Goal: Information Seeking & Learning: Check status

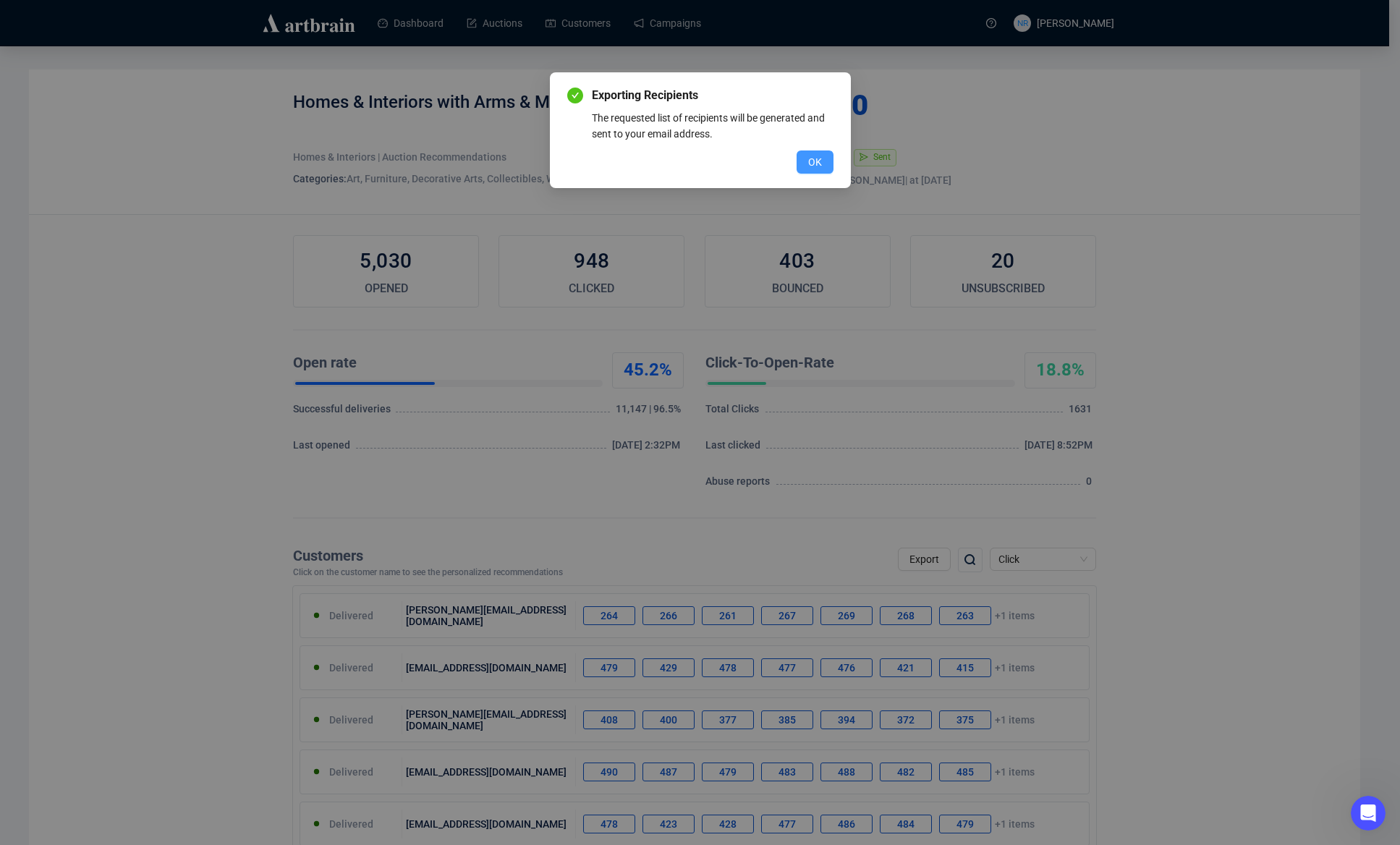
click at [814, 164] on span "OK" at bounding box center [815, 162] width 14 height 16
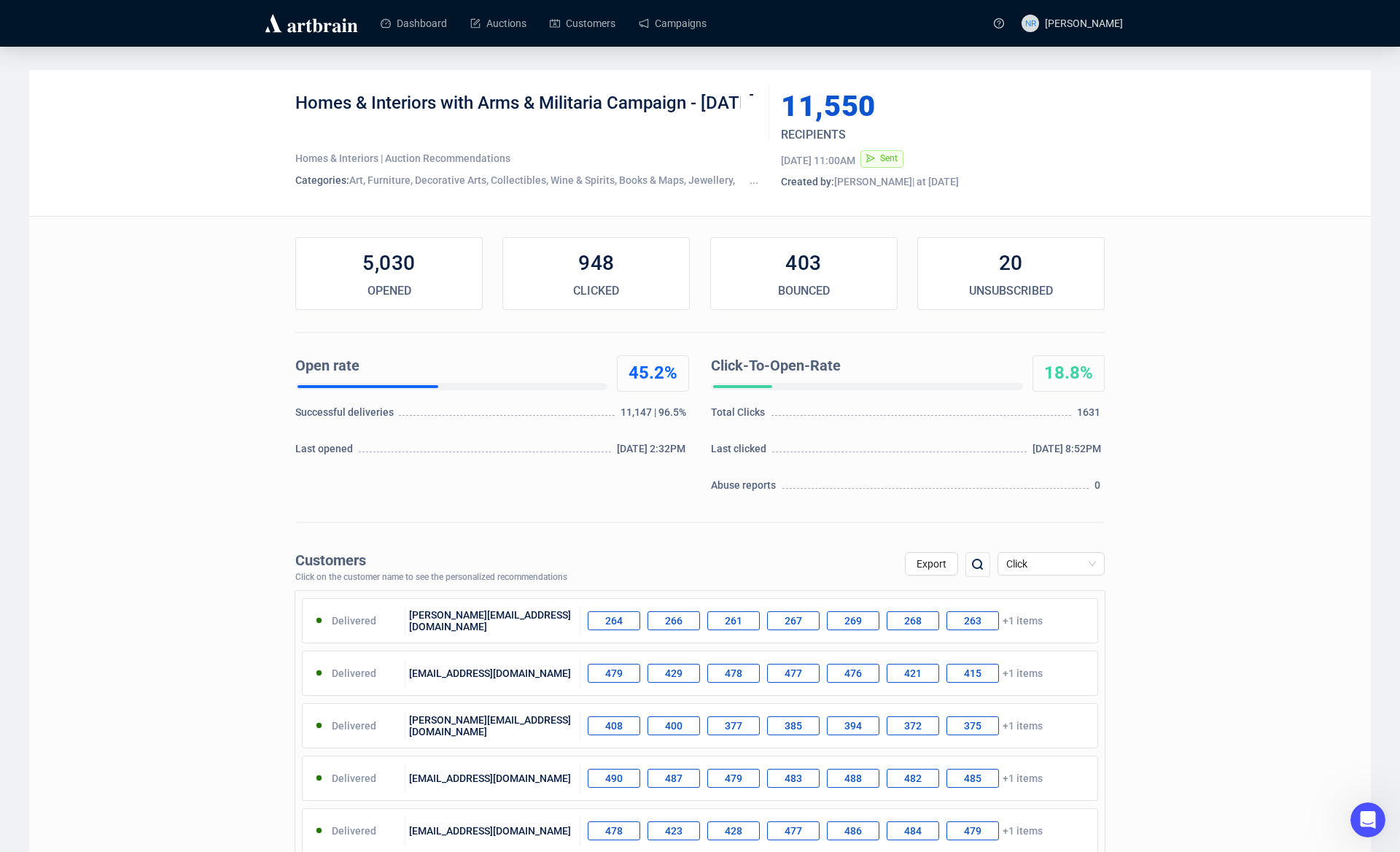
click at [333, 26] on img at bounding box center [311, 23] width 98 height 23
click at [1023, 564] on span "Click" at bounding box center [1051, 564] width 90 height 22
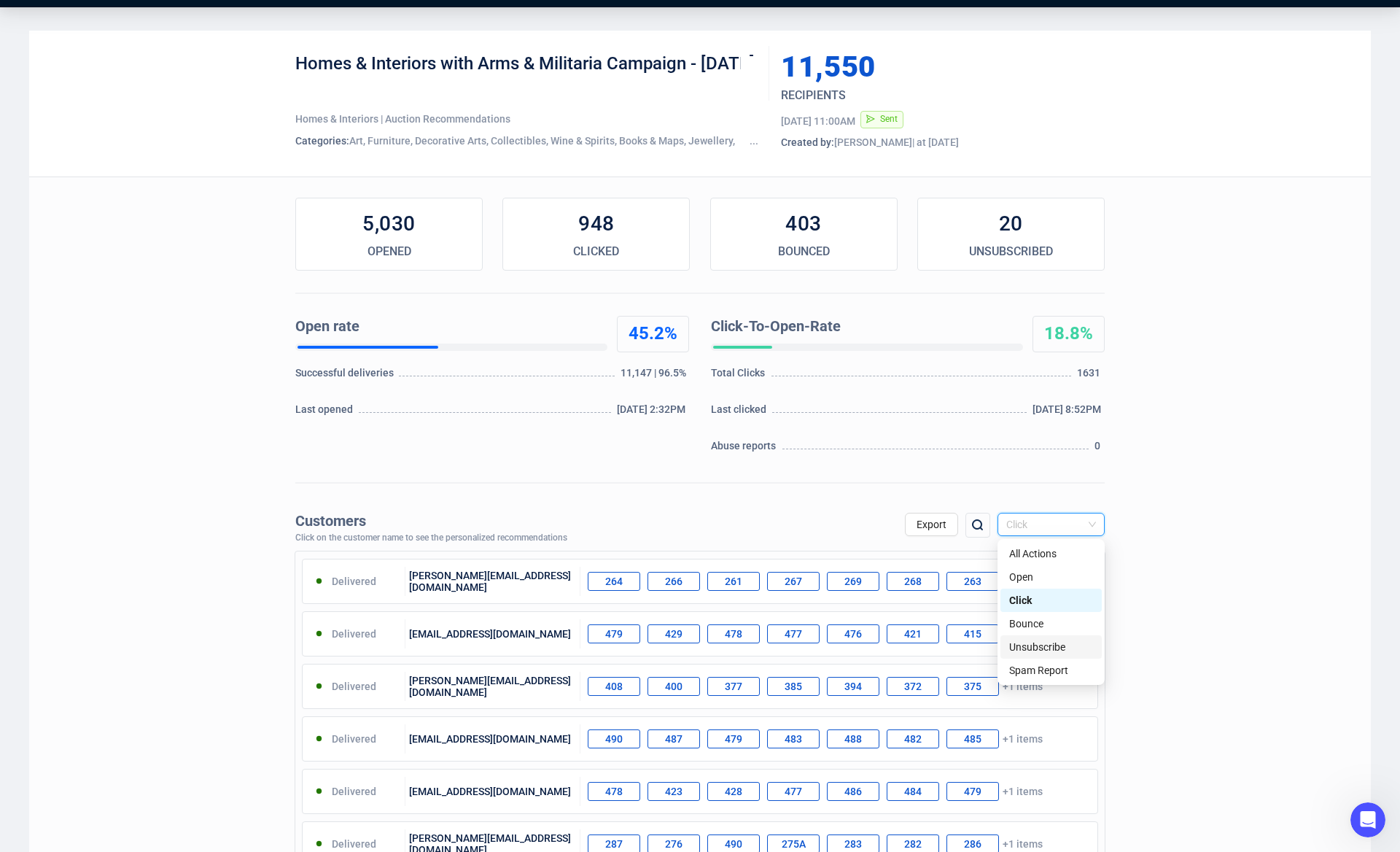
scroll to position [226, 0]
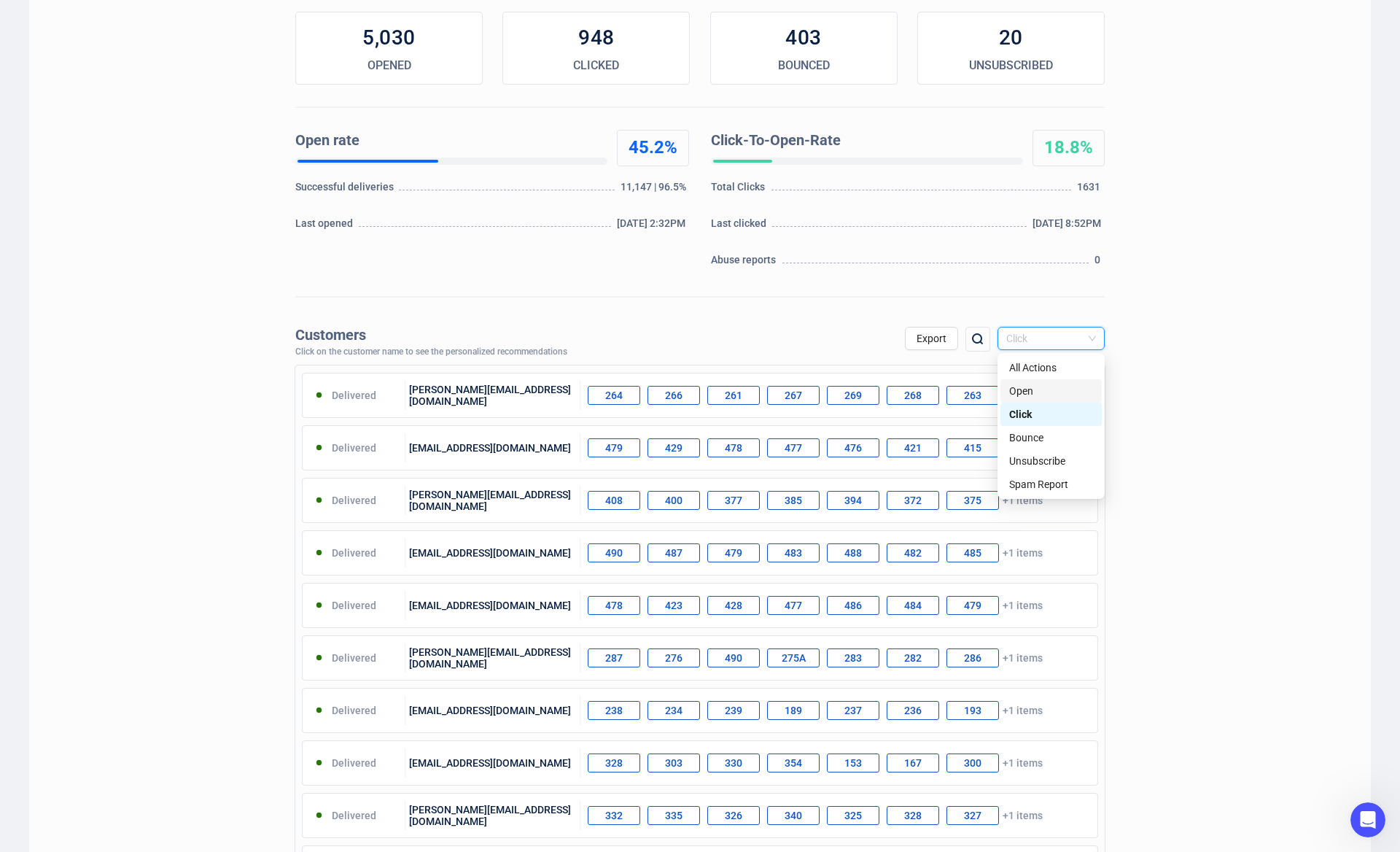
click at [1041, 390] on div "Open" at bounding box center [1051, 390] width 84 height 16
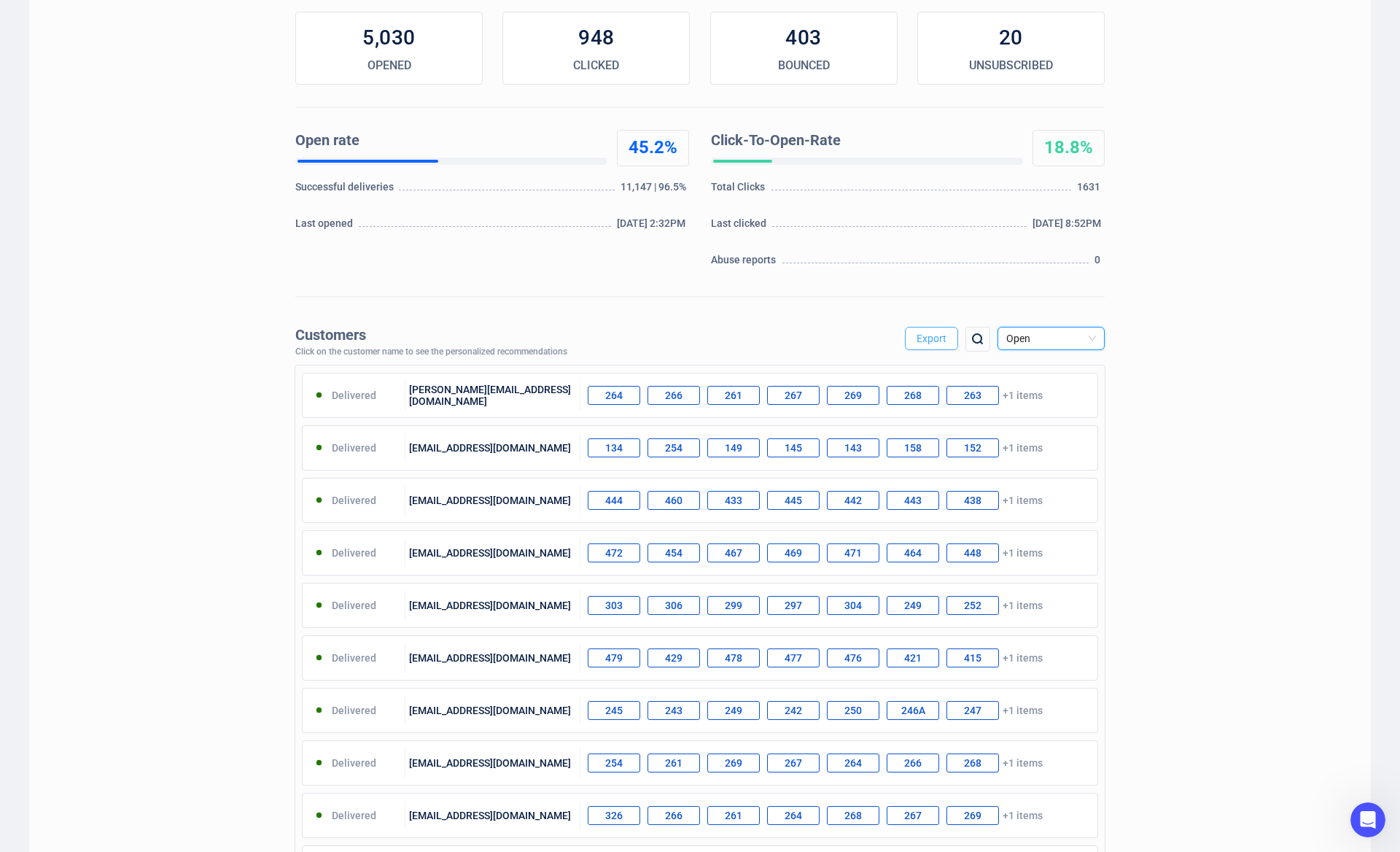
click at [929, 343] on span "Export" at bounding box center [932, 339] width 30 height 12
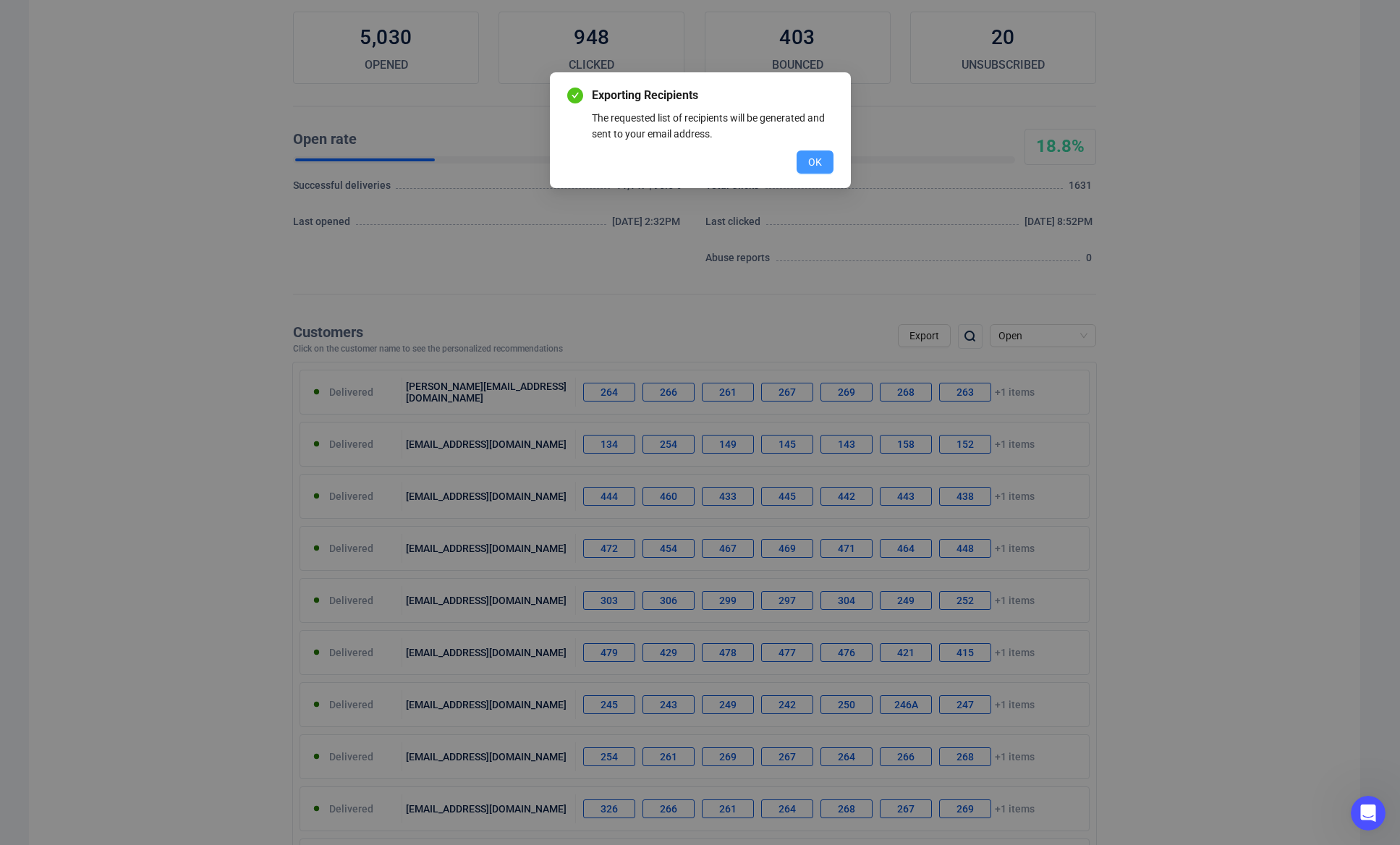
click at [822, 166] on button "OK" at bounding box center [815, 162] width 37 height 23
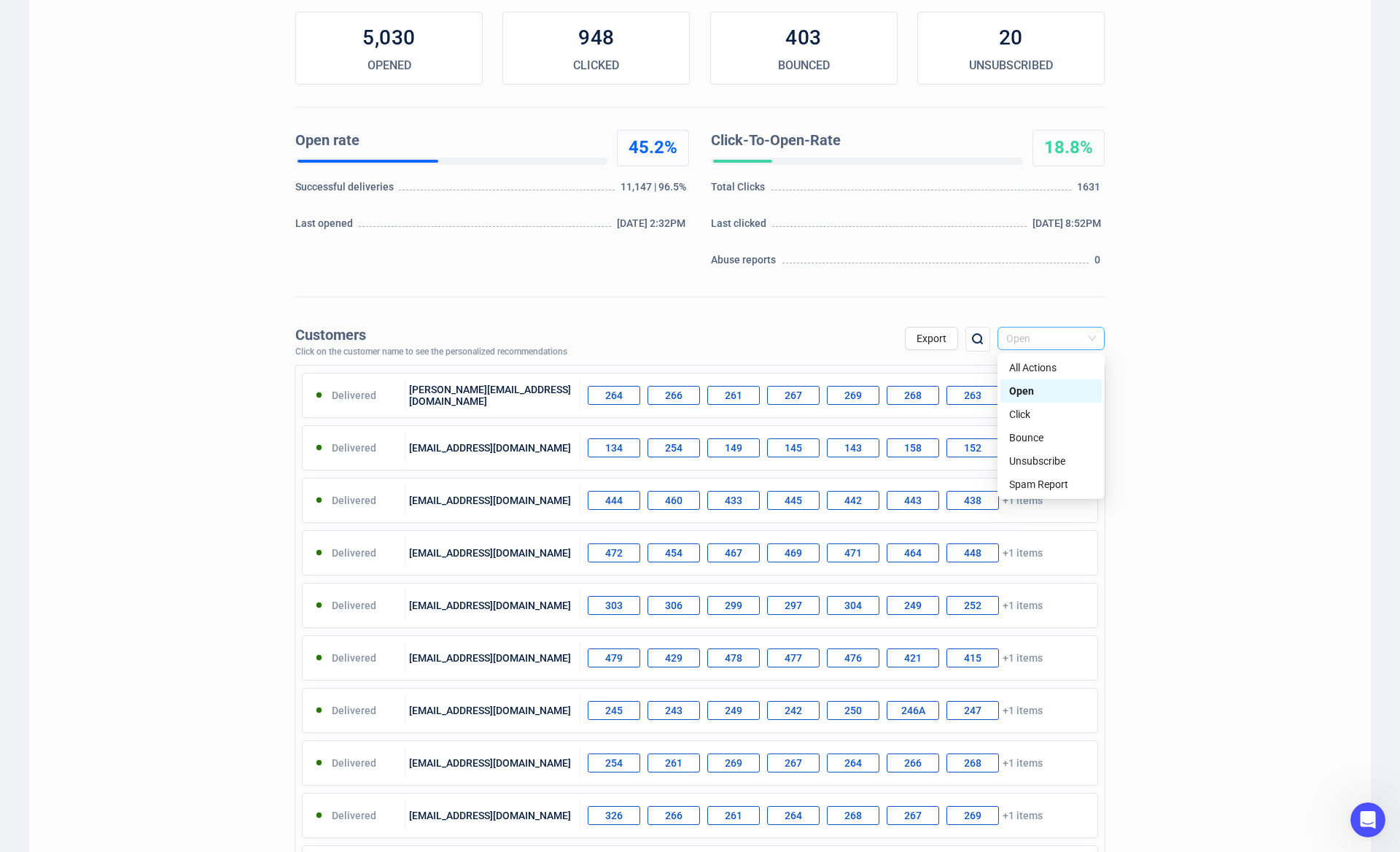
click at [1047, 342] on span "Open" at bounding box center [1051, 338] width 90 height 22
click at [1036, 416] on div "Click" at bounding box center [1051, 414] width 84 height 16
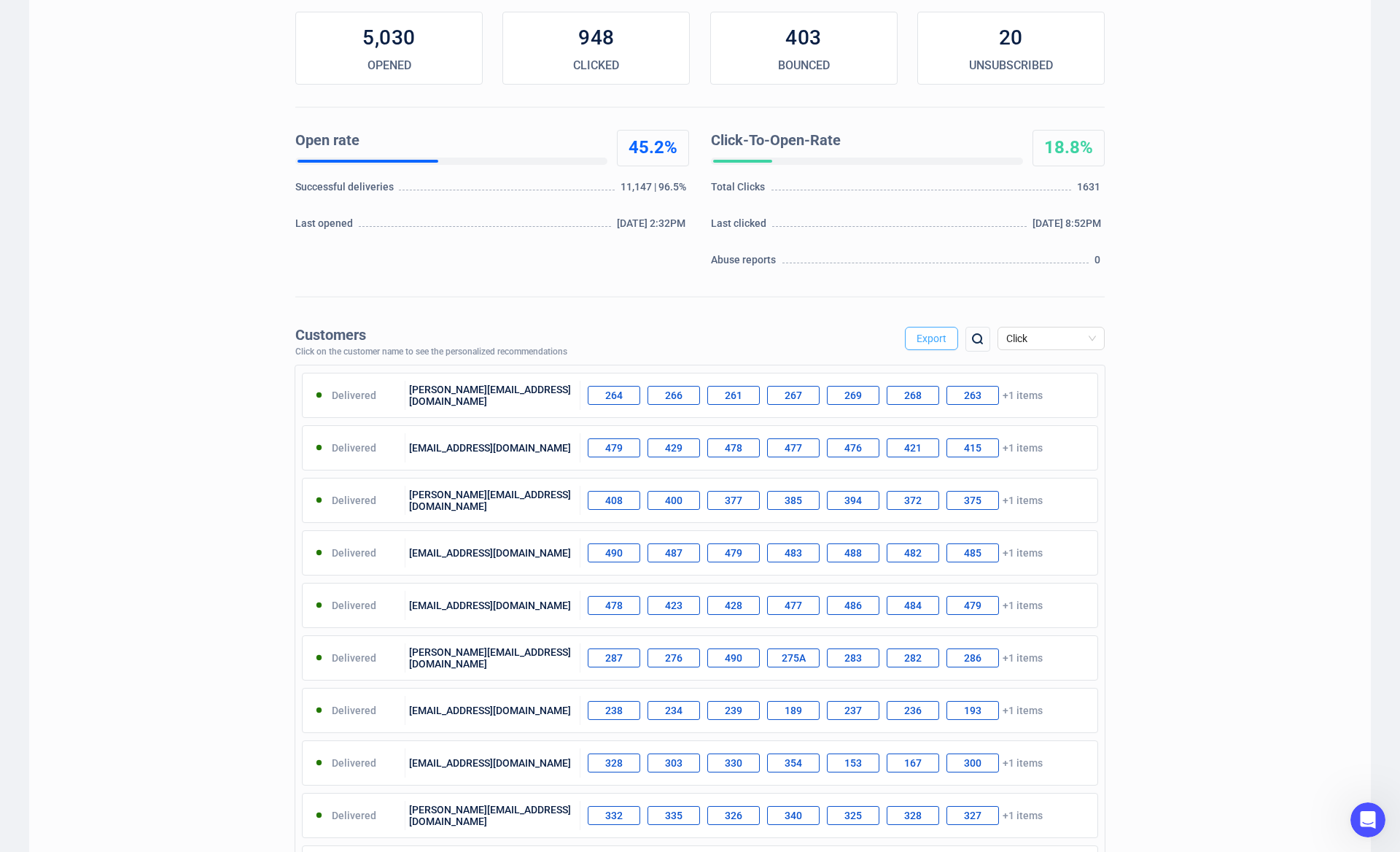
click at [938, 346] on button "Export" at bounding box center [931, 338] width 53 height 23
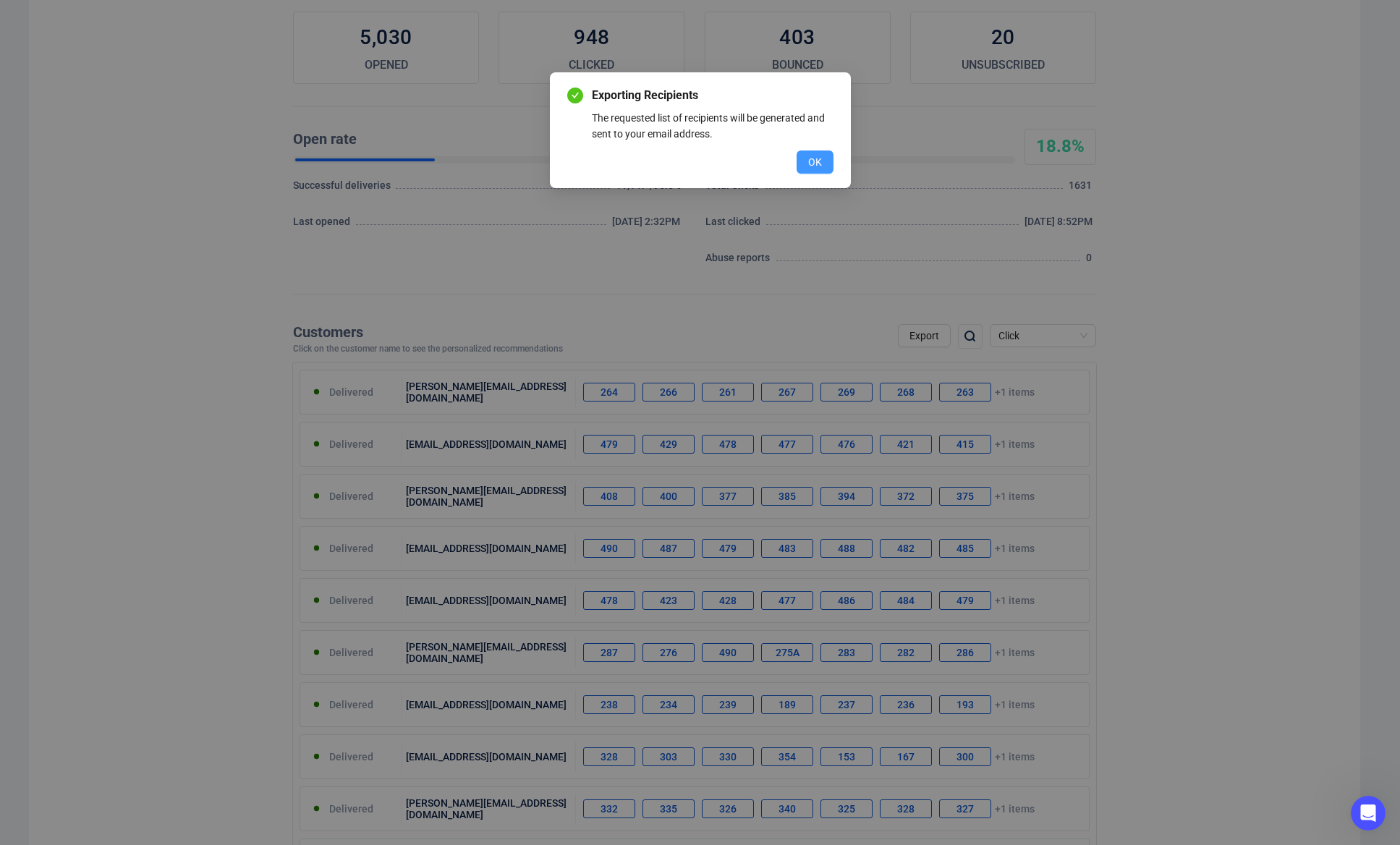
click at [816, 162] on span "OK" at bounding box center [815, 162] width 14 height 16
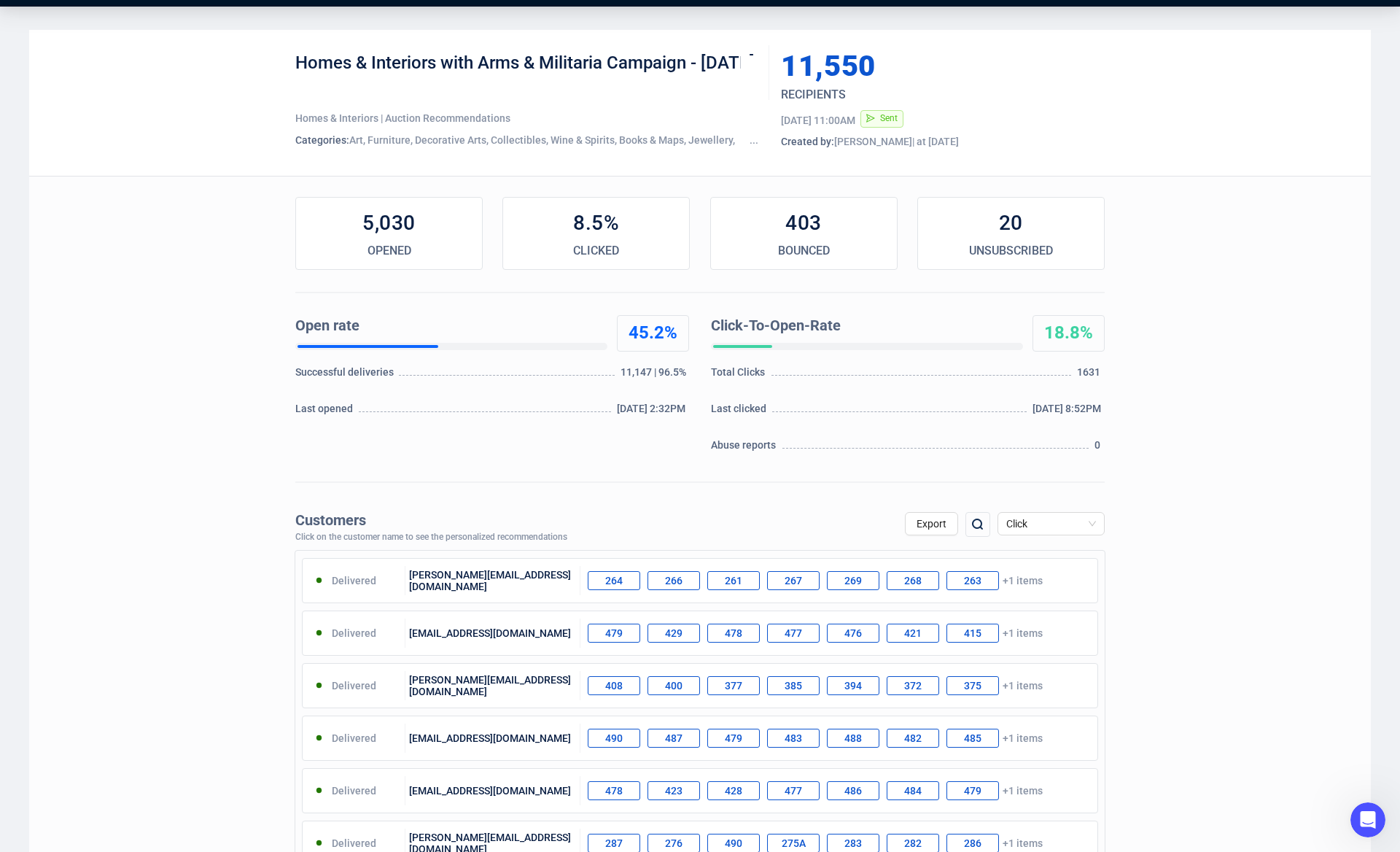
scroll to position [0, 0]
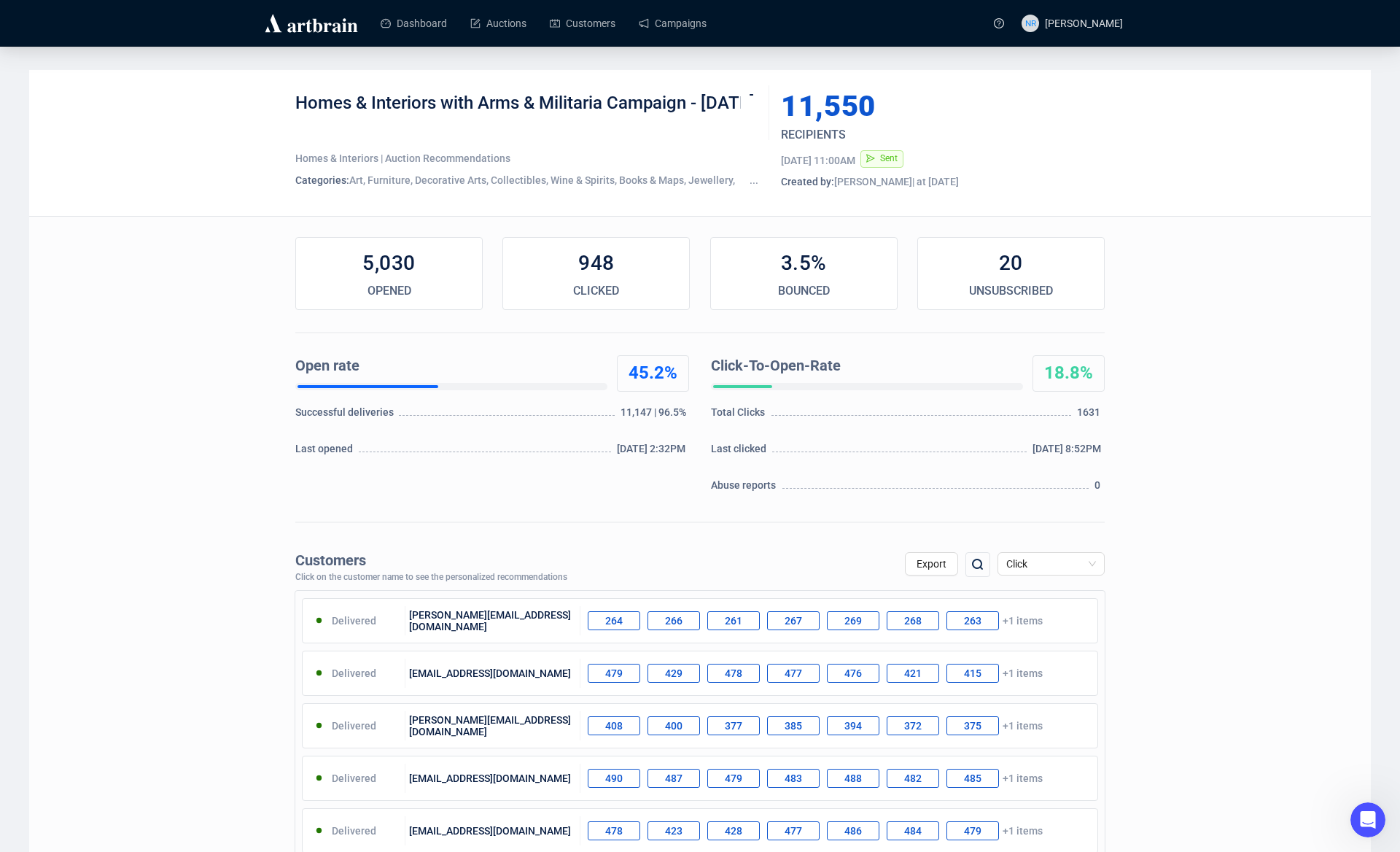
click at [794, 269] on div "3.5%" at bounding box center [803, 263] width 186 height 29
click at [809, 294] on div "BOUNCED" at bounding box center [803, 291] width 186 height 17
click at [592, 25] on link "Customers" at bounding box center [583, 23] width 66 height 38
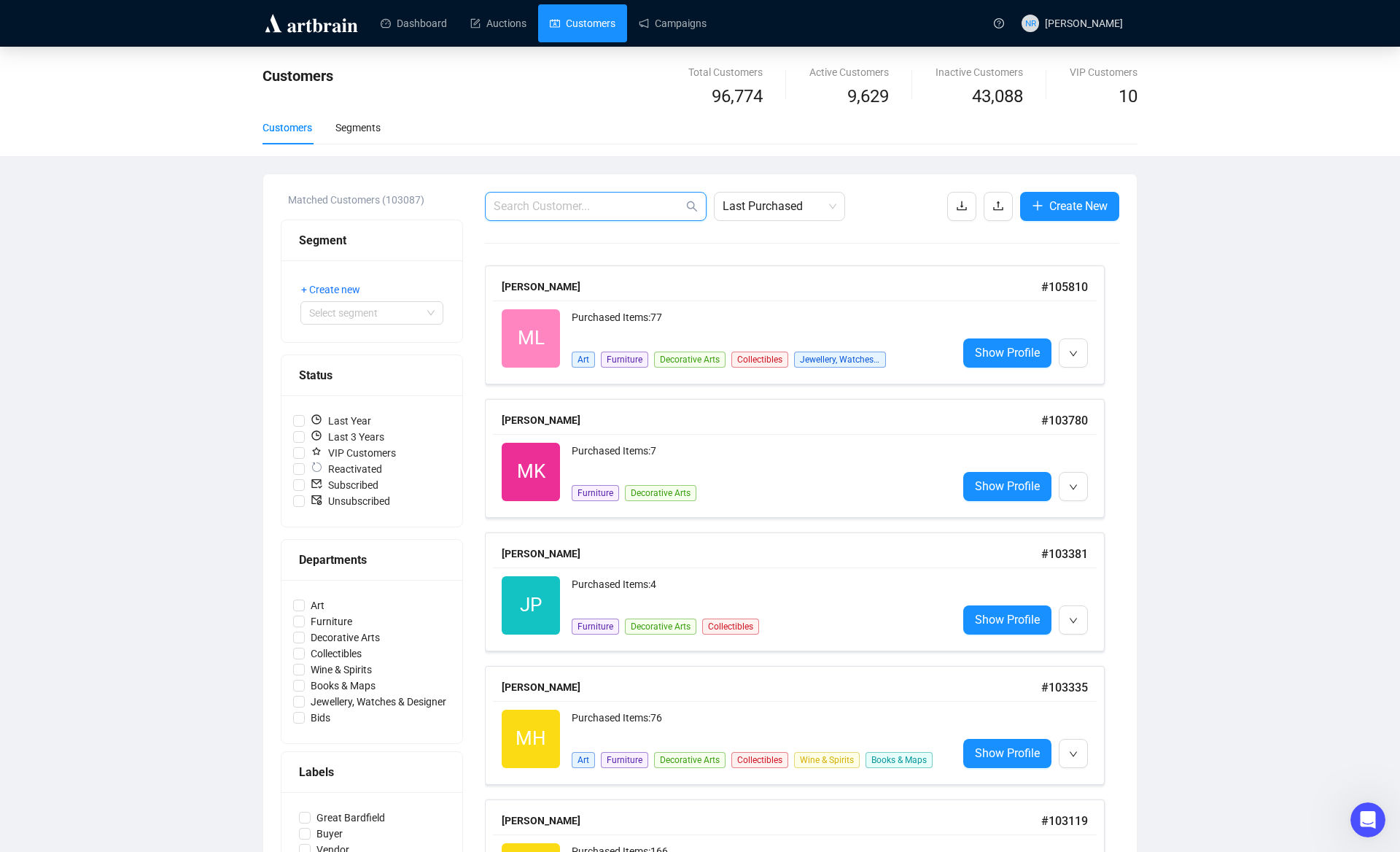
click at [518, 214] on span at bounding box center [595, 206] width 222 height 29
paste input "[EMAIL_ADDRESS][DOMAIN_NAME]"
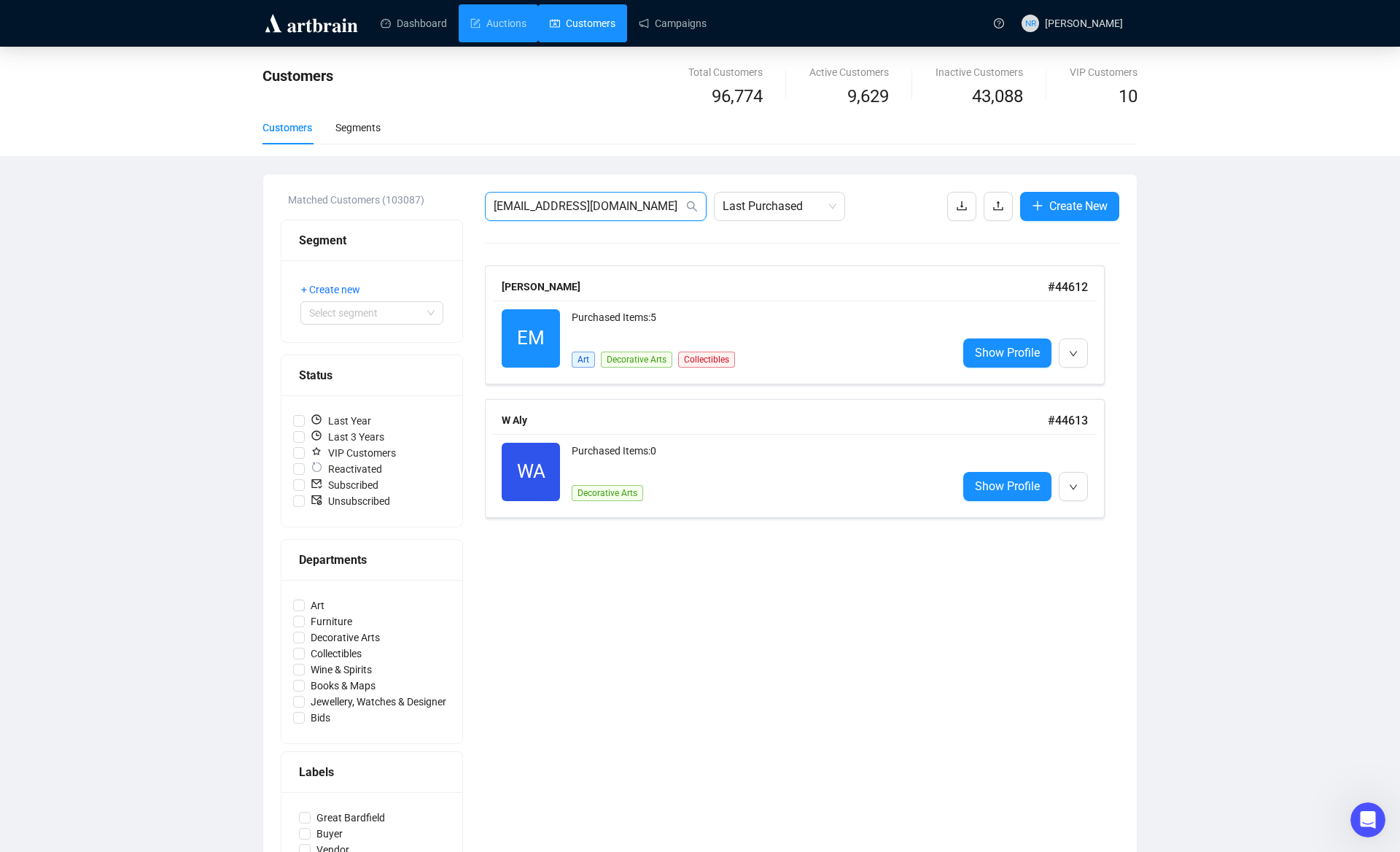
type input "[EMAIL_ADDRESS][DOMAIN_NAME]"
drag, startPoint x: 601, startPoint y: 206, endPoint x: 451, endPoint y: 204, distance: 150.0
click at [453, 204] on div "Matched Customers (103087) Segment + Create new Select segment Status Last Year…" at bounding box center [700, 604] width 838 height 824
click at [597, 31] on link "Customers" at bounding box center [583, 23] width 66 height 38
click at [597, 23] on link "Customers" at bounding box center [583, 23] width 66 height 38
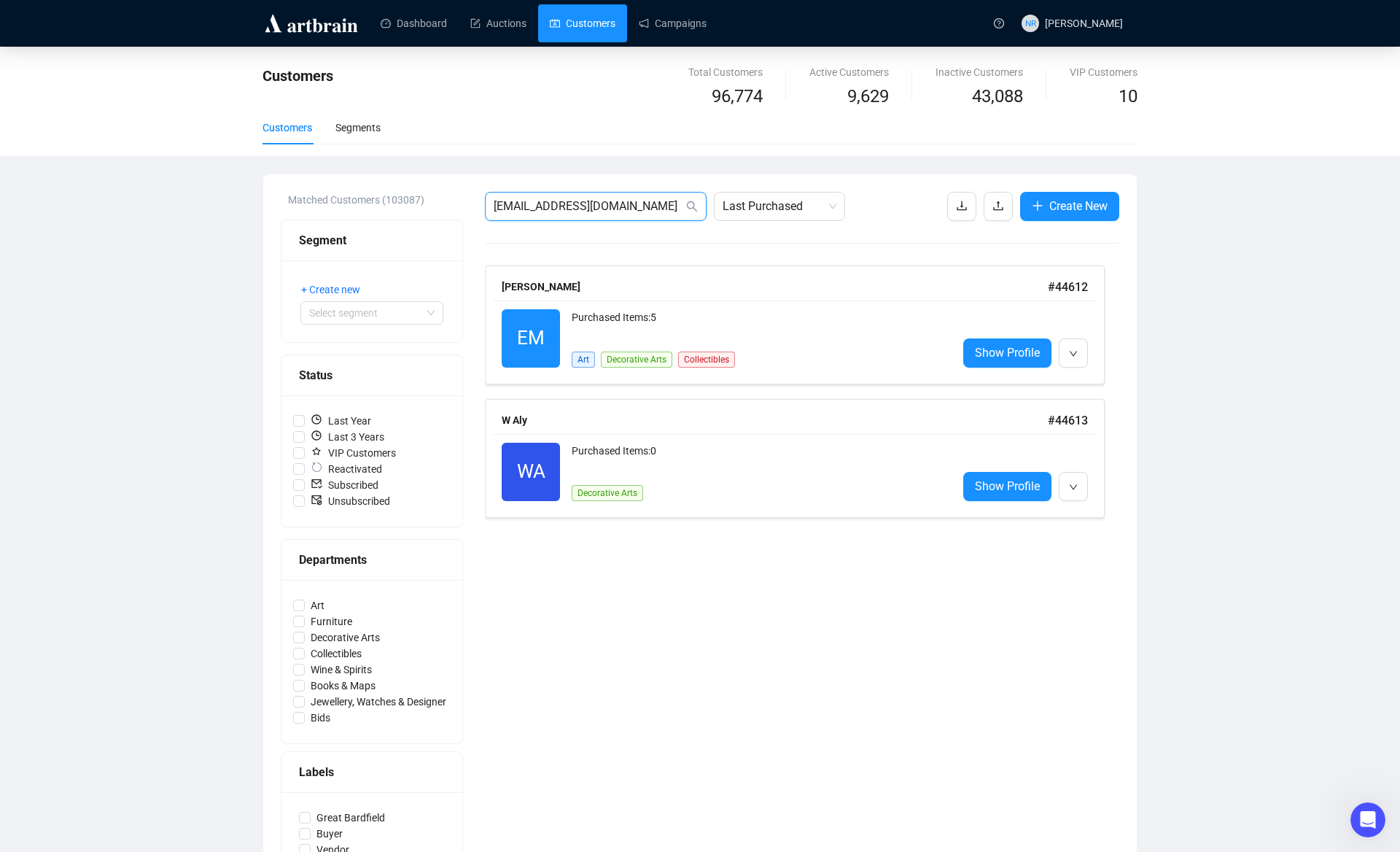
drag, startPoint x: 601, startPoint y: 205, endPoint x: 335, endPoint y: 197, distance: 266.1
click at [329, 194] on div "Matched Customers (103087) Segment + Create new Select segment Status Last Year…" at bounding box center [700, 604] width 838 height 824
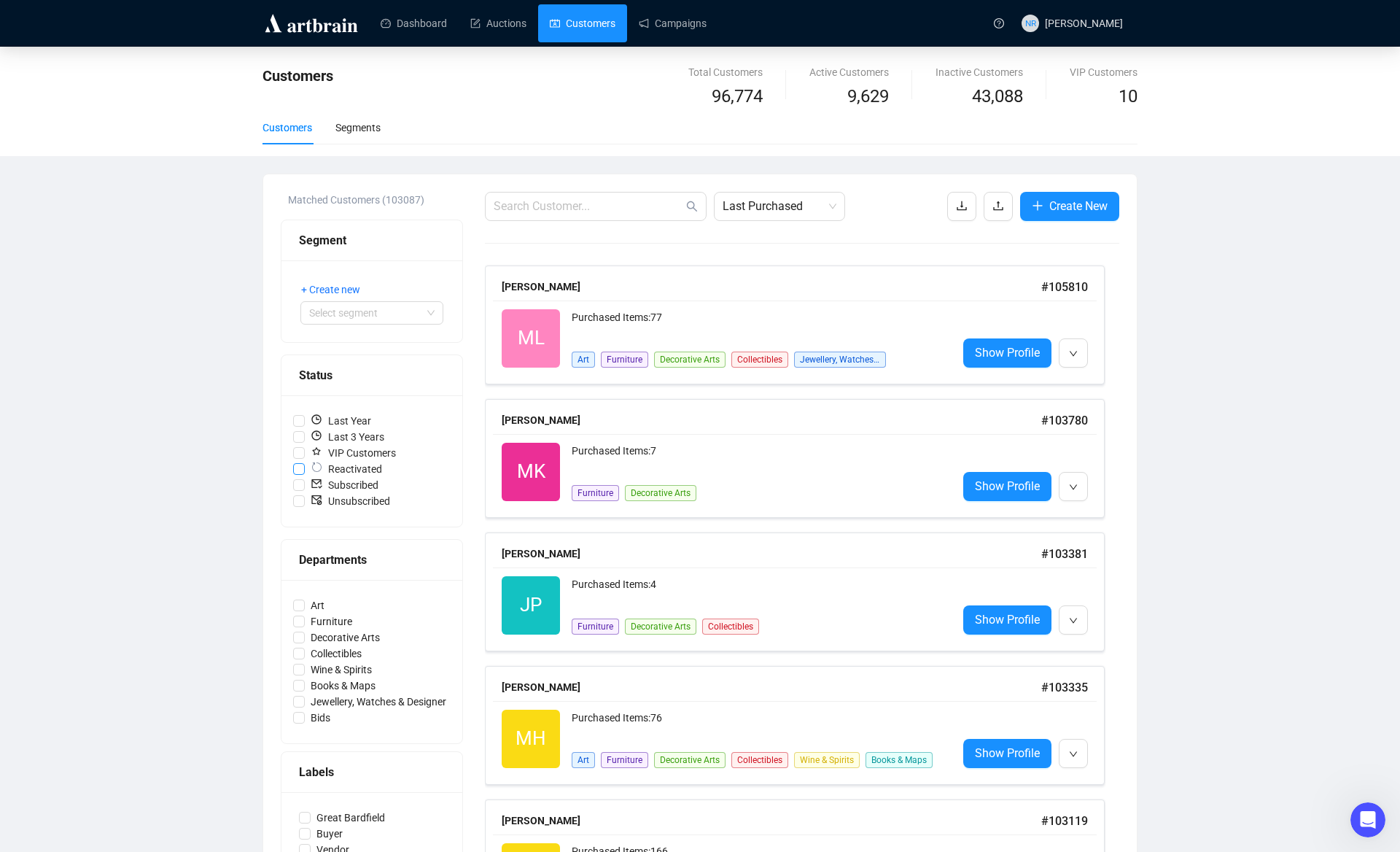
click at [297, 468] on input "Reactivated" at bounding box center [299, 469] width 12 height 12
checkbox input "true"
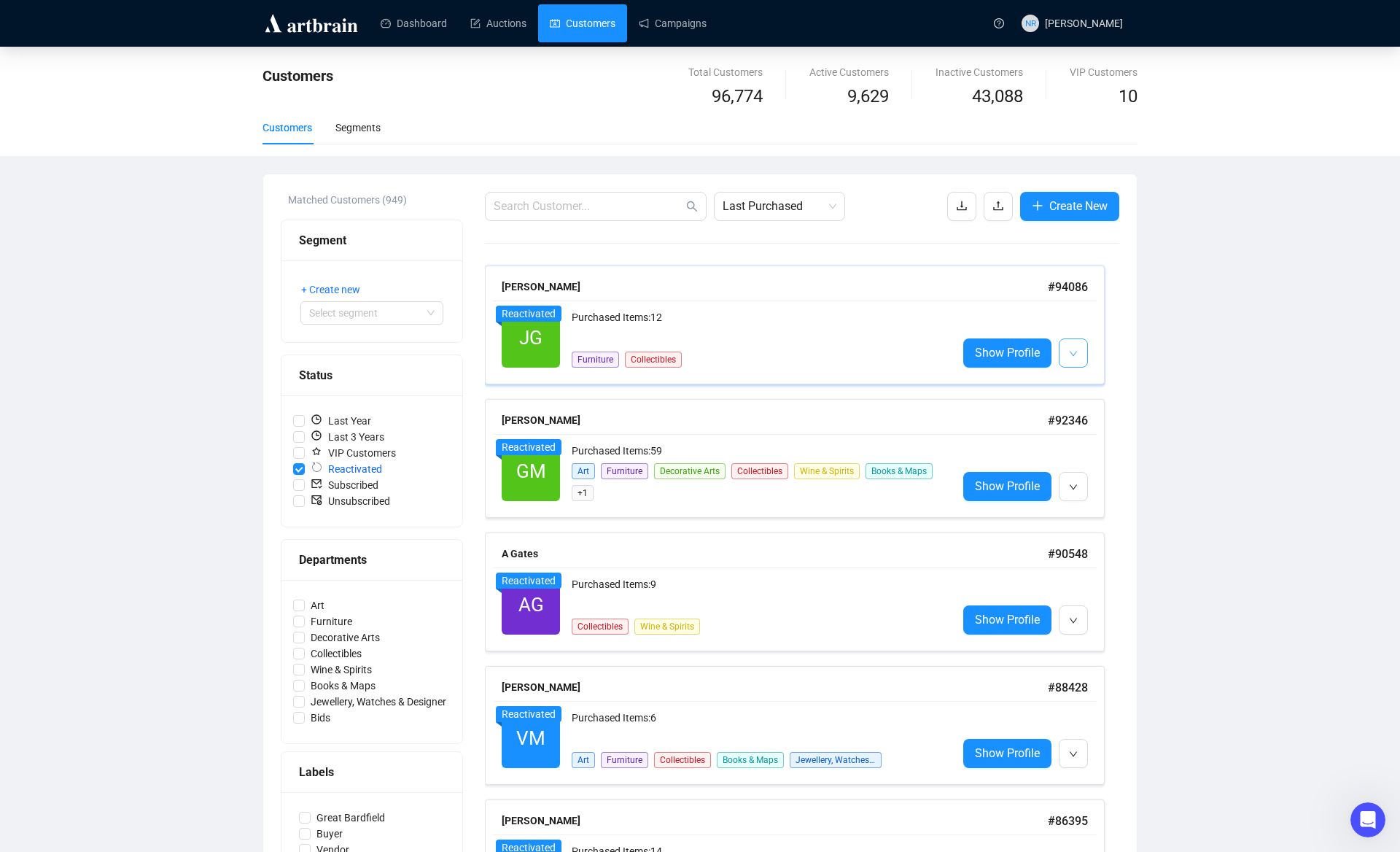
click at [1070, 353] on icon "down" at bounding box center [1074, 354] width 9 height 9
click at [1029, 308] on div "JG Reactivated Purchased Items: 12 Furniture Collectibles Show Profile" at bounding box center [795, 338] width 604 height 75
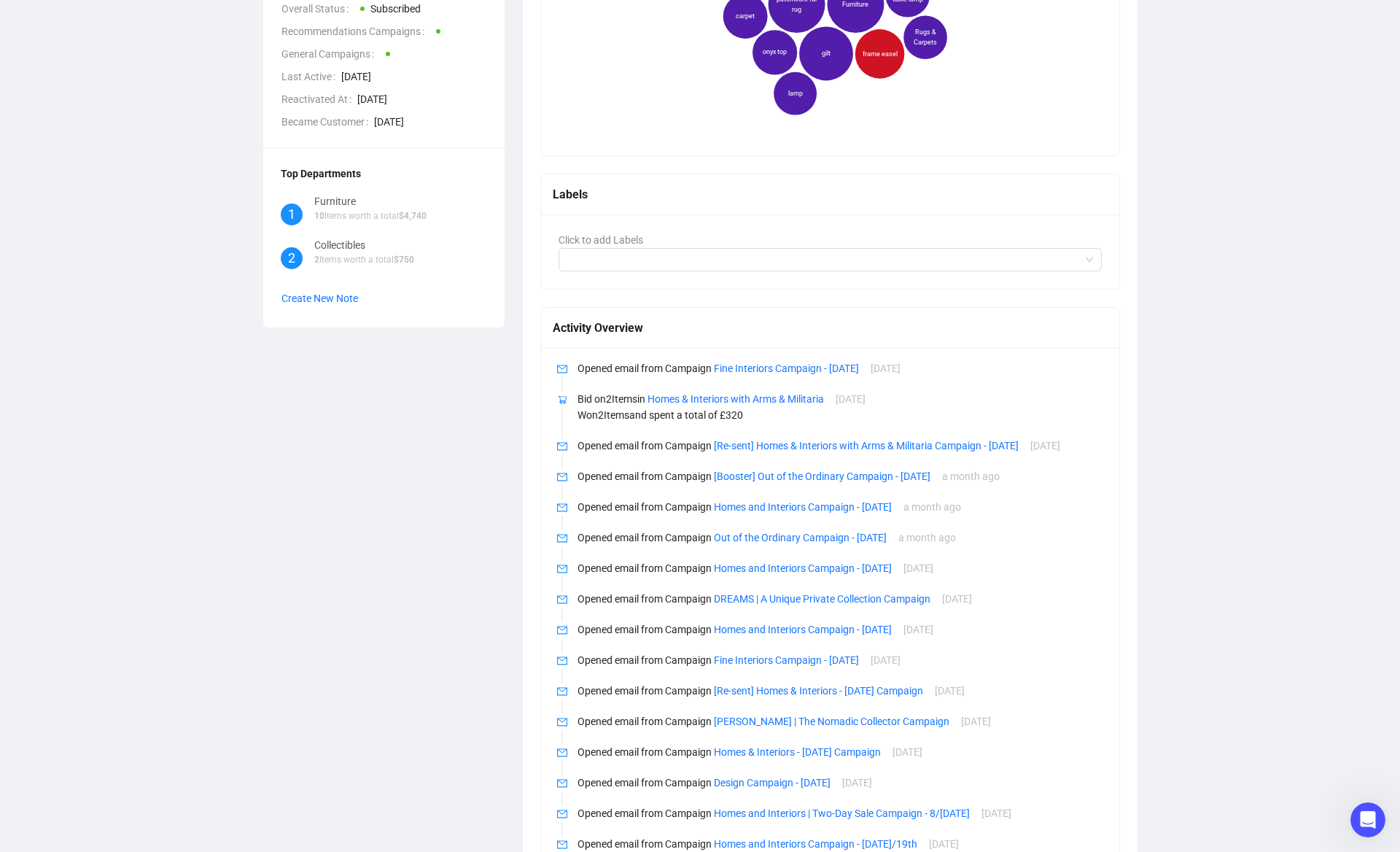
scroll to position [705, 0]
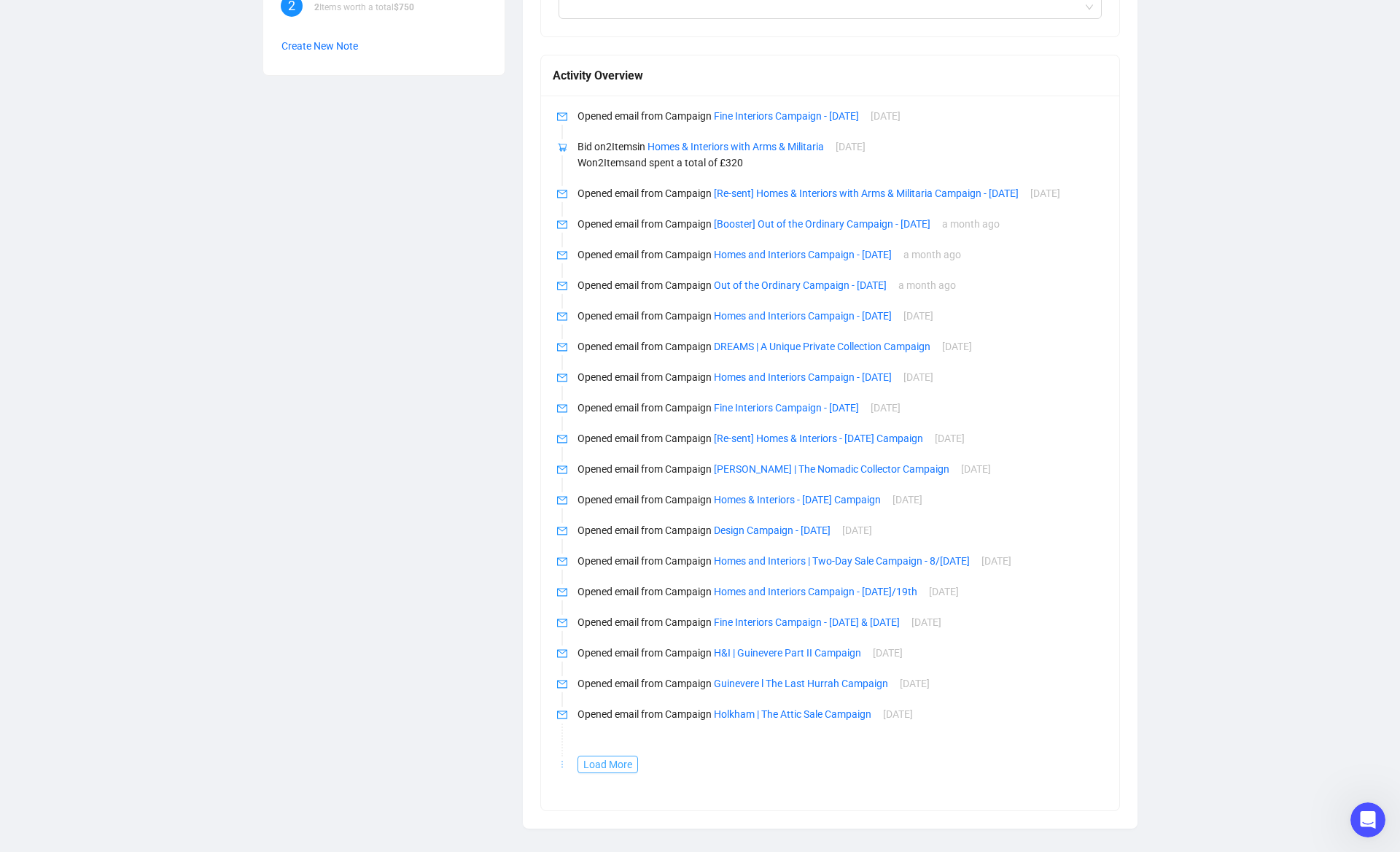
click at [625, 768] on span "Load More" at bounding box center [607, 764] width 49 height 16
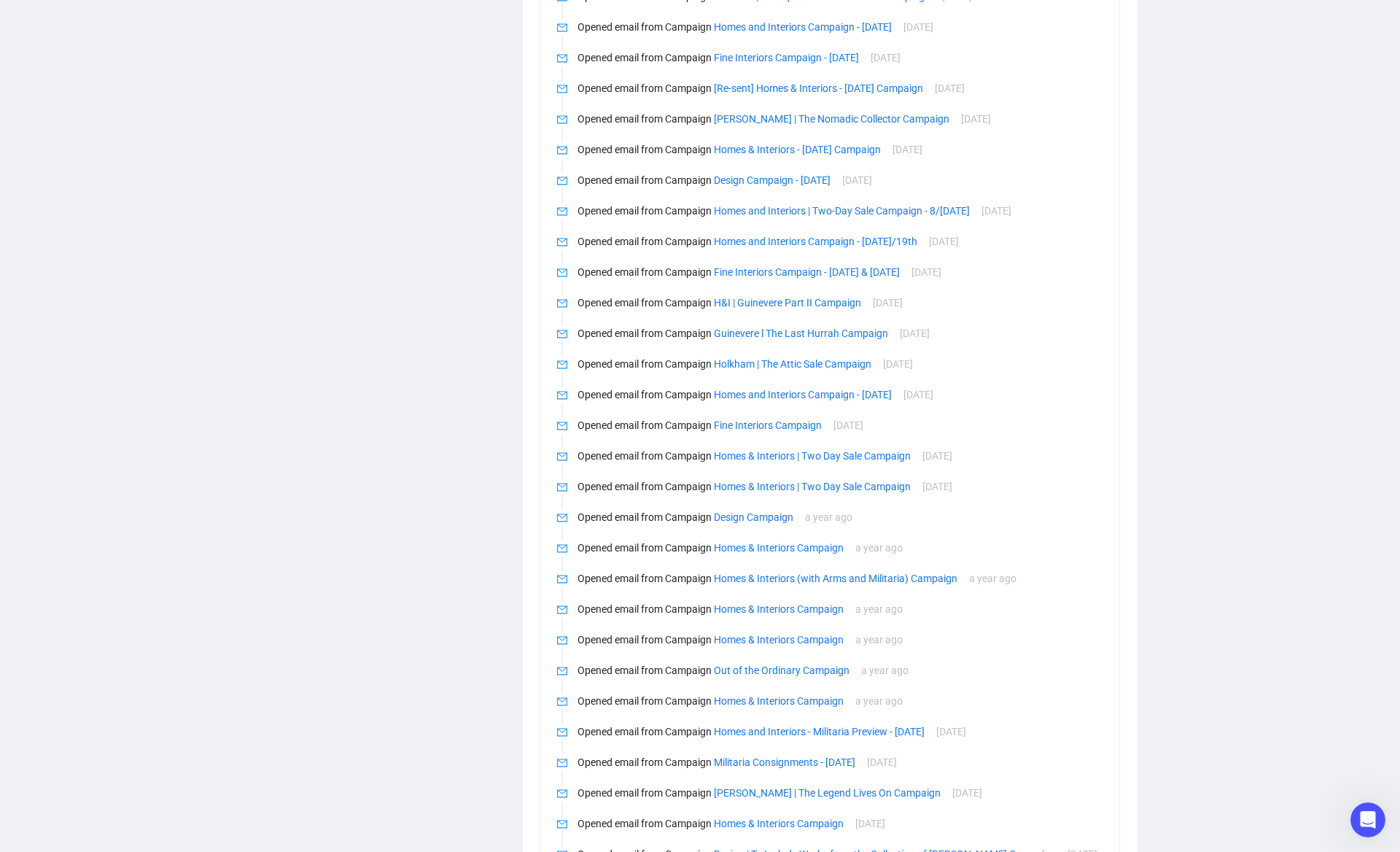
scroll to position [1333, 0]
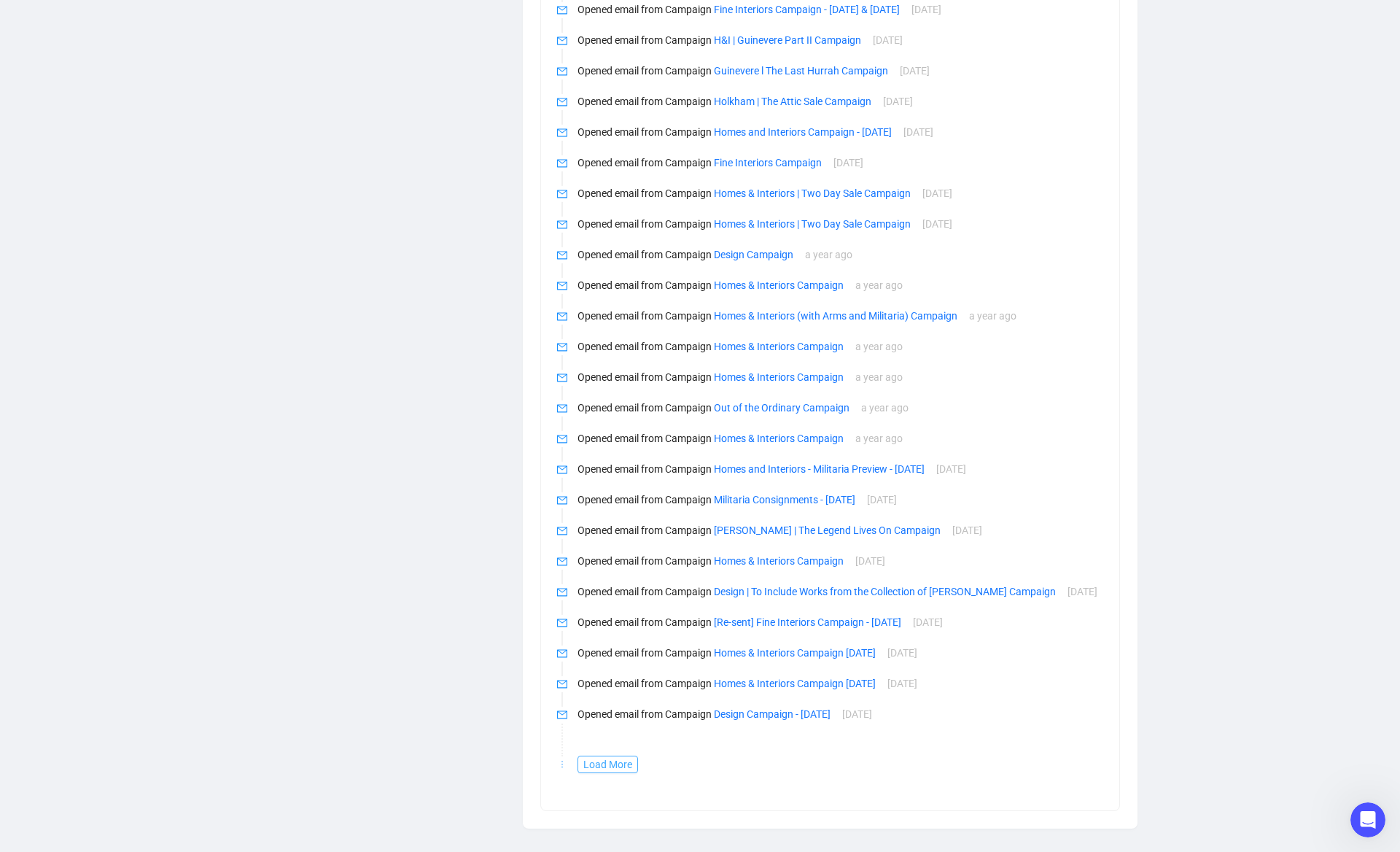
click at [611, 765] on span "Load More" at bounding box center [607, 764] width 49 height 16
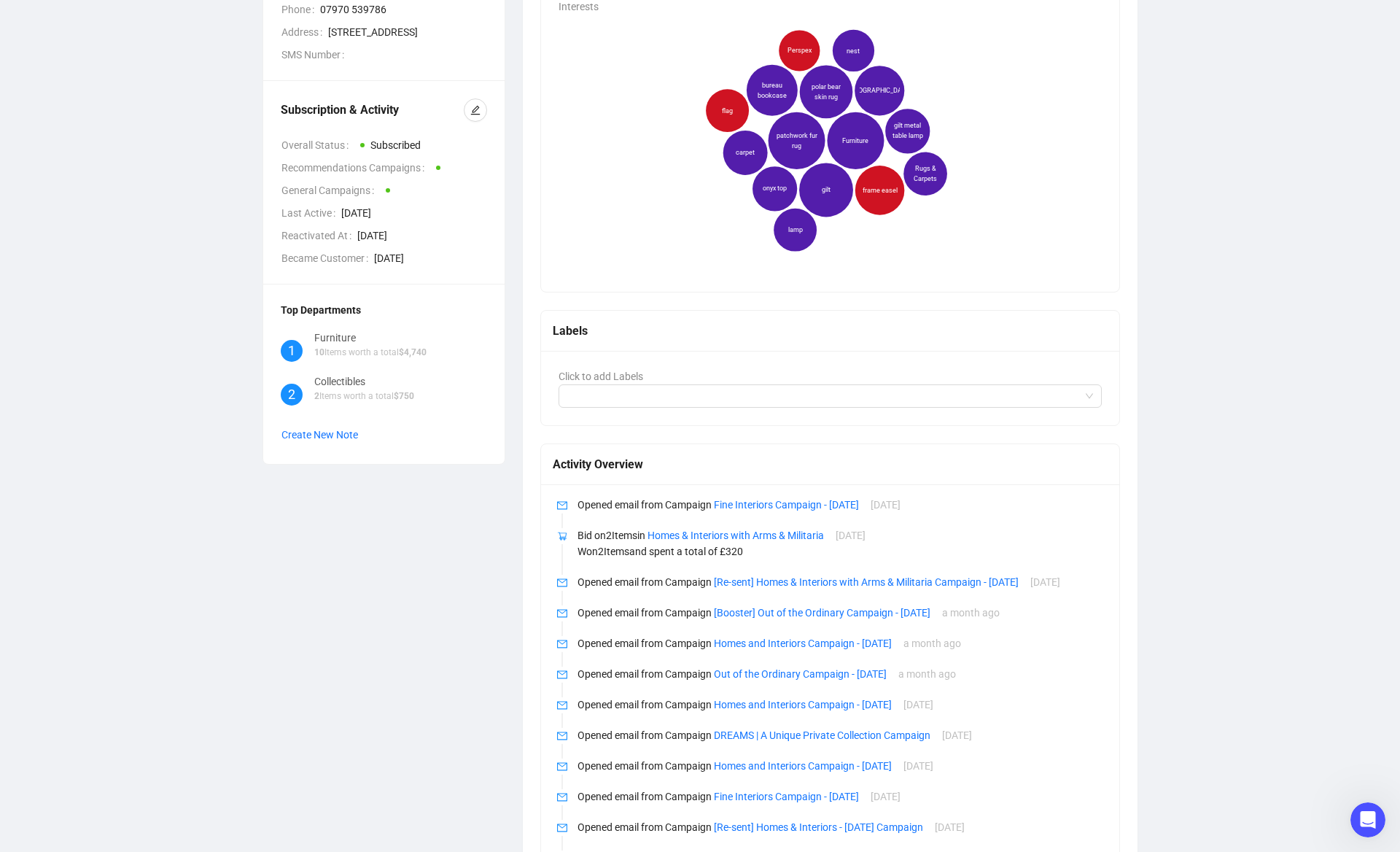
scroll to position [0, 0]
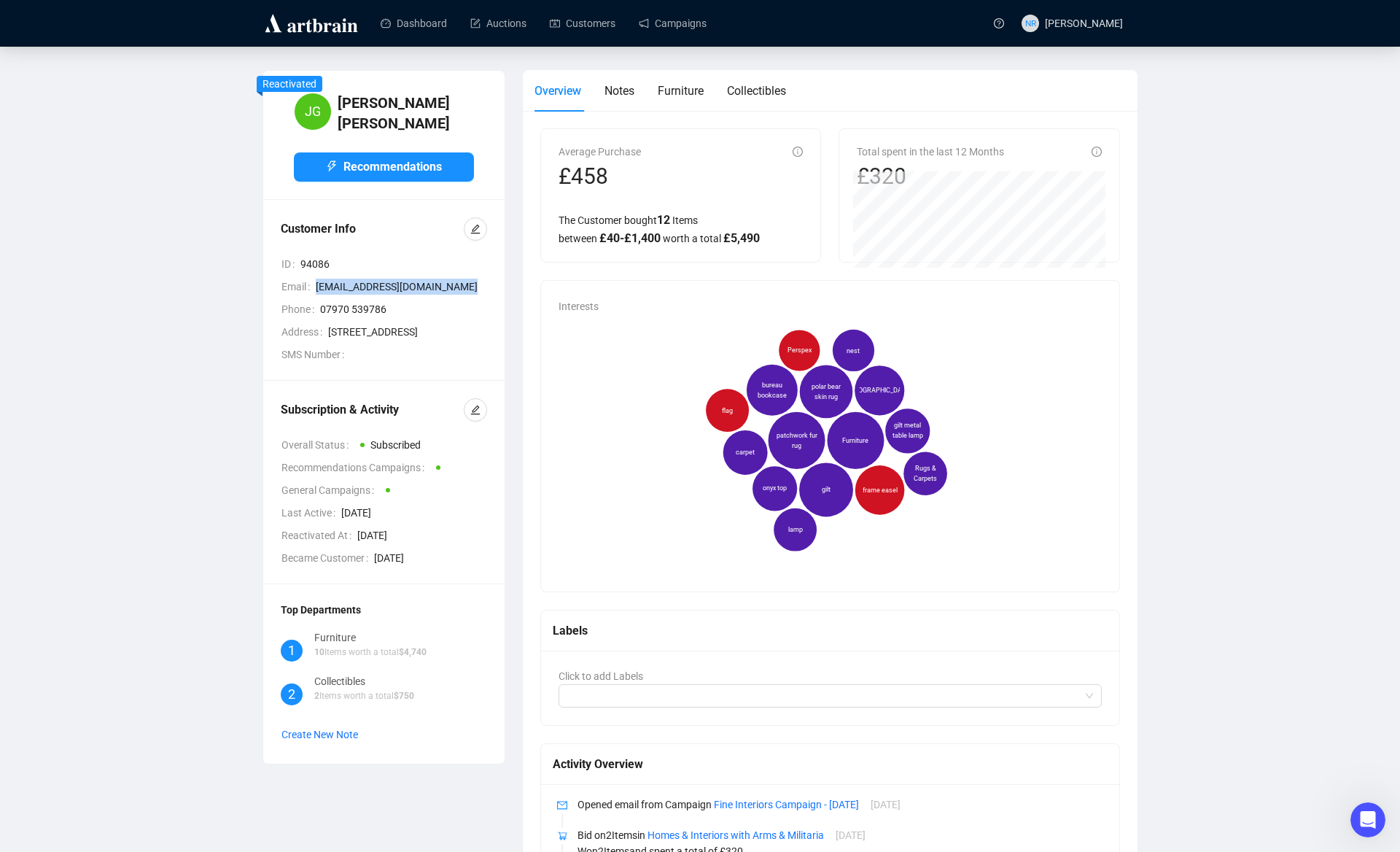
drag, startPoint x: 453, startPoint y: 277, endPoint x: 314, endPoint y: 285, distance: 139.2
click at [314, 285] on div "Email [EMAIL_ADDRESS][DOMAIN_NAME]" at bounding box center [384, 286] width 205 height 16
copy div "[EMAIL_ADDRESS][DOMAIN_NAME]"
drag, startPoint x: 362, startPoint y: 561, endPoint x: 472, endPoint y: 561, distance: 110.0
click at [472, 543] on span "[DATE]" at bounding box center [422, 535] width 130 height 16
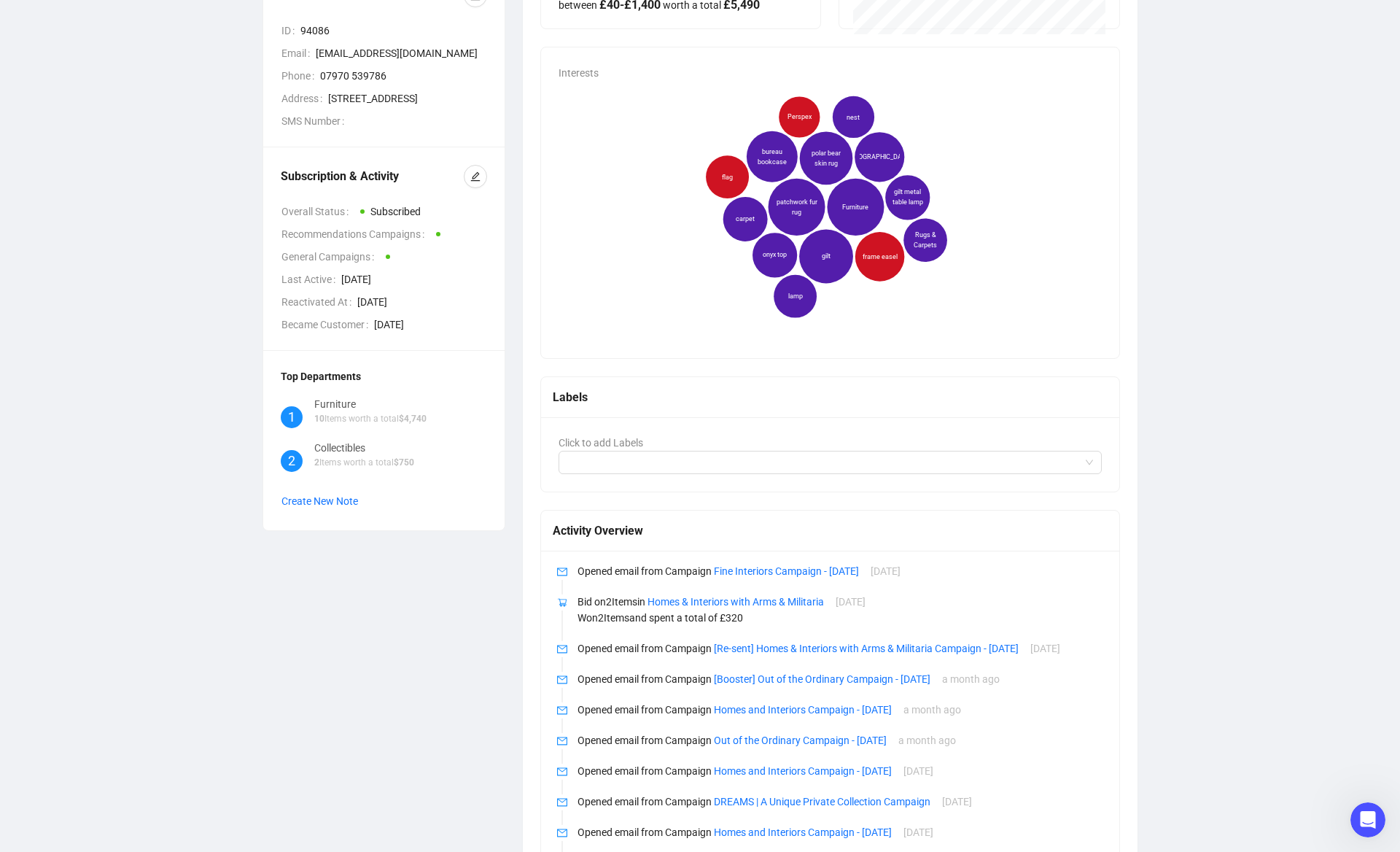
scroll to position [238, 0]
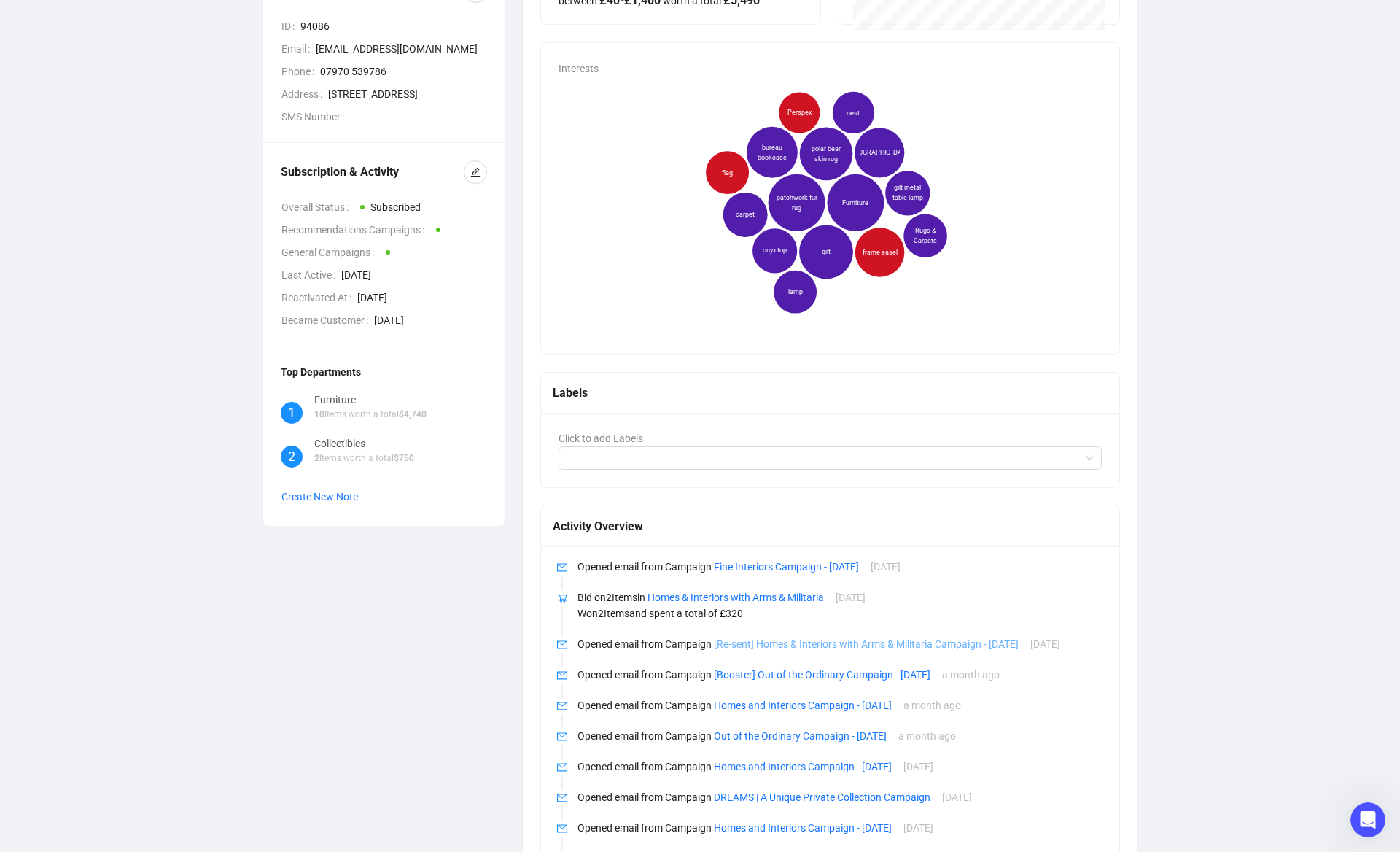
click at [787, 646] on link "[Re-sent] Homes & Interiors with Arms & Militaria Campaign - [DATE]" at bounding box center [866, 644] width 305 height 12
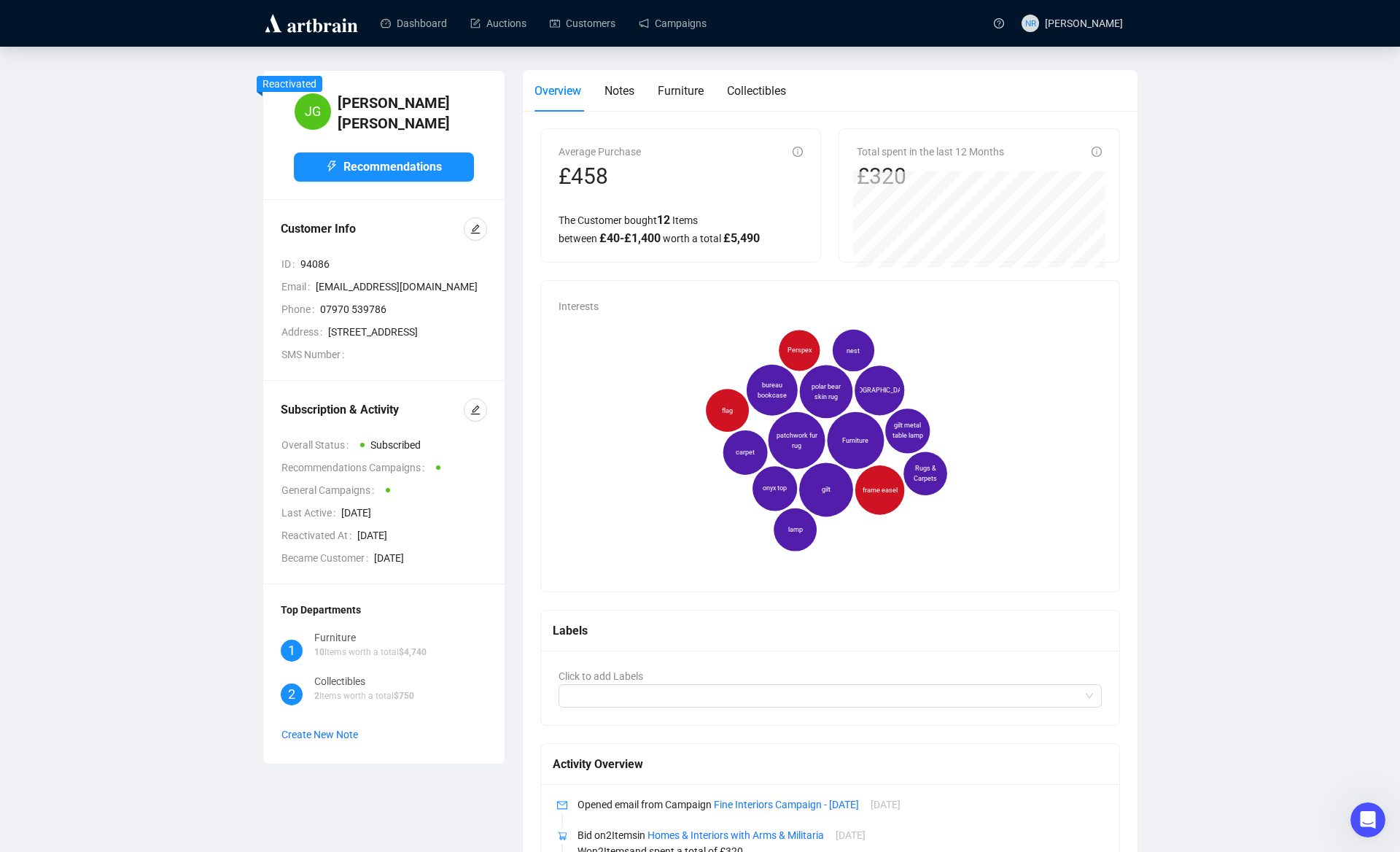
drag, startPoint x: 316, startPoint y: 279, endPoint x: 414, endPoint y: 281, distance: 98.0
click at [414, 281] on span "[EMAIL_ADDRESS][DOMAIN_NAME]" at bounding box center [401, 286] width 171 height 16
drag, startPoint x: 450, startPoint y: 280, endPoint x: 312, endPoint y: 287, distance: 138.2
click at [312, 287] on td "Email [EMAIL_ADDRESS][DOMAIN_NAME]" at bounding box center [384, 289] width 206 height 22
copy div "[EMAIL_ADDRESS][DOMAIN_NAME]"
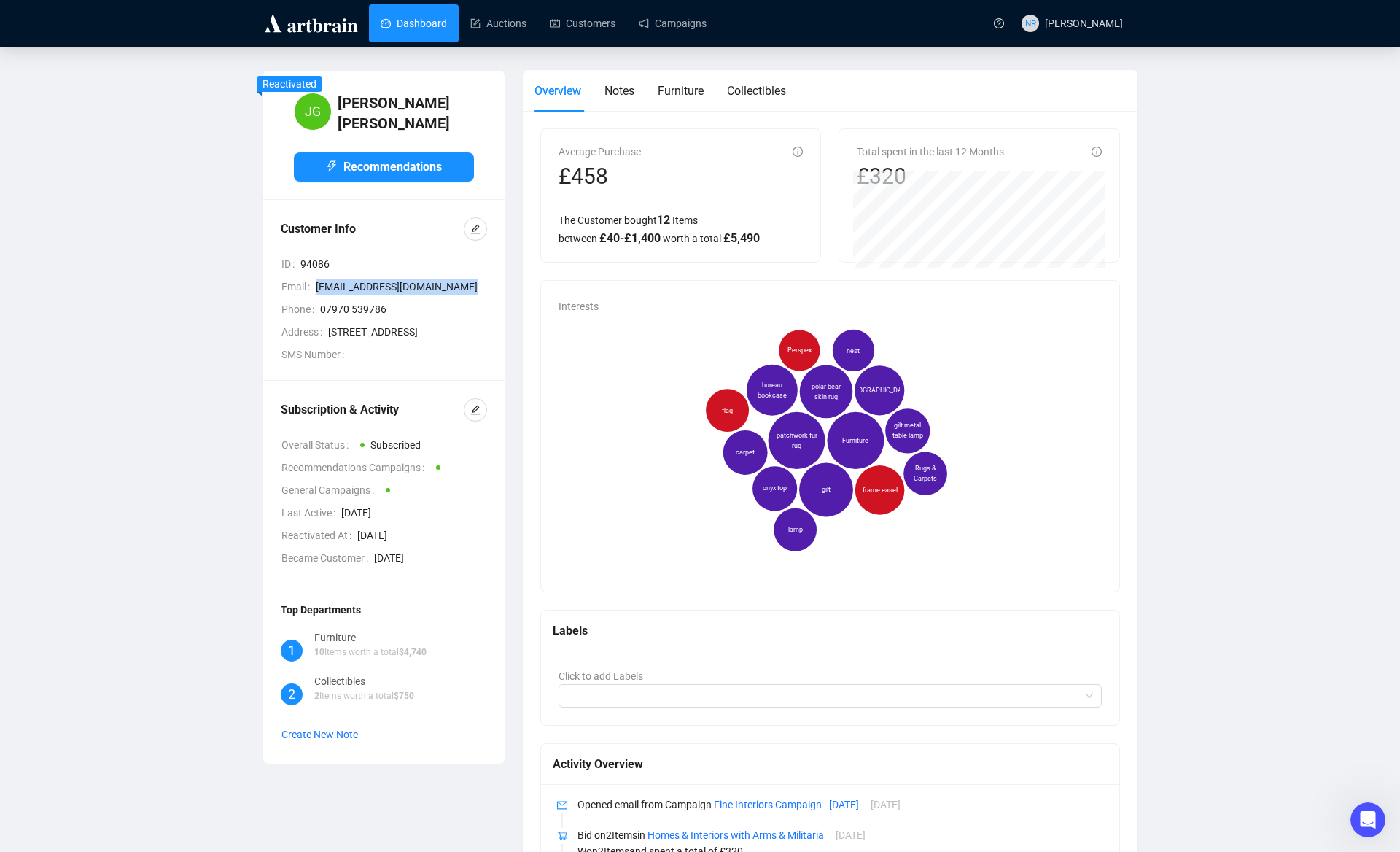
click at [423, 30] on link "Dashboard" at bounding box center [413, 23] width 66 height 38
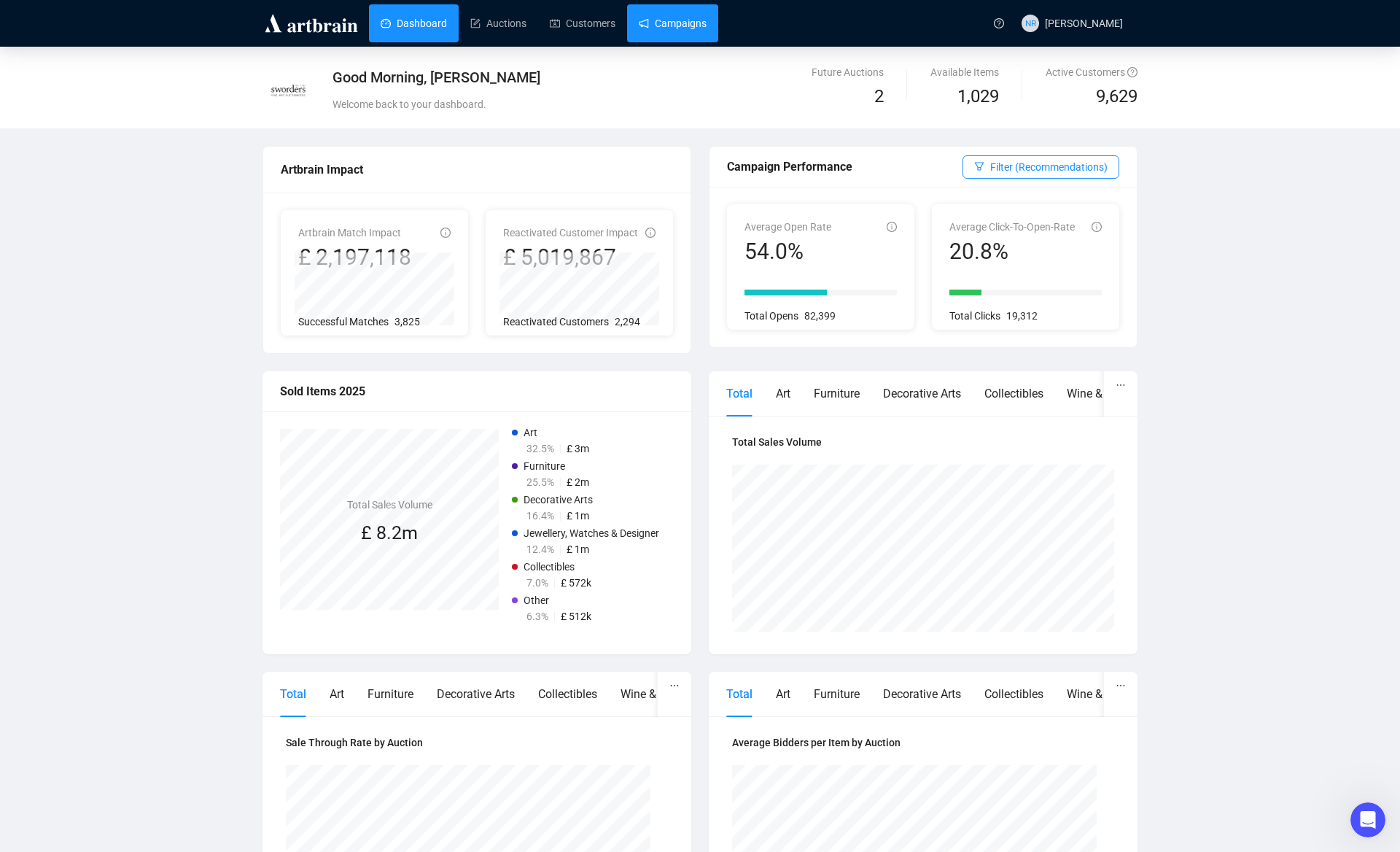
click at [658, 23] on link "Campaigns" at bounding box center [672, 23] width 68 height 38
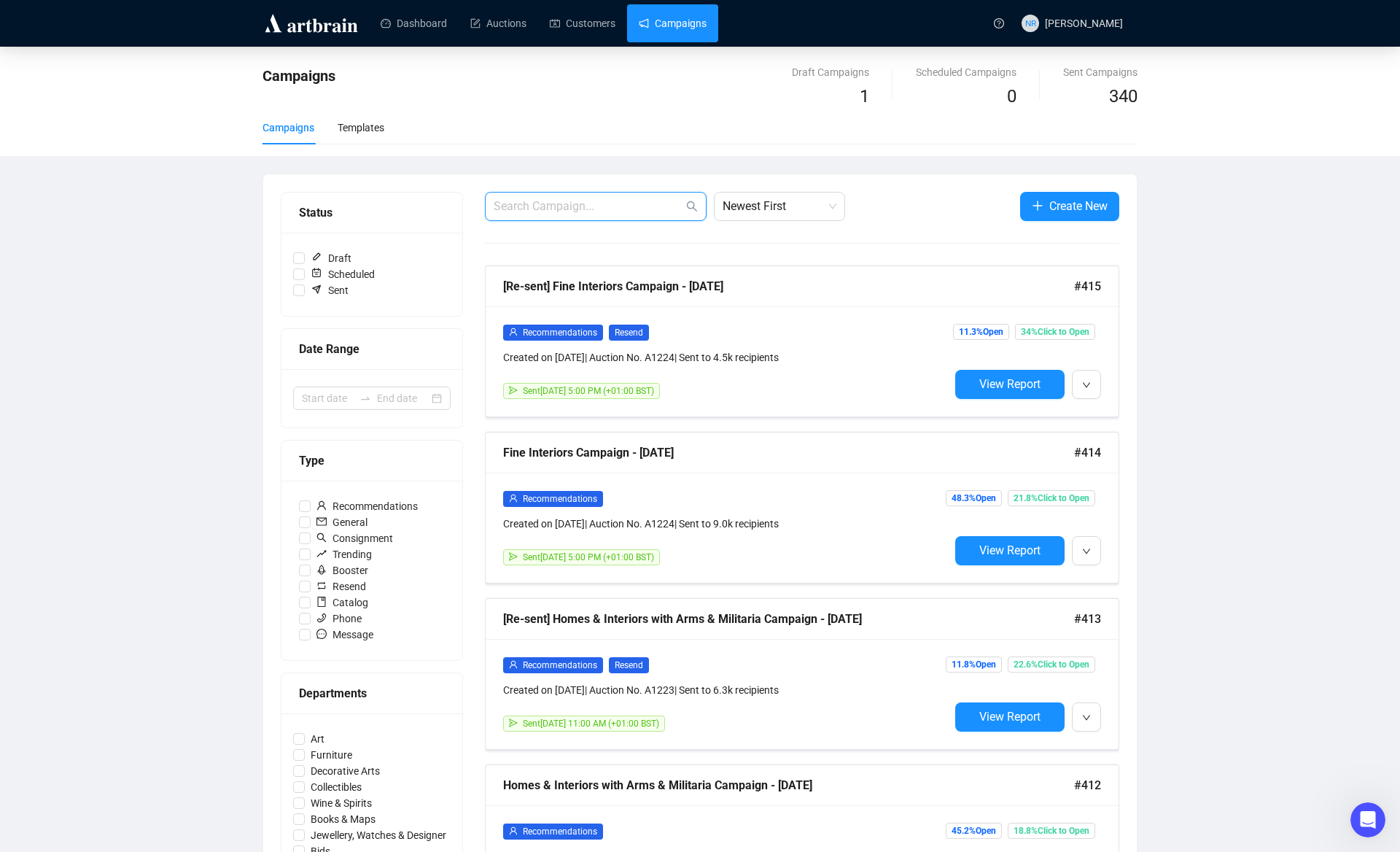
click at [573, 197] on input "text" at bounding box center [589, 206] width 190 height 17
paste input "[EMAIL_ADDRESS][DOMAIN_NAME]"
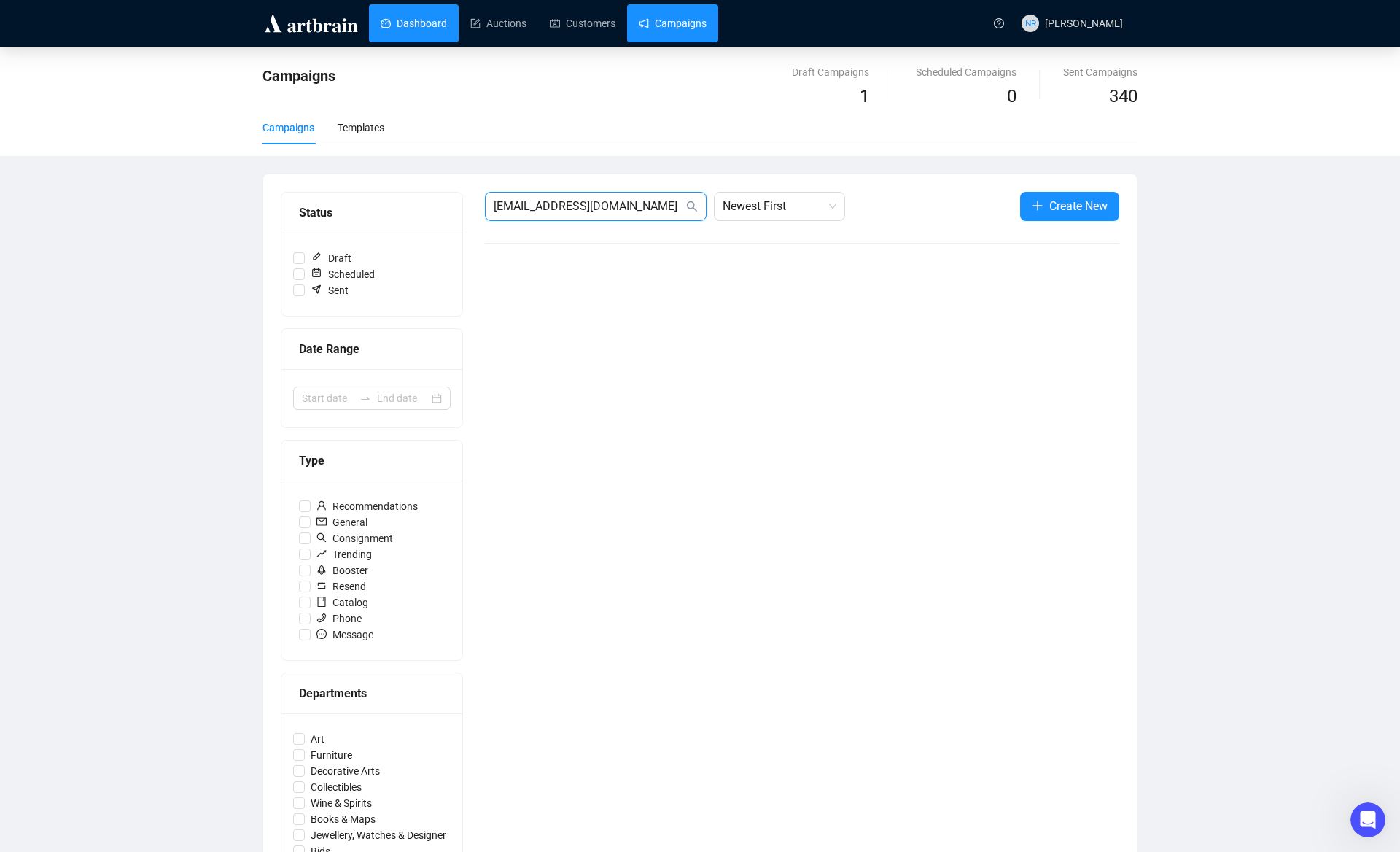
type input "[EMAIL_ADDRESS][DOMAIN_NAME]"
click at [424, 35] on link "Dashboard" at bounding box center [413, 23] width 66 height 38
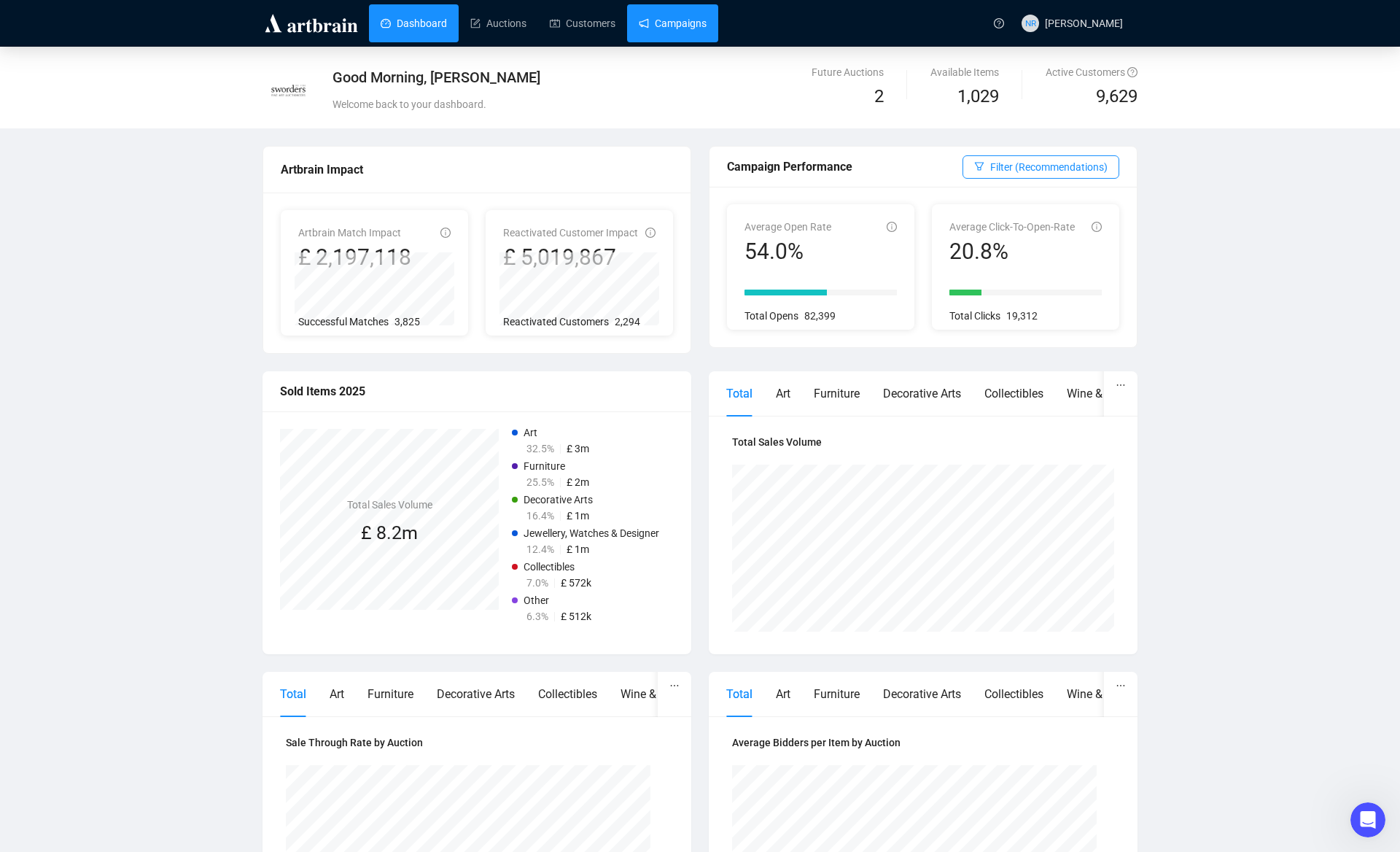
click at [685, 35] on link "Campaigns" at bounding box center [672, 23] width 68 height 38
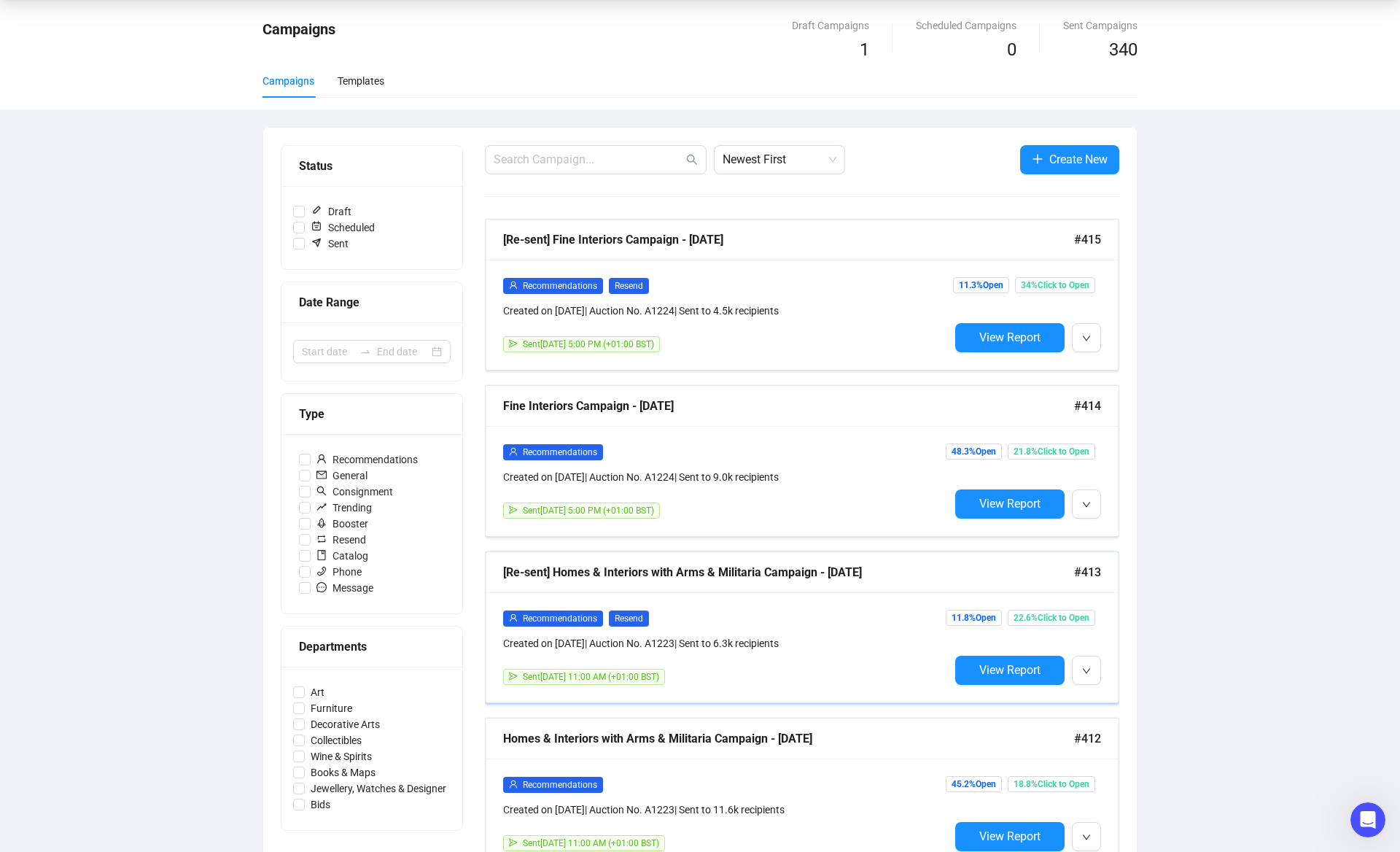
scroll to position [60, 0]
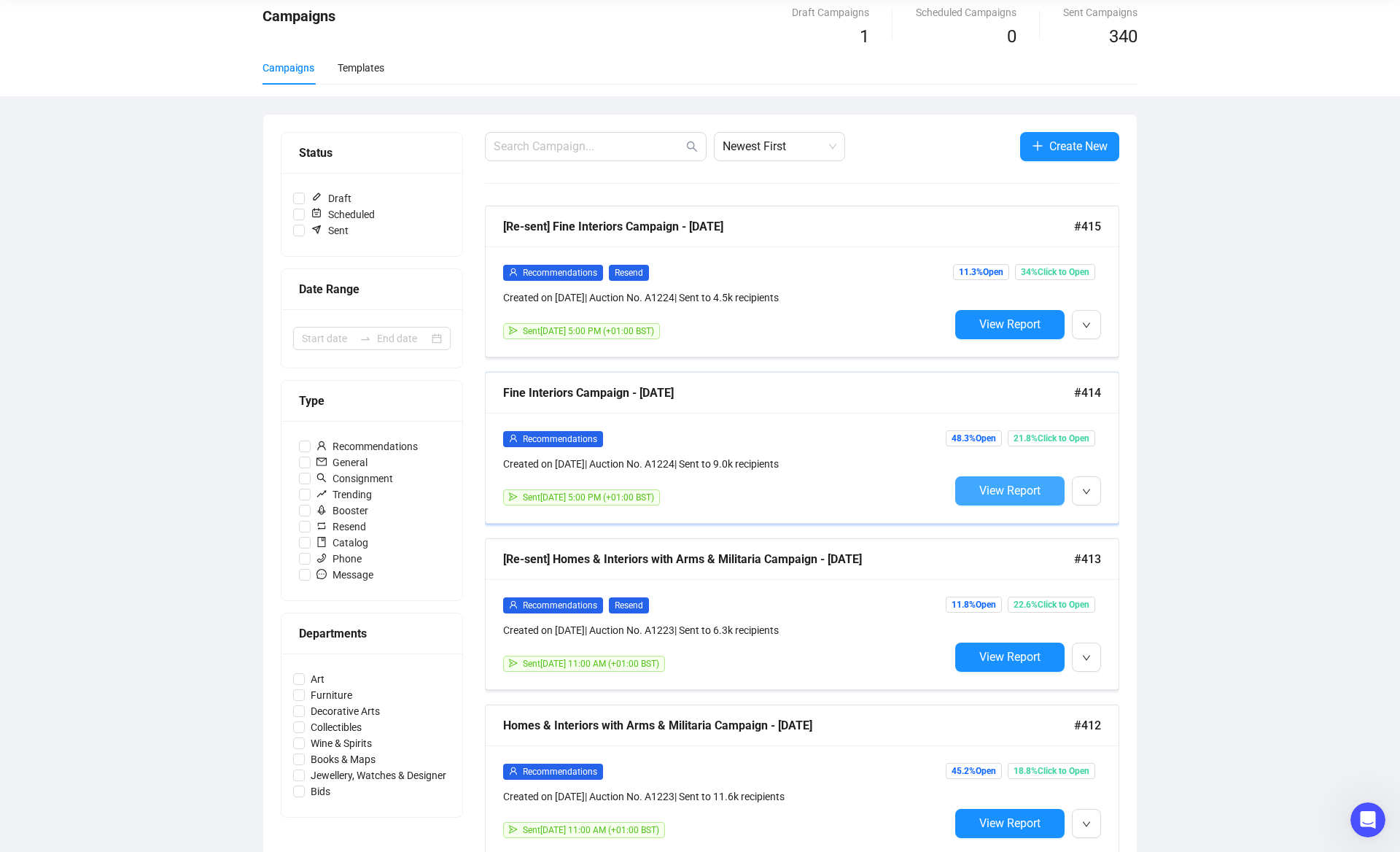
click at [987, 490] on span "View Report" at bounding box center [1010, 490] width 61 height 14
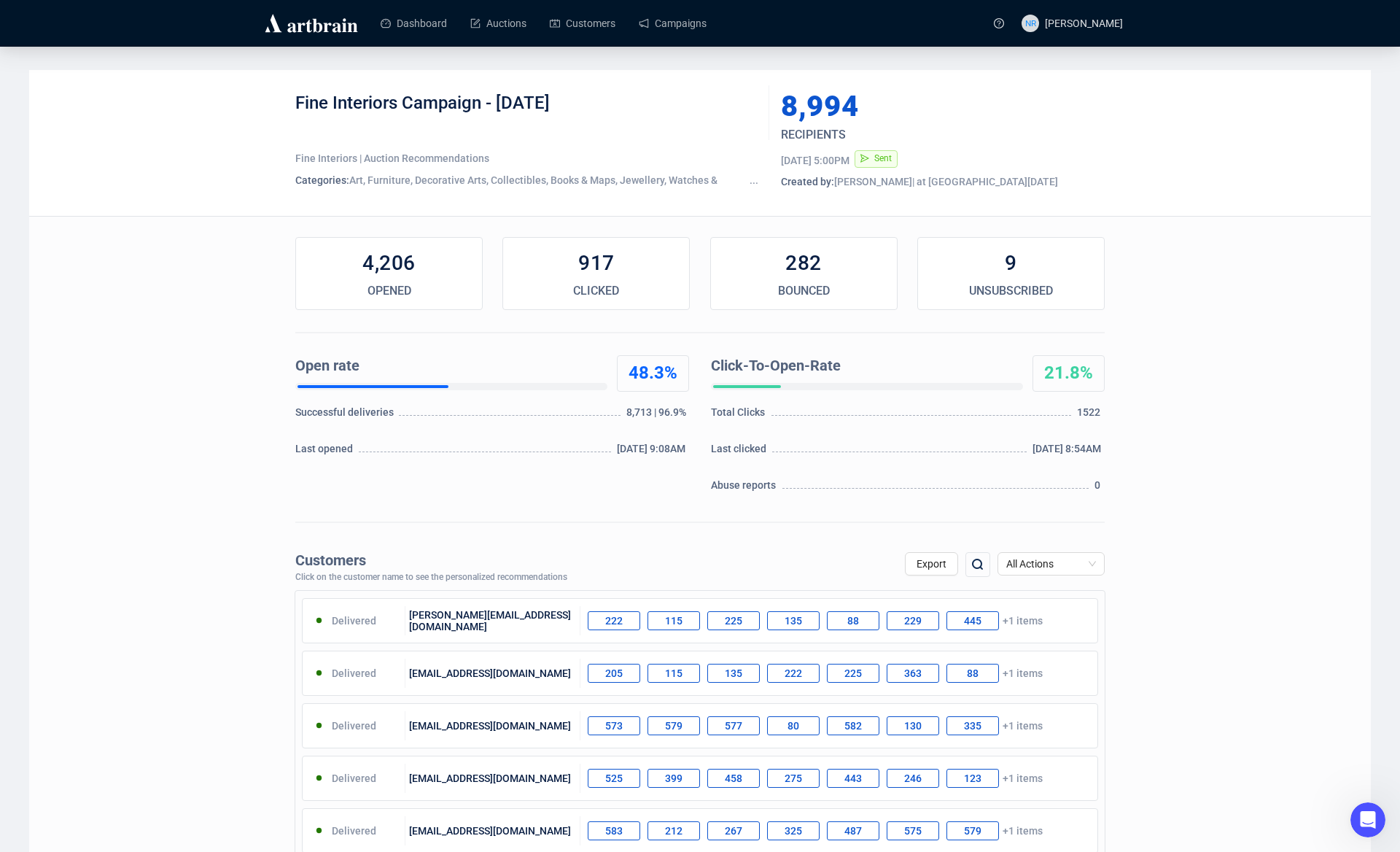
click at [974, 561] on img at bounding box center [977, 564] width 17 height 17
click at [888, 566] on input "text" at bounding box center [899, 565] width 123 height 26
paste input "[EMAIL_ADDRESS][DOMAIN_NAME]"
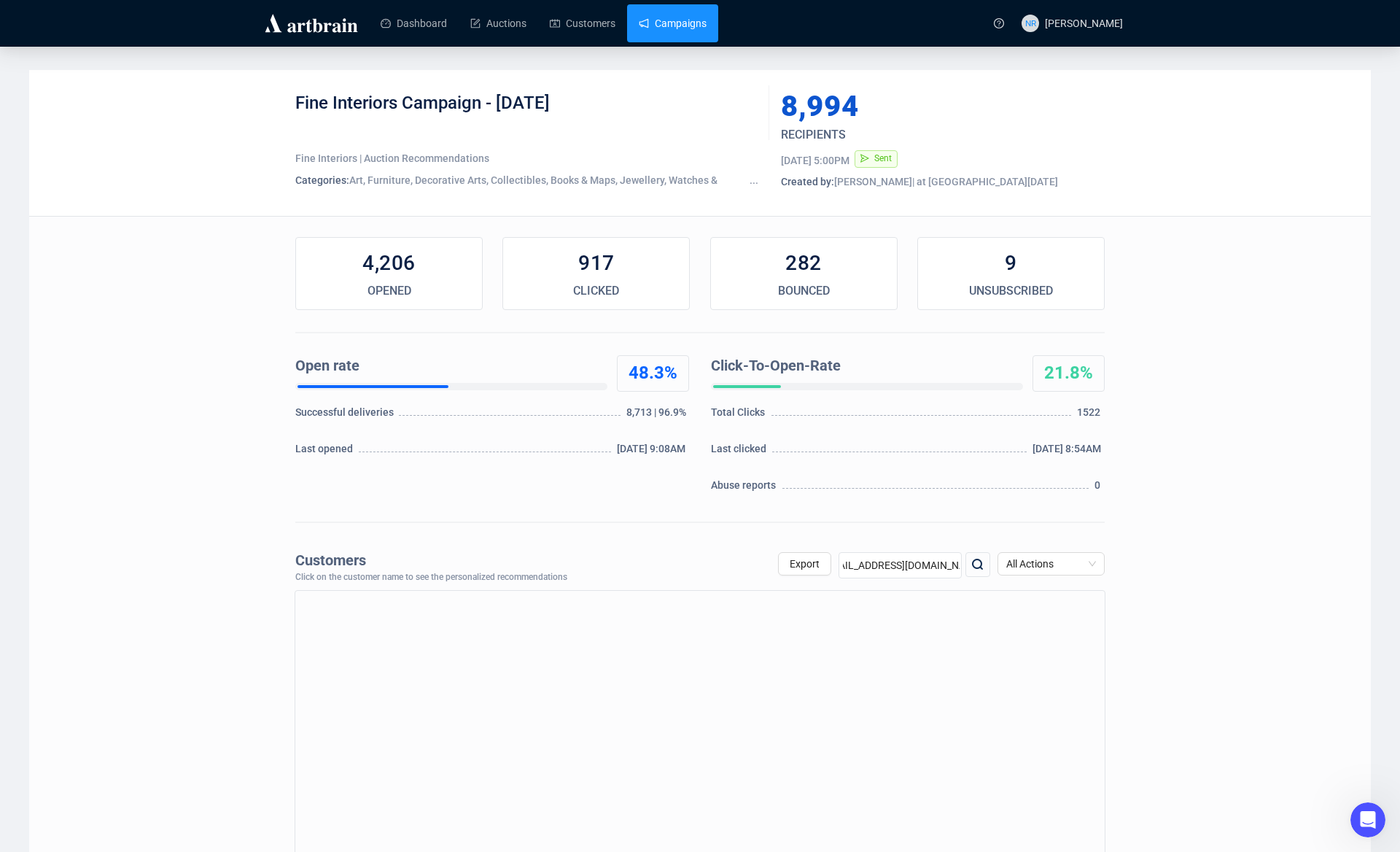
type input "[EMAIL_ADDRESS][DOMAIN_NAME]"
click at [675, 34] on link "Campaigns" at bounding box center [672, 23] width 68 height 38
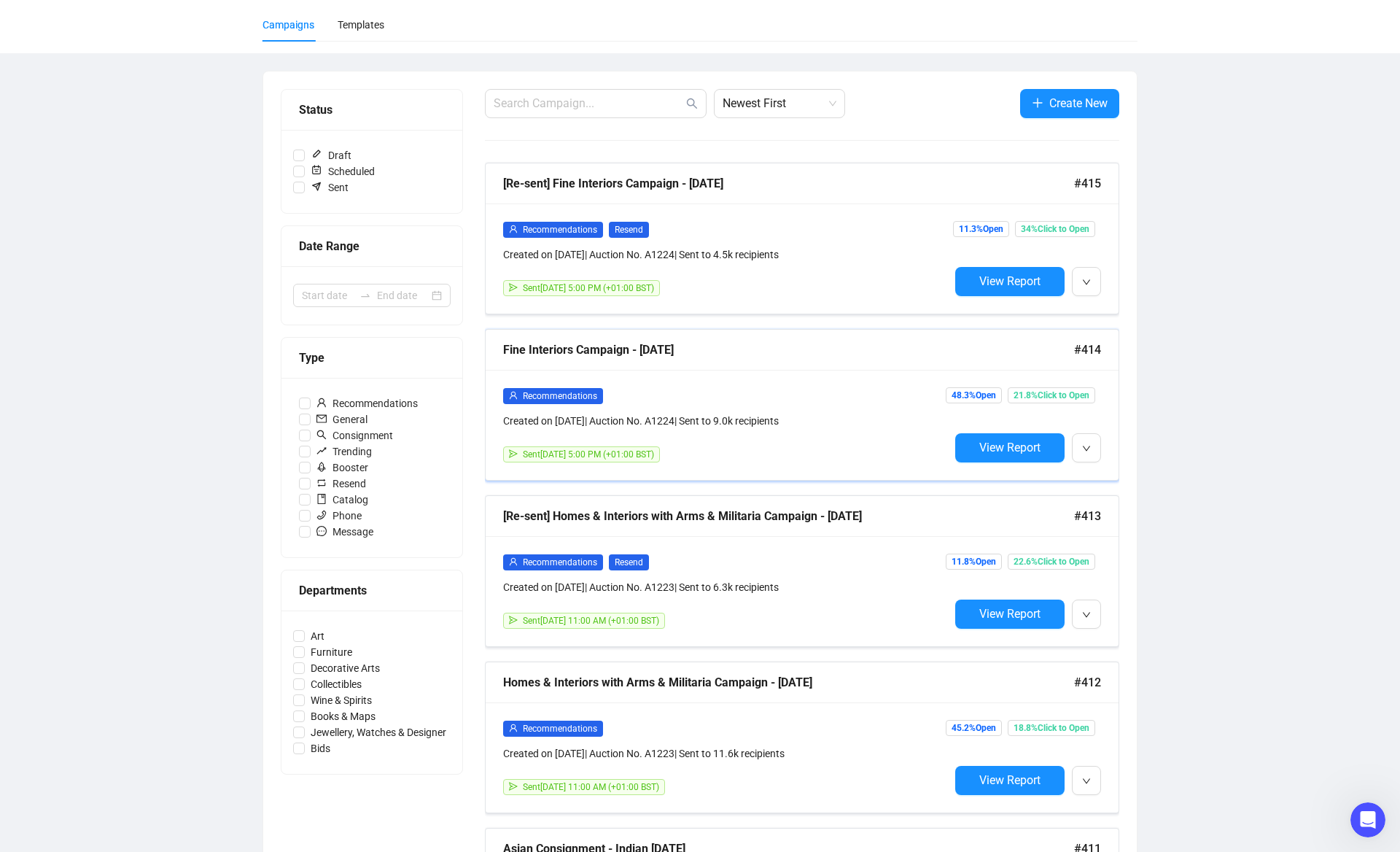
scroll to position [106, 0]
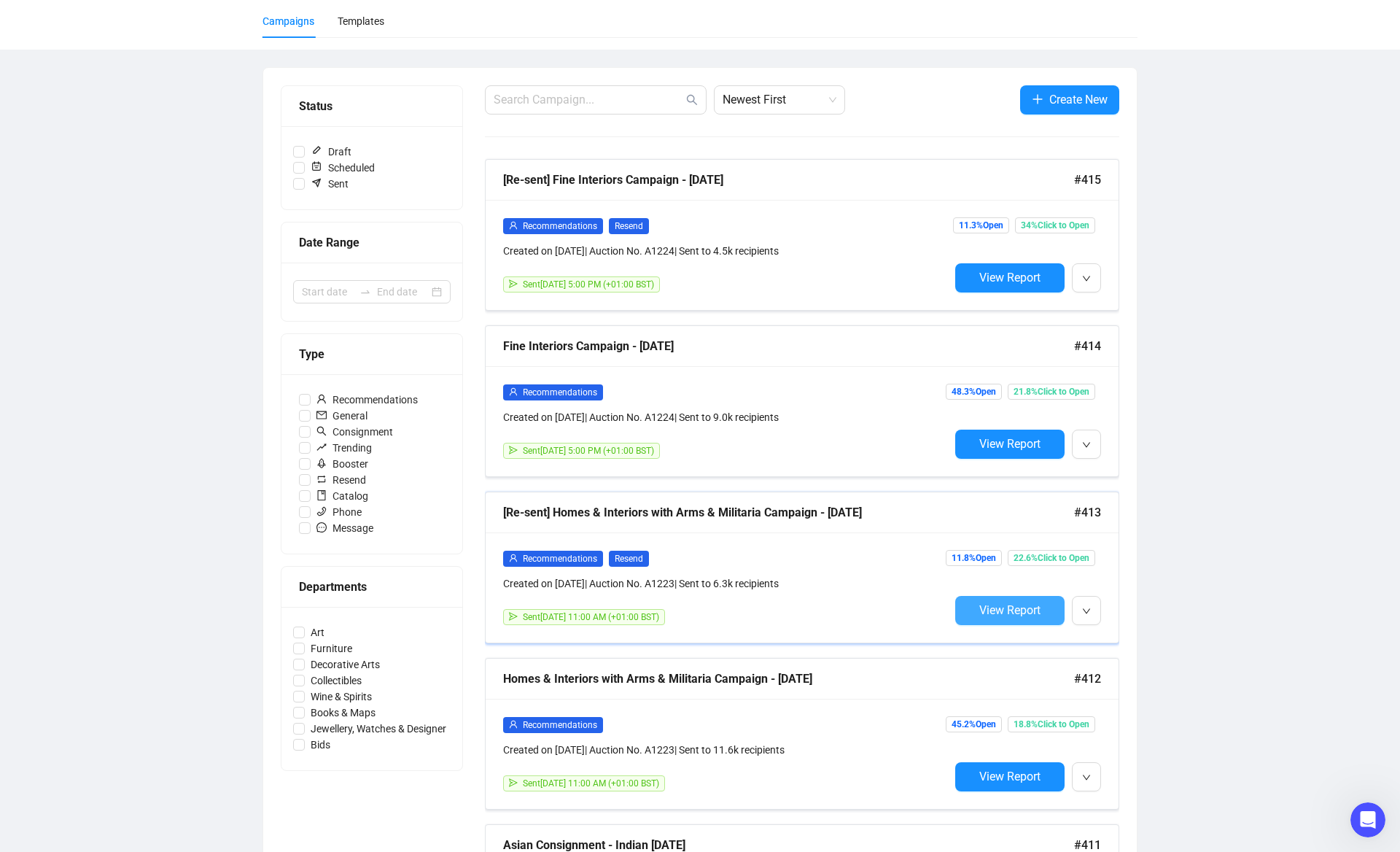
click at [980, 608] on span "View Report" at bounding box center [1010, 610] width 61 height 14
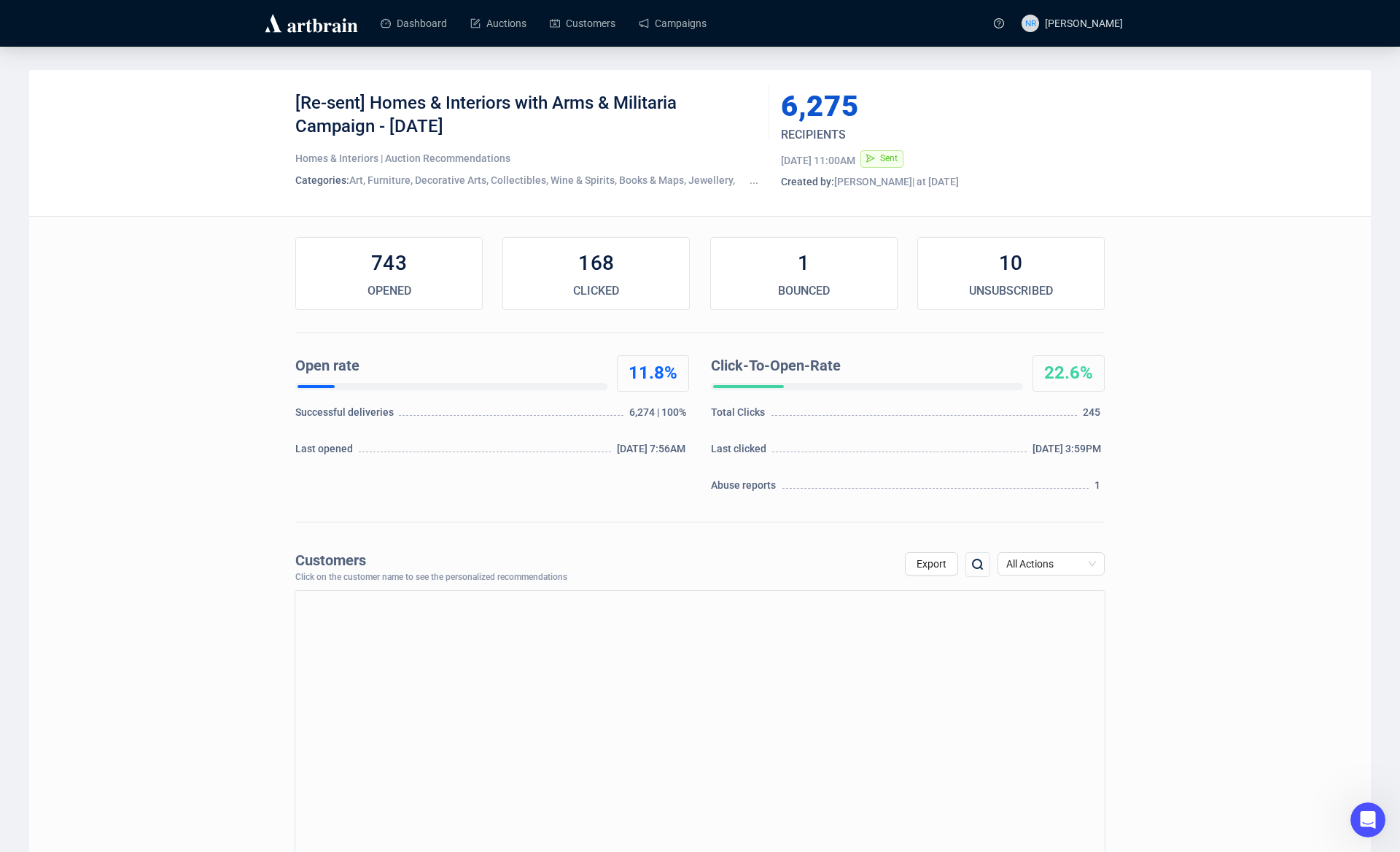
click at [975, 567] on img at bounding box center [977, 564] width 17 height 17
click at [563, 24] on link "Customers" at bounding box center [583, 23] width 66 height 38
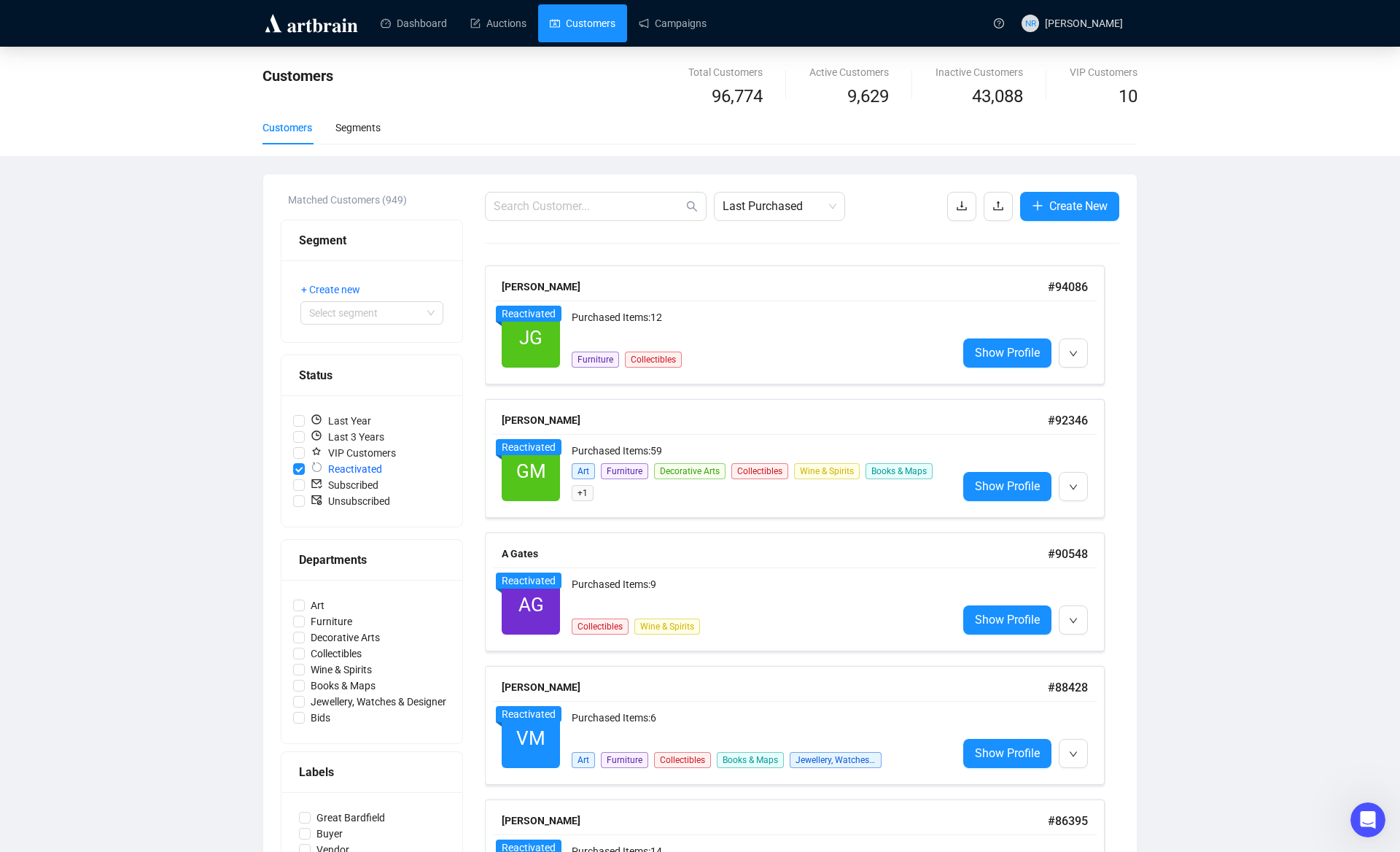
click at [590, 206] on input "text" at bounding box center [589, 206] width 190 height 17
paste input "[EMAIL_ADDRESS][DOMAIN_NAME]"
type input "[EMAIL_ADDRESS][DOMAIN_NAME]"
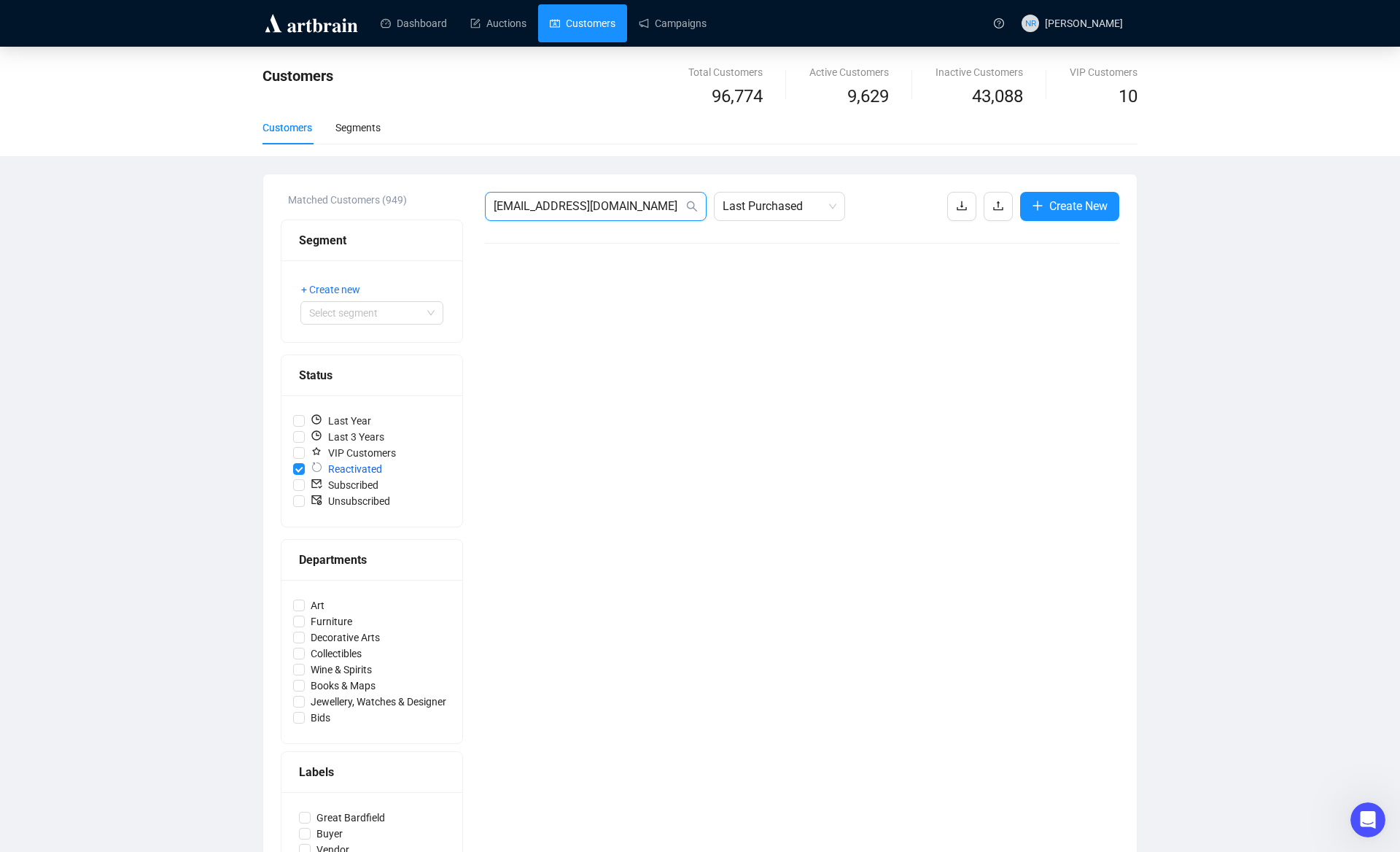
click at [648, 209] on input "[EMAIL_ADDRESS][DOMAIN_NAME]" at bounding box center [589, 206] width 190 height 17
drag, startPoint x: 628, startPoint y: 202, endPoint x: 410, endPoint y: 202, distance: 218.0
click at [410, 201] on div "Matched Customers (949) Segment + Create new Select segment Status Last Year La…" at bounding box center [700, 604] width 838 height 824
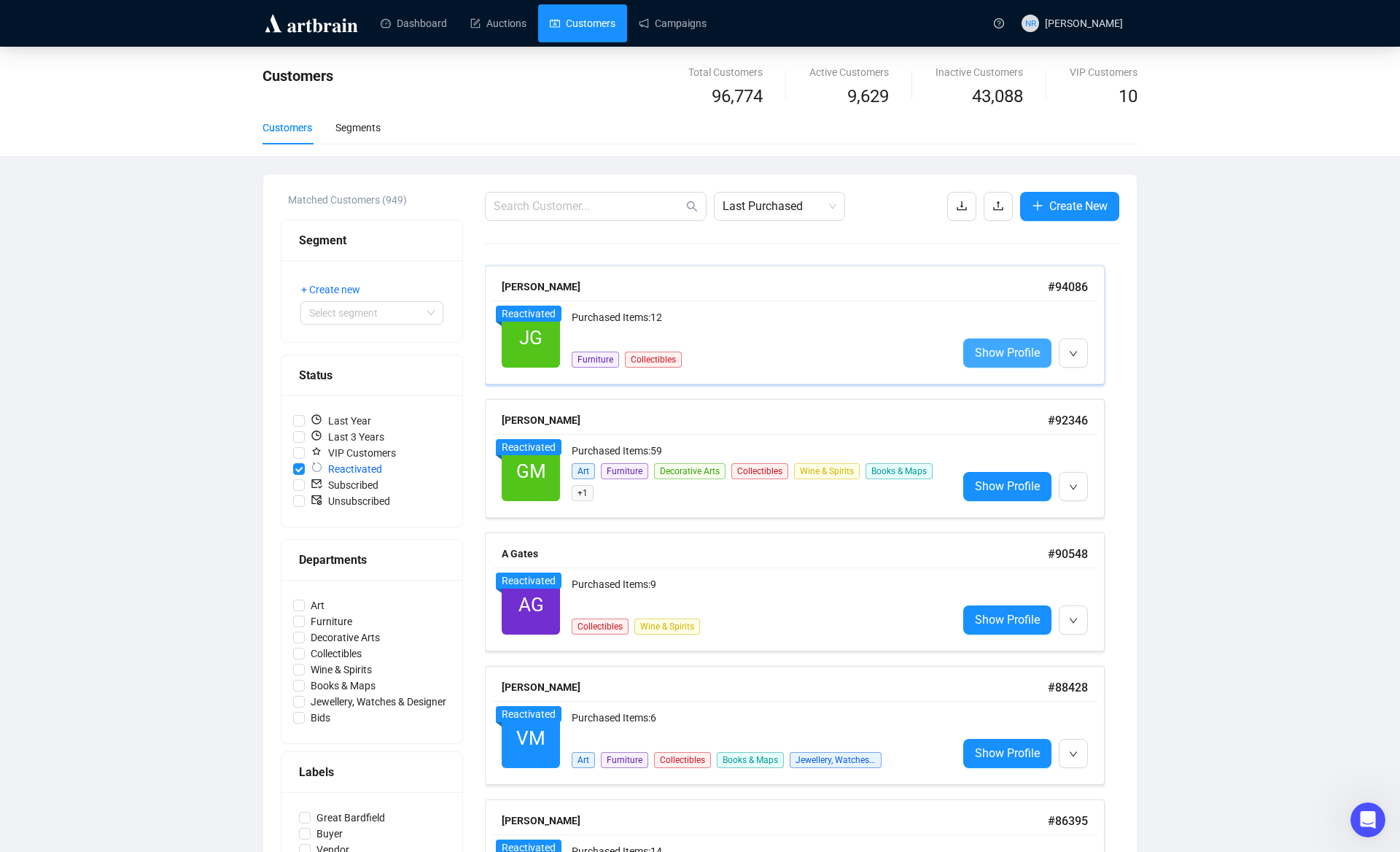
click at [988, 356] on span "Show Profile" at bounding box center [1007, 353] width 65 height 18
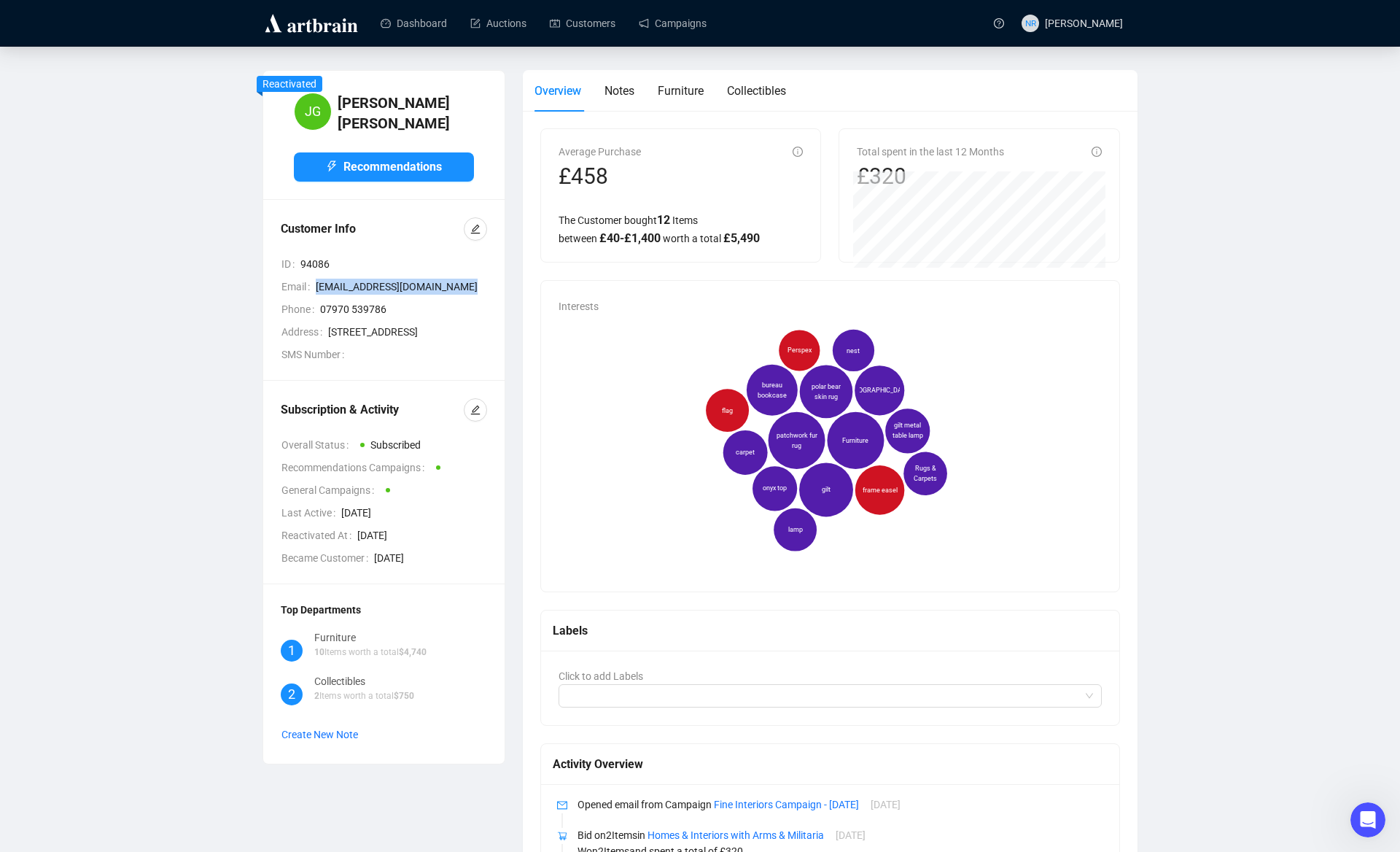
drag, startPoint x: 448, startPoint y: 280, endPoint x: 315, endPoint y: 283, distance: 133.0
click at [315, 283] on div "Email [EMAIL_ADDRESS][DOMAIN_NAME]" at bounding box center [384, 286] width 205 height 16
copy div "[EMAIL_ADDRESS][DOMAIN_NAME]"
click at [566, 25] on link "Customers" at bounding box center [583, 23] width 66 height 38
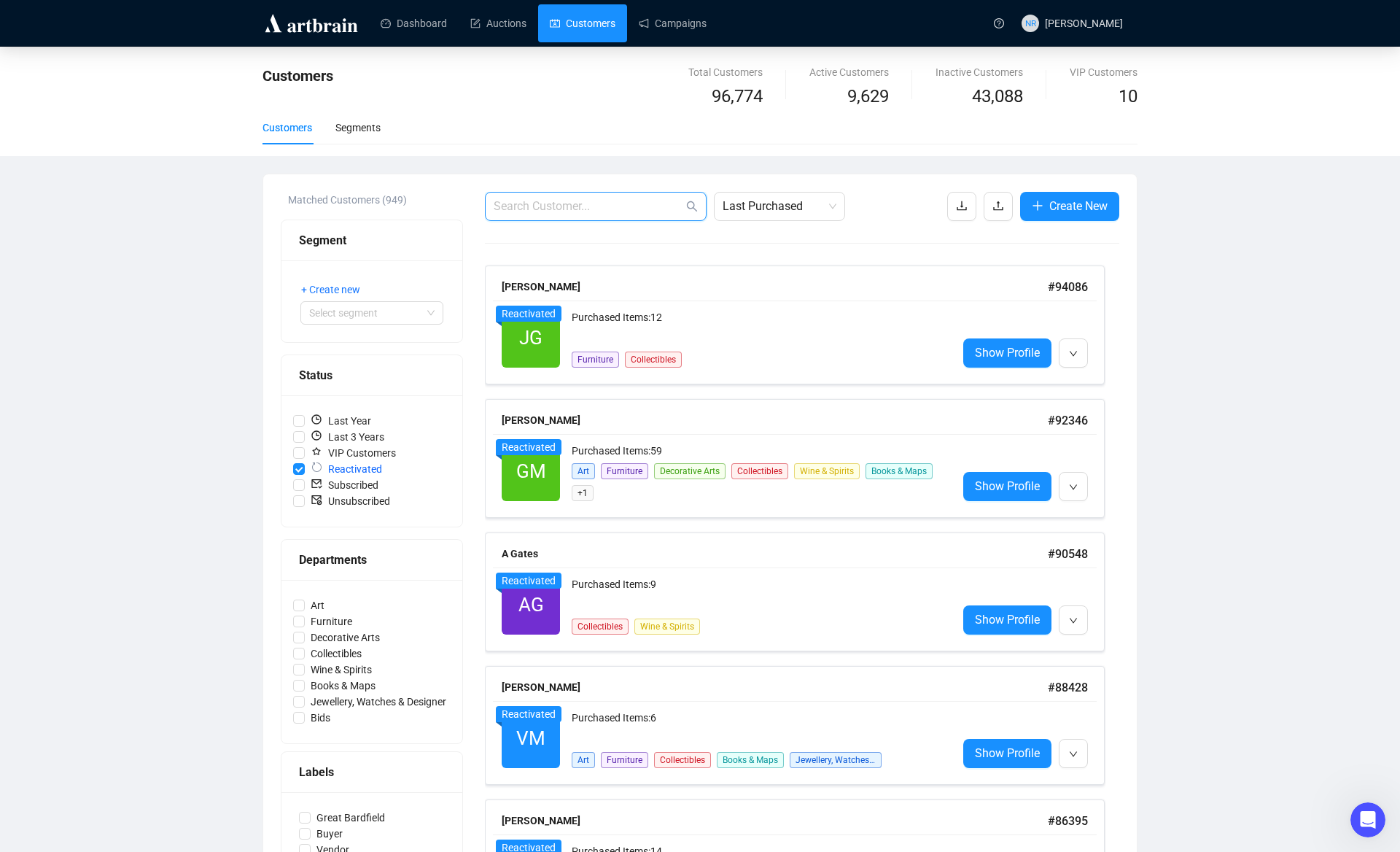
click at [592, 204] on input "text" at bounding box center [589, 206] width 190 height 17
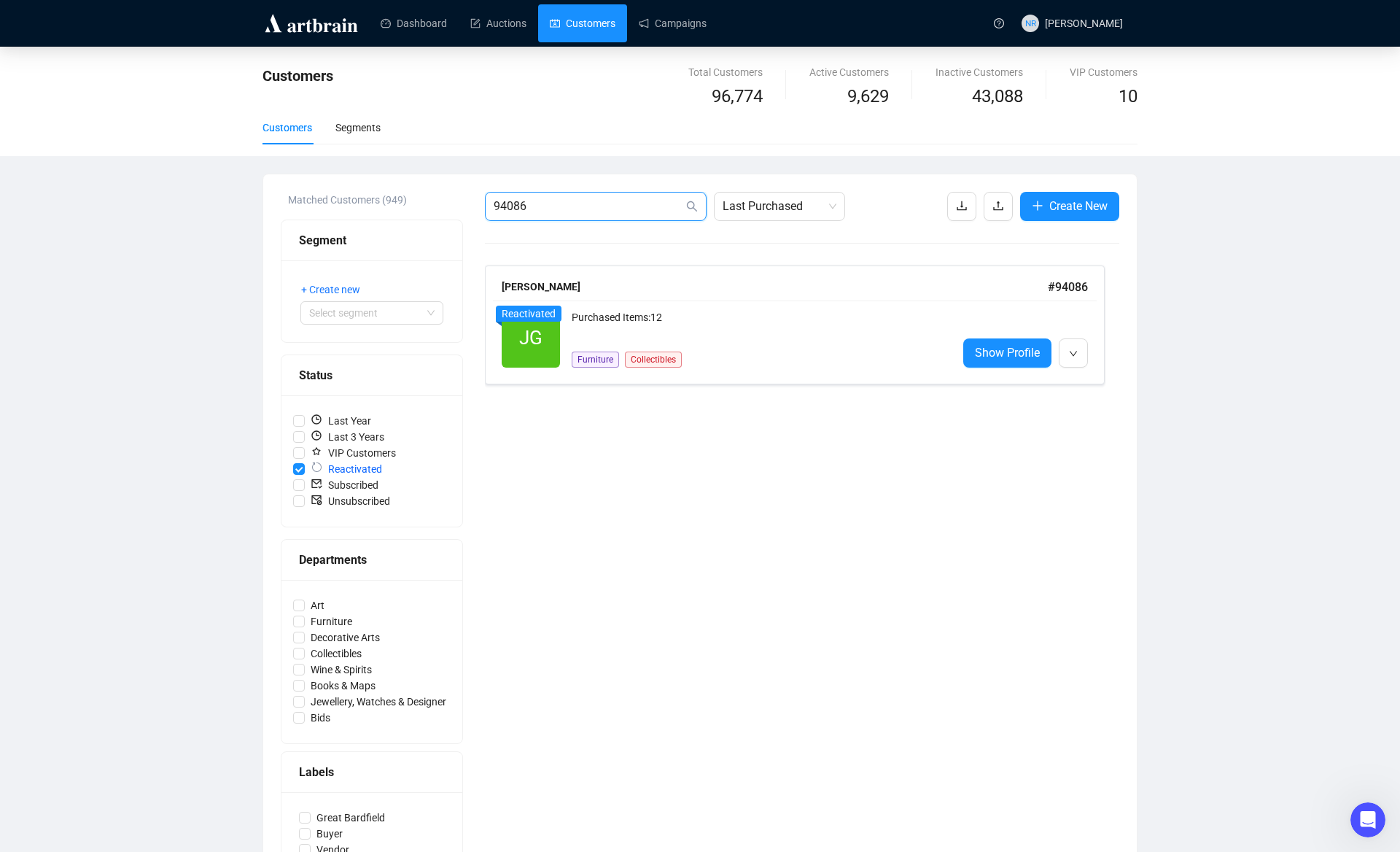
drag, startPoint x: 539, startPoint y: 208, endPoint x: 442, endPoint y: 197, distance: 97.6
click at [442, 197] on div "Matched Customers (949) Segment + Create new Select segment Status Last Year La…" at bounding box center [700, 604] width 838 height 824
paste input "[EMAIL_ADDRESS][DOMAIN_NAME]"
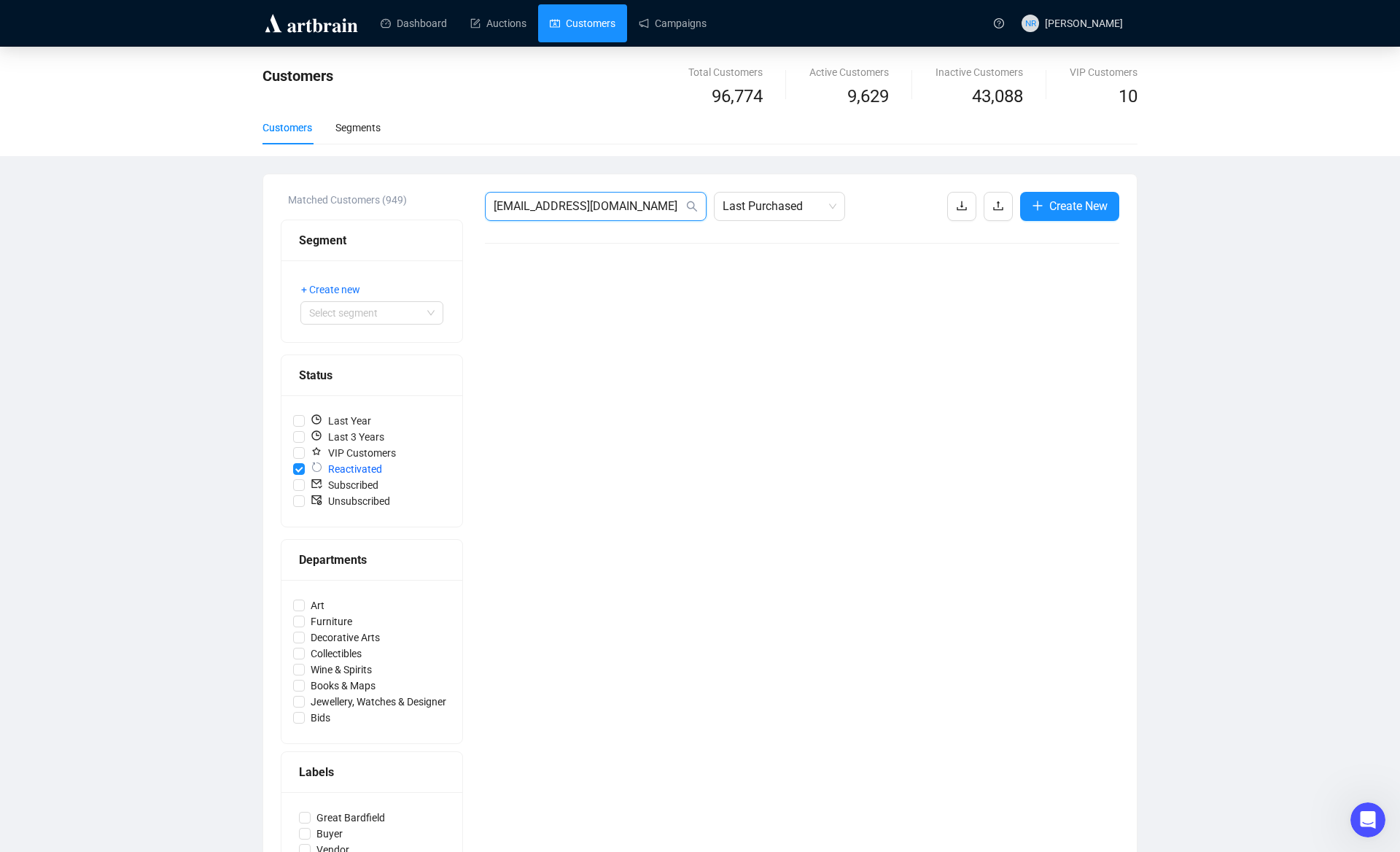
click at [620, 213] on input "[EMAIL_ADDRESS][DOMAIN_NAME]" at bounding box center [589, 206] width 190 height 17
drag, startPoint x: 657, startPoint y: 210, endPoint x: 461, endPoint y: 198, distance: 196.4
click at [464, 197] on div "Matched Customers (949) Segment + Create new Select segment Status Last Year La…" at bounding box center [700, 604] width 838 height 824
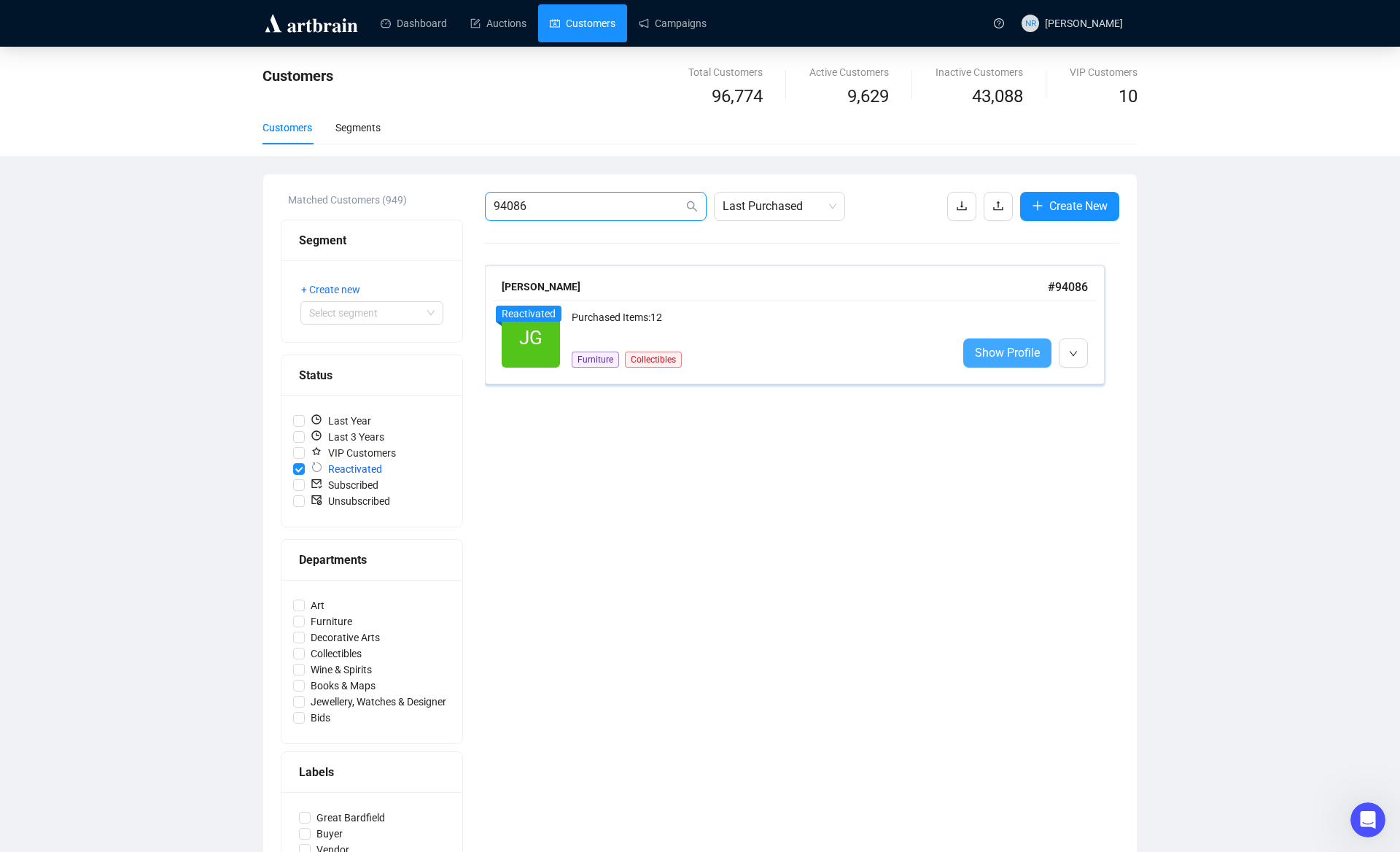
type input "94086"
click at [976, 354] on span "Show Profile" at bounding box center [1007, 353] width 65 height 18
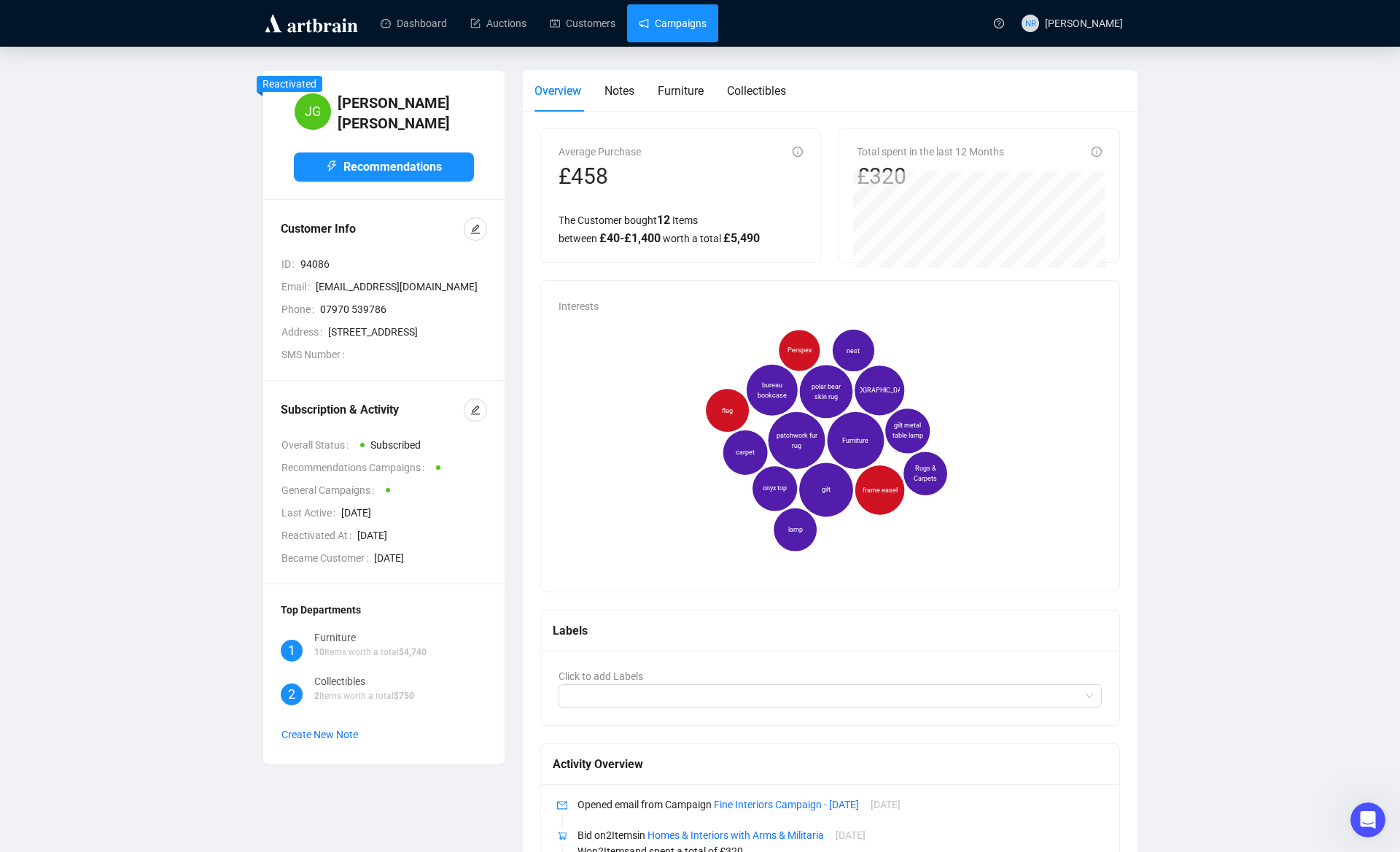
click at [650, 22] on link "Campaigns" at bounding box center [672, 23] width 68 height 38
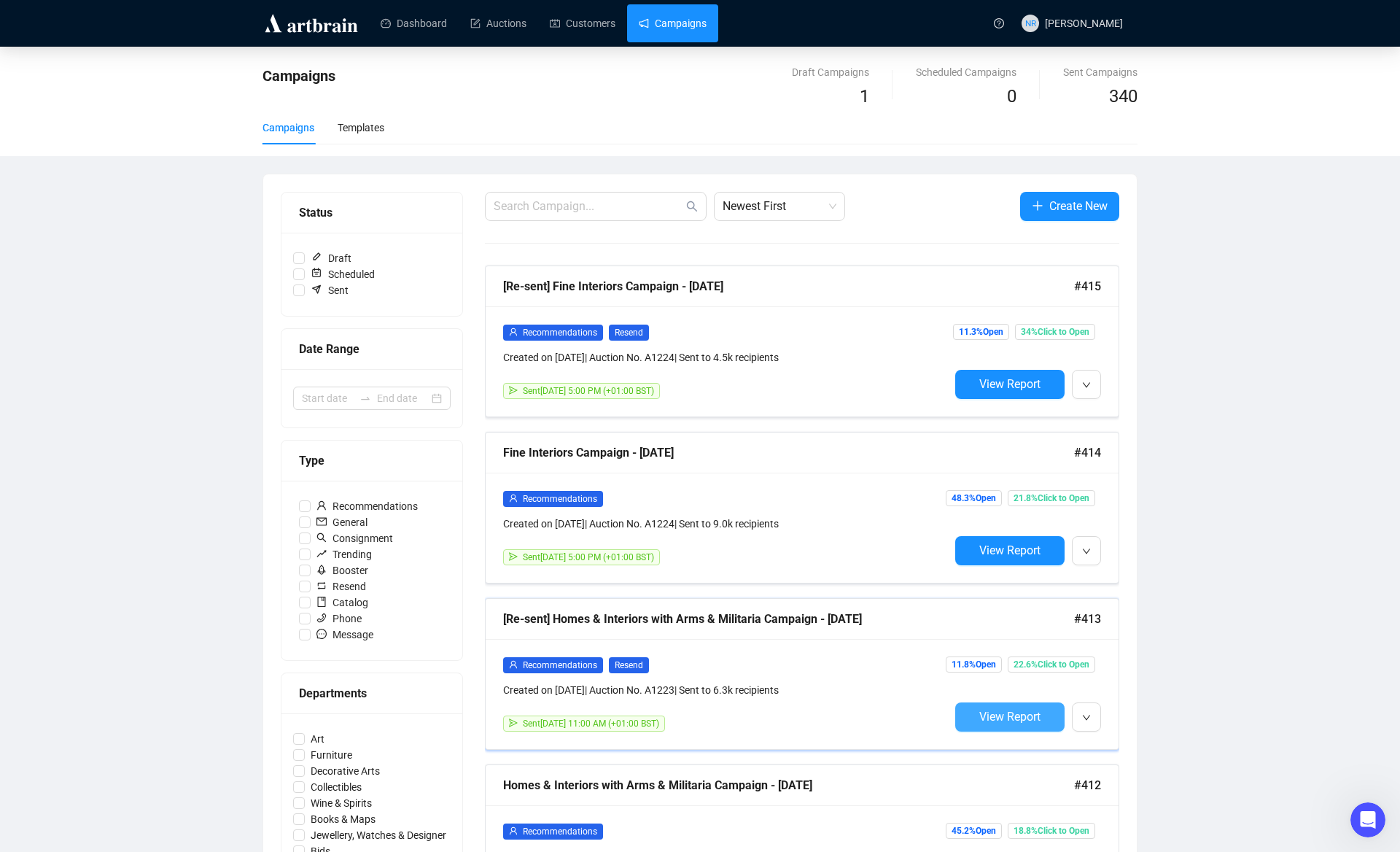
click at [987, 723] on button "View Report" at bounding box center [1009, 717] width 109 height 29
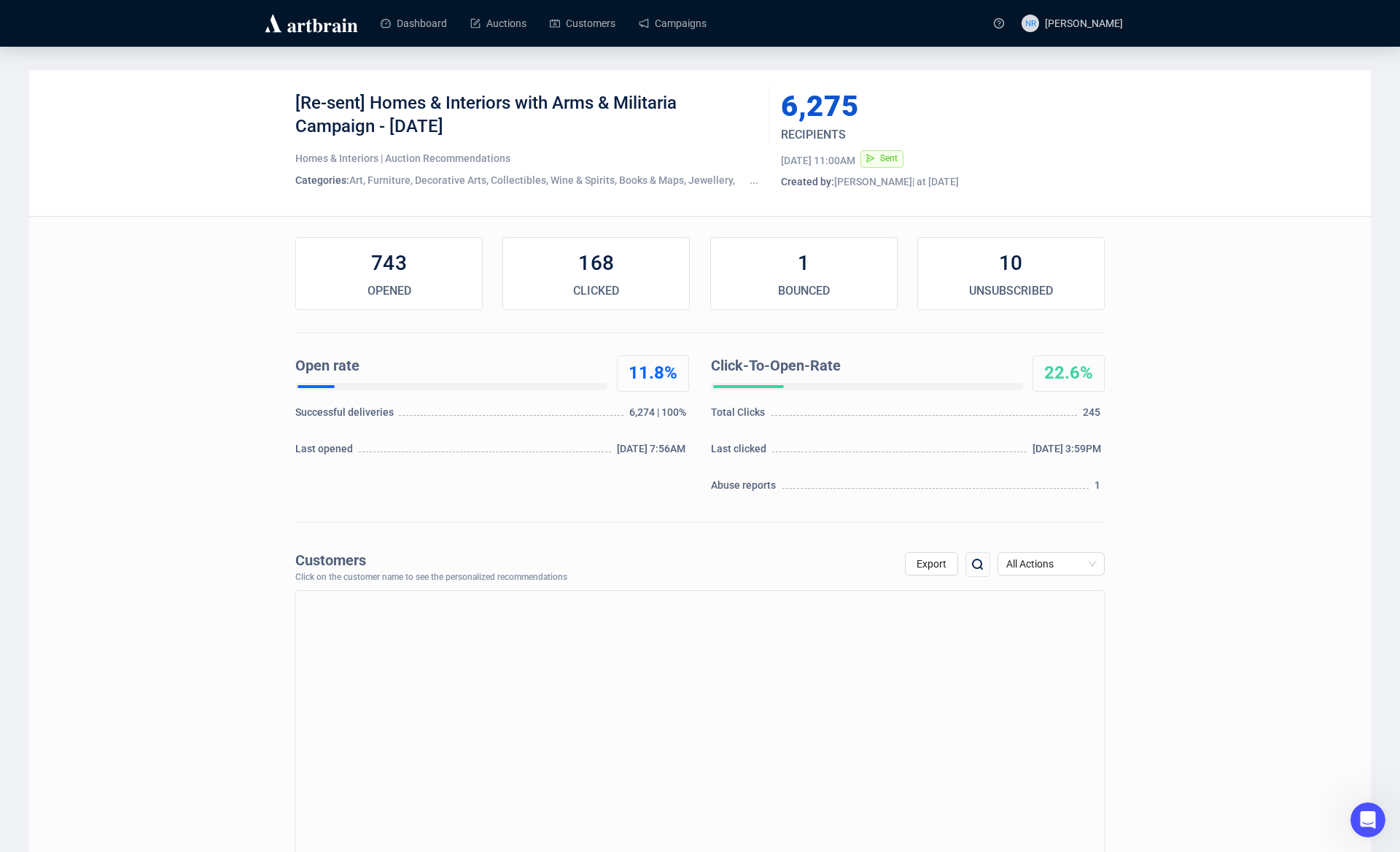
click at [979, 569] on img at bounding box center [977, 564] width 17 height 17
click at [979, 564] on img at bounding box center [977, 564] width 17 height 17
click at [974, 563] on img at bounding box center [977, 564] width 17 height 17
click at [898, 569] on input "[EMAIL_ADDRESS][DOMAIN_NAME]" at bounding box center [899, 565] width 123 height 26
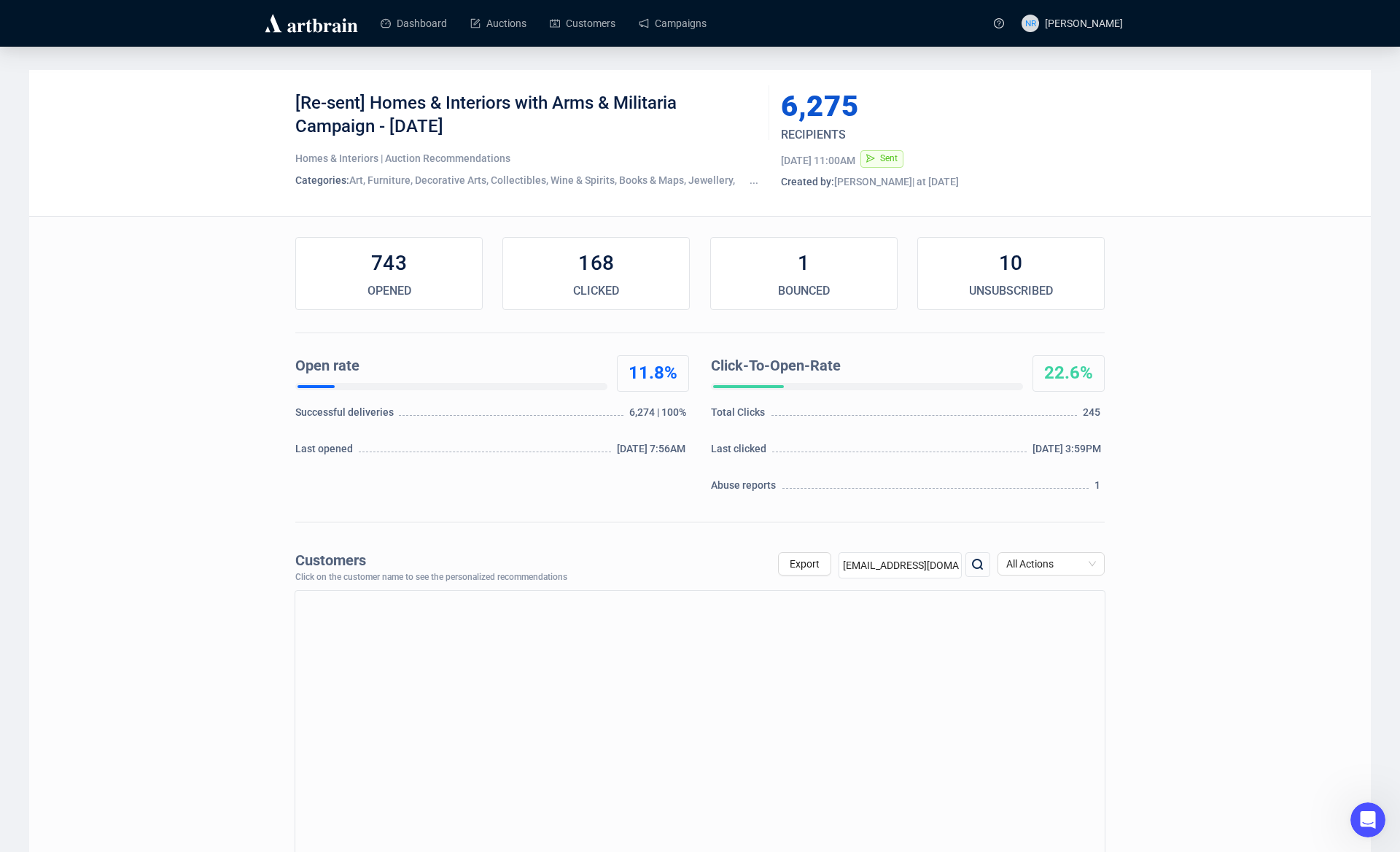
click at [898, 569] on input "[EMAIL_ADDRESS][DOMAIN_NAME]" at bounding box center [899, 565] width 123 height 26
paste input "text"
click at [898, 569] on input "[EMAIL_ADDRESS][DOMAIN_NAME]" at bounding box center [899, 565] width 123 height 26
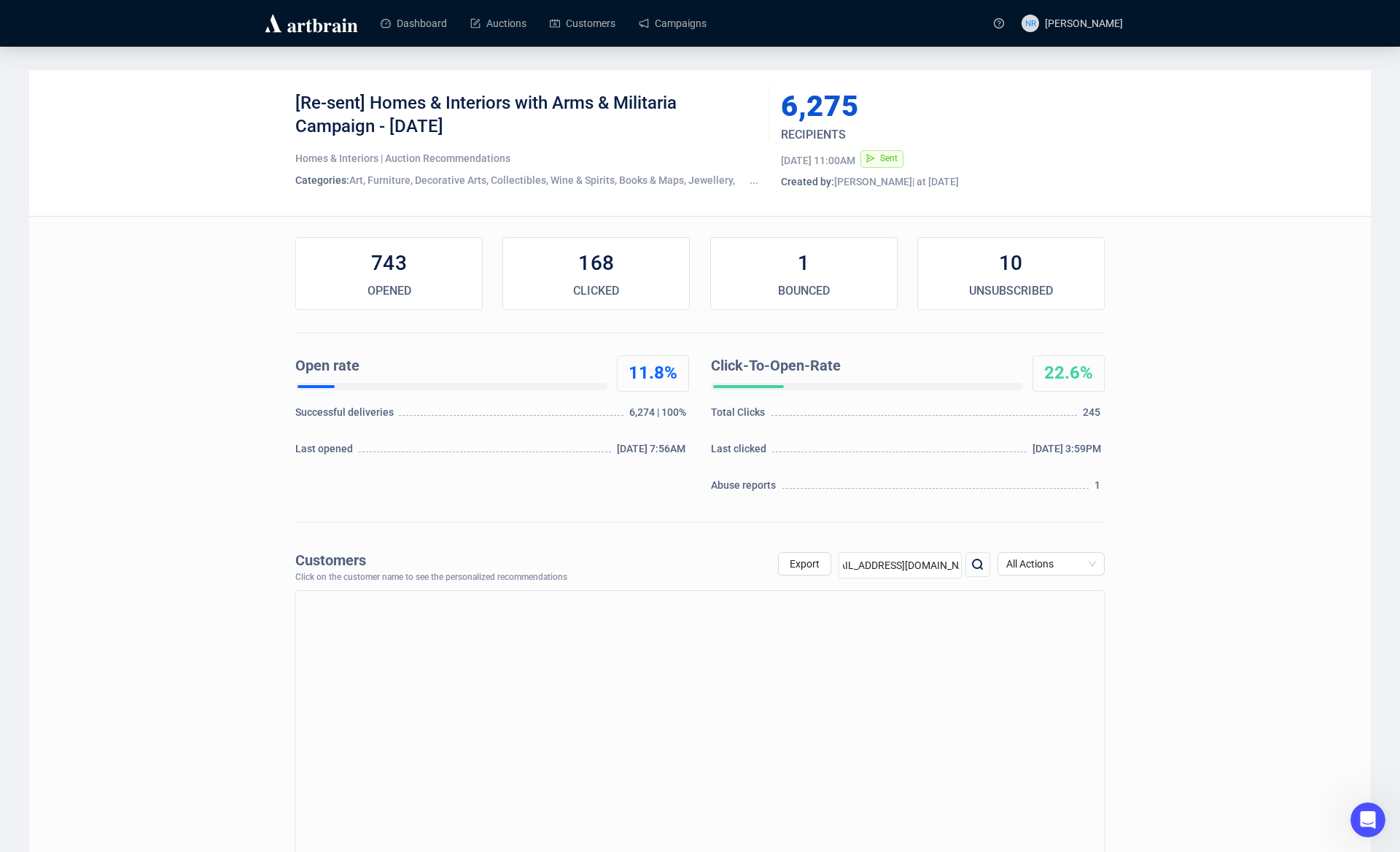
click at [898, 569] on input "[EMAIL_ADDRESS][DOMAIN_NAME]" at bounding box center [899, 565] width 123 height 26
type input "8"
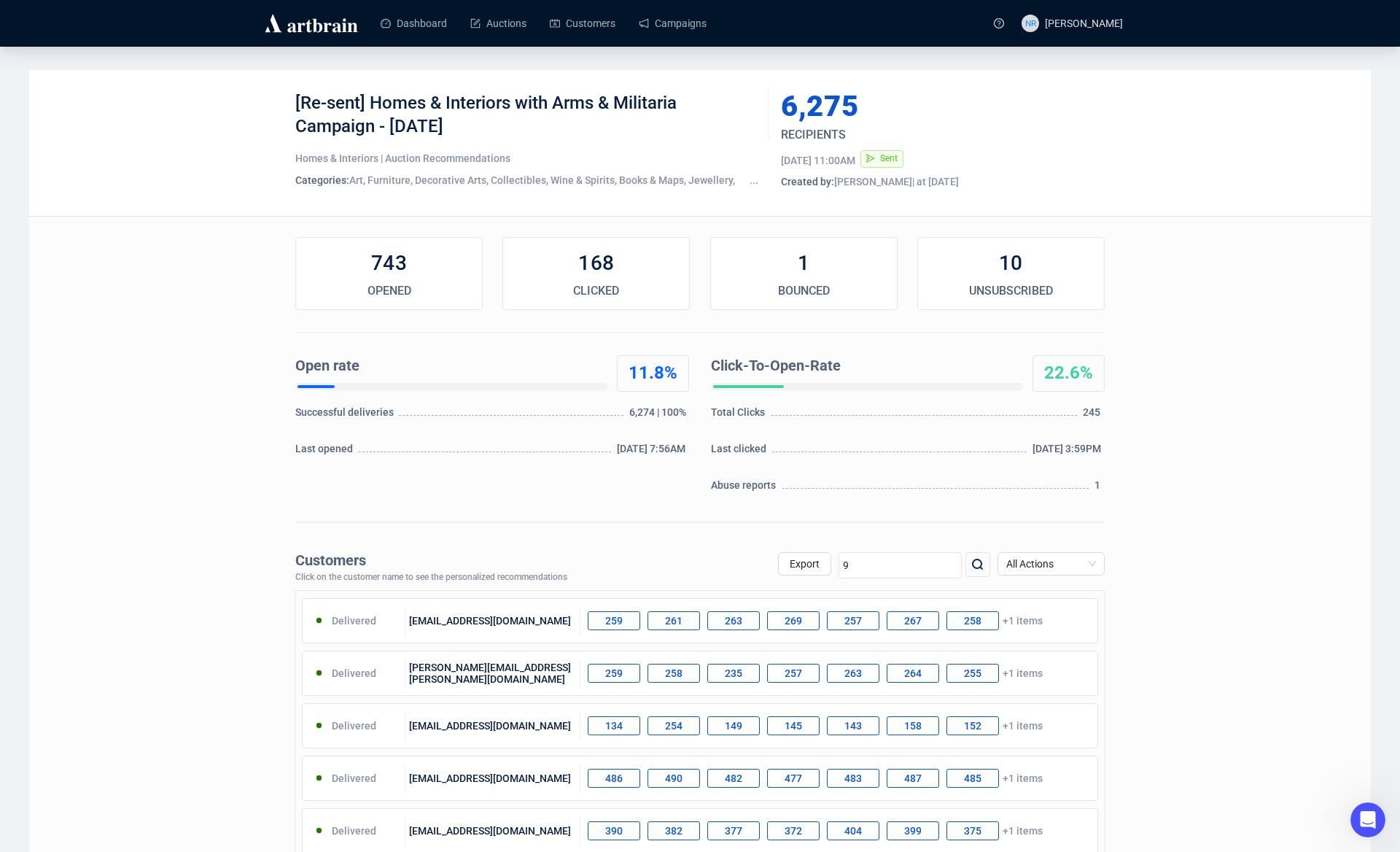
type input "94"
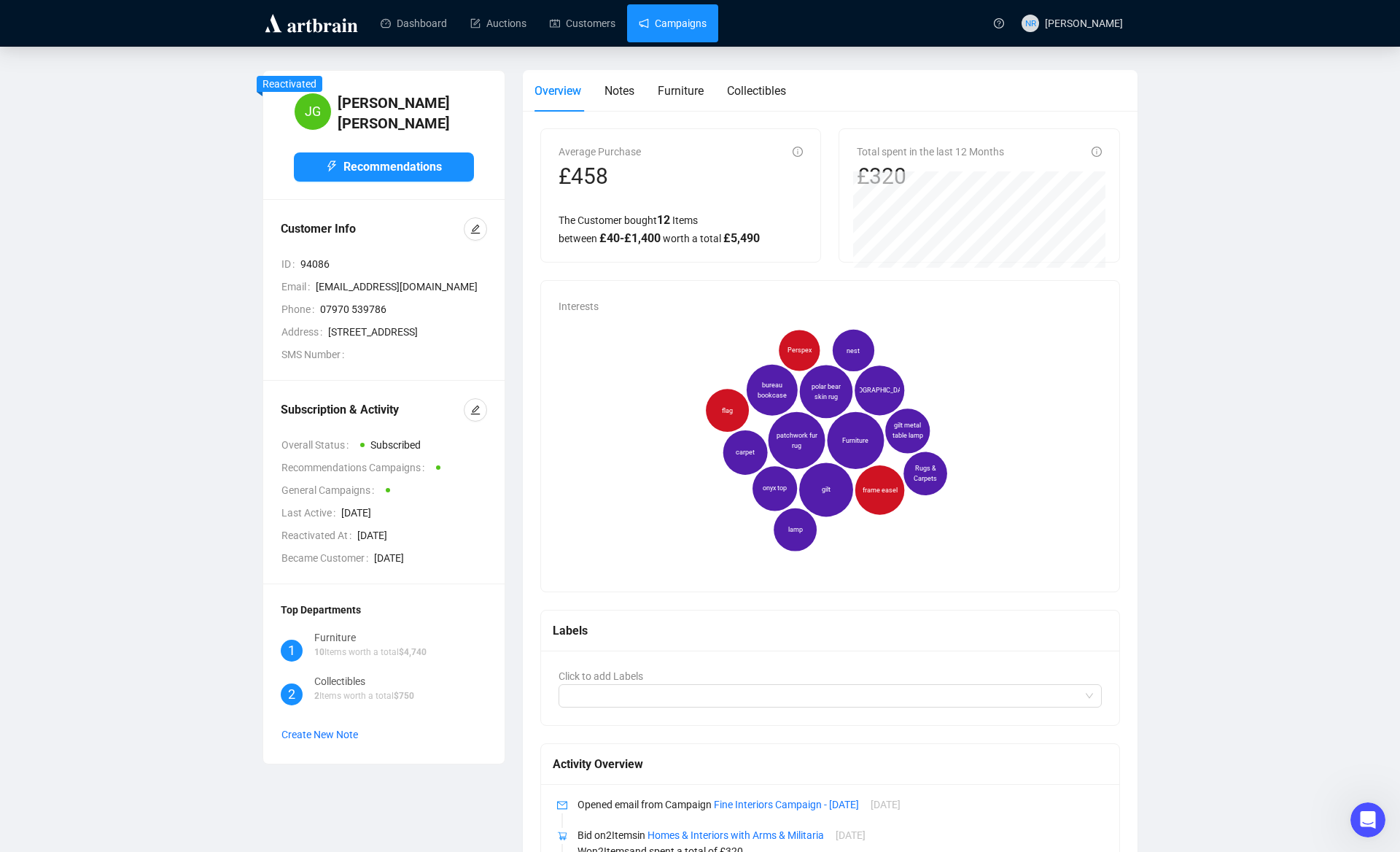
click at [662, 28] on link "Campaigns" at bounding box center [672, 23] width 68 height 38
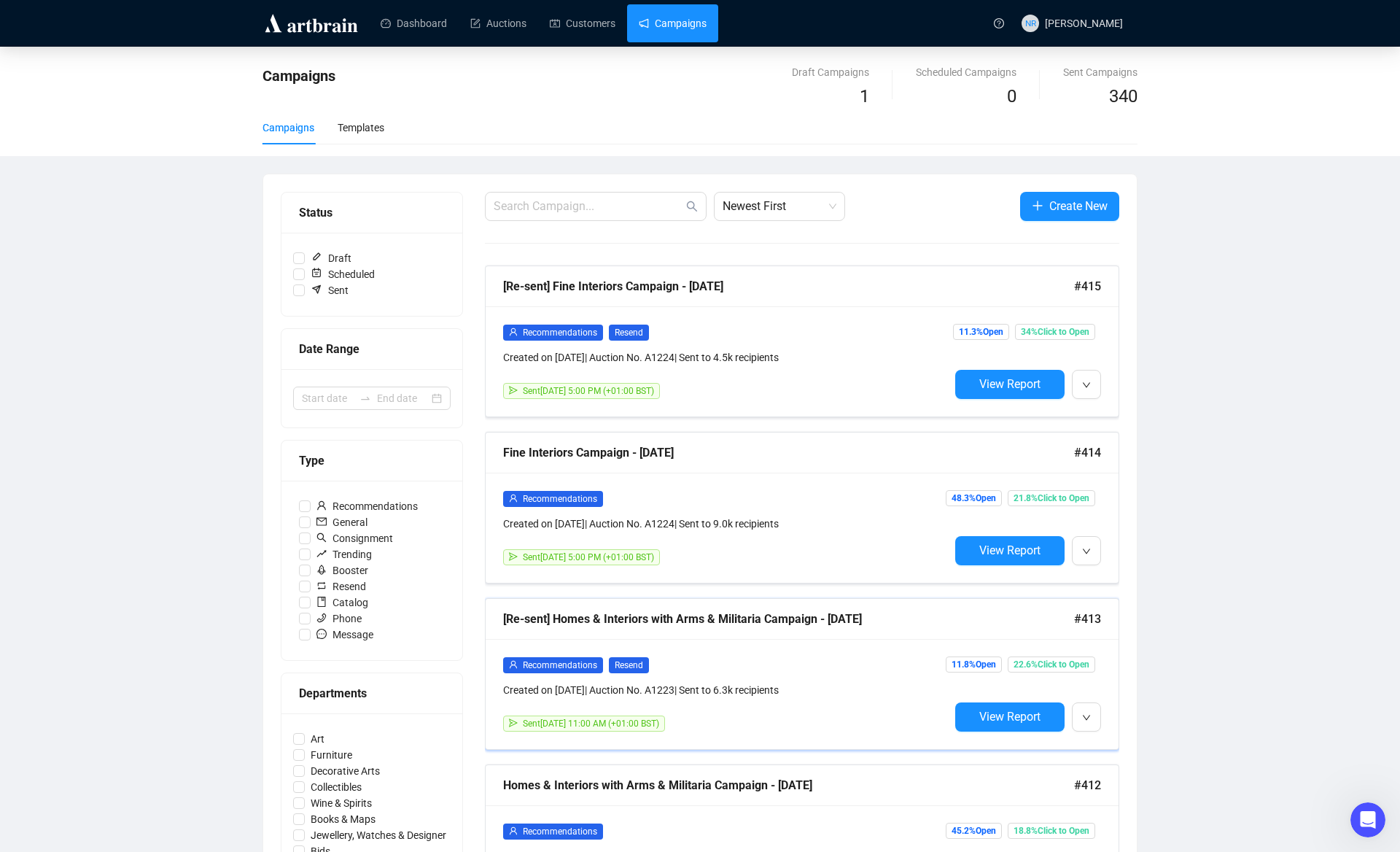
click at [708, 617] on div "[Re-sent] Homes & Interiors with Arms & Militaria Campaign - [DATE]" at bounding box center [788, 619] width 571 height 18
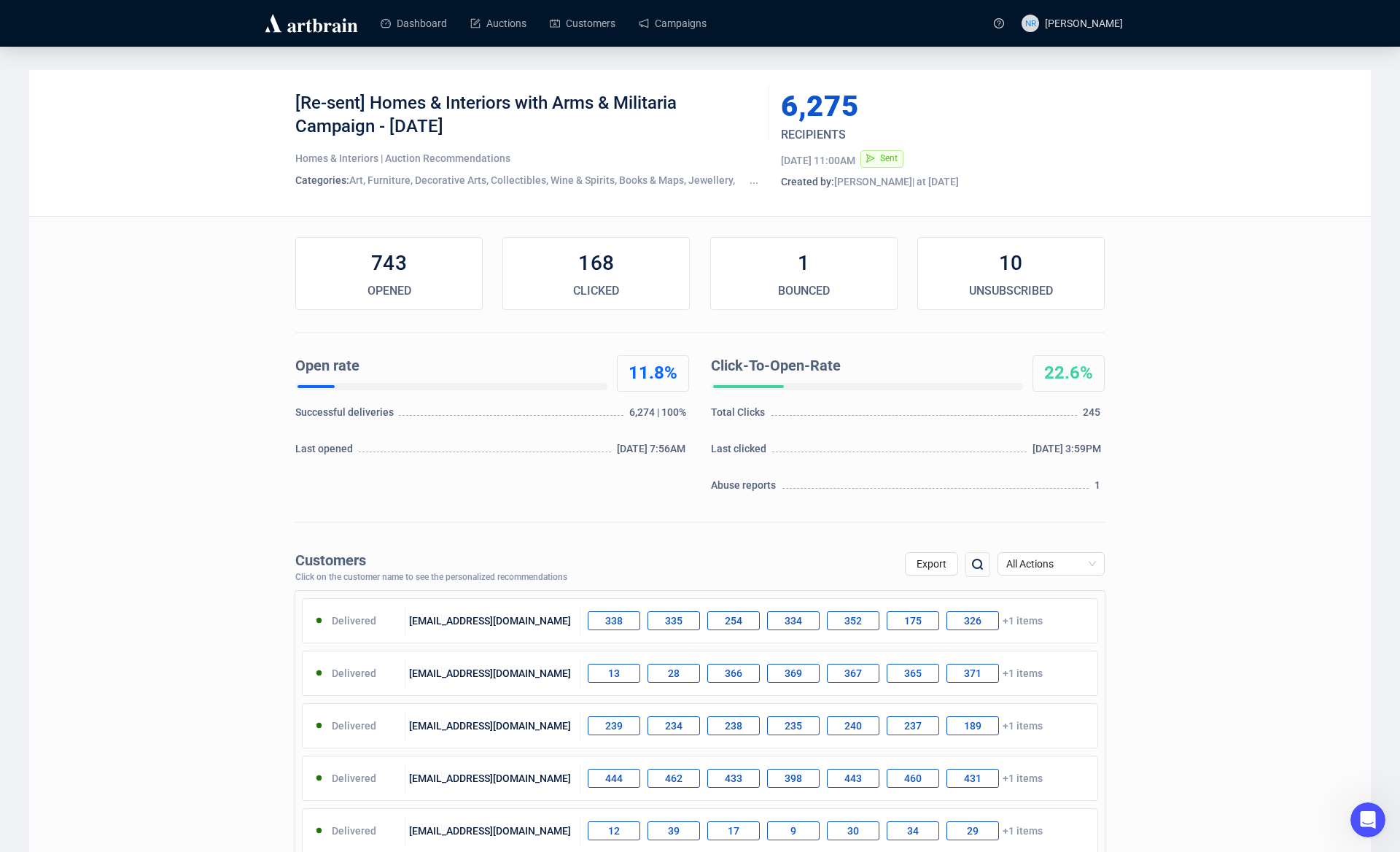
click at [981, 567] on img at bounding box center [977, 564] width 17 height 17
click at [893, 567] on input "94" at bounding box center [899, 565] width 123 height 26
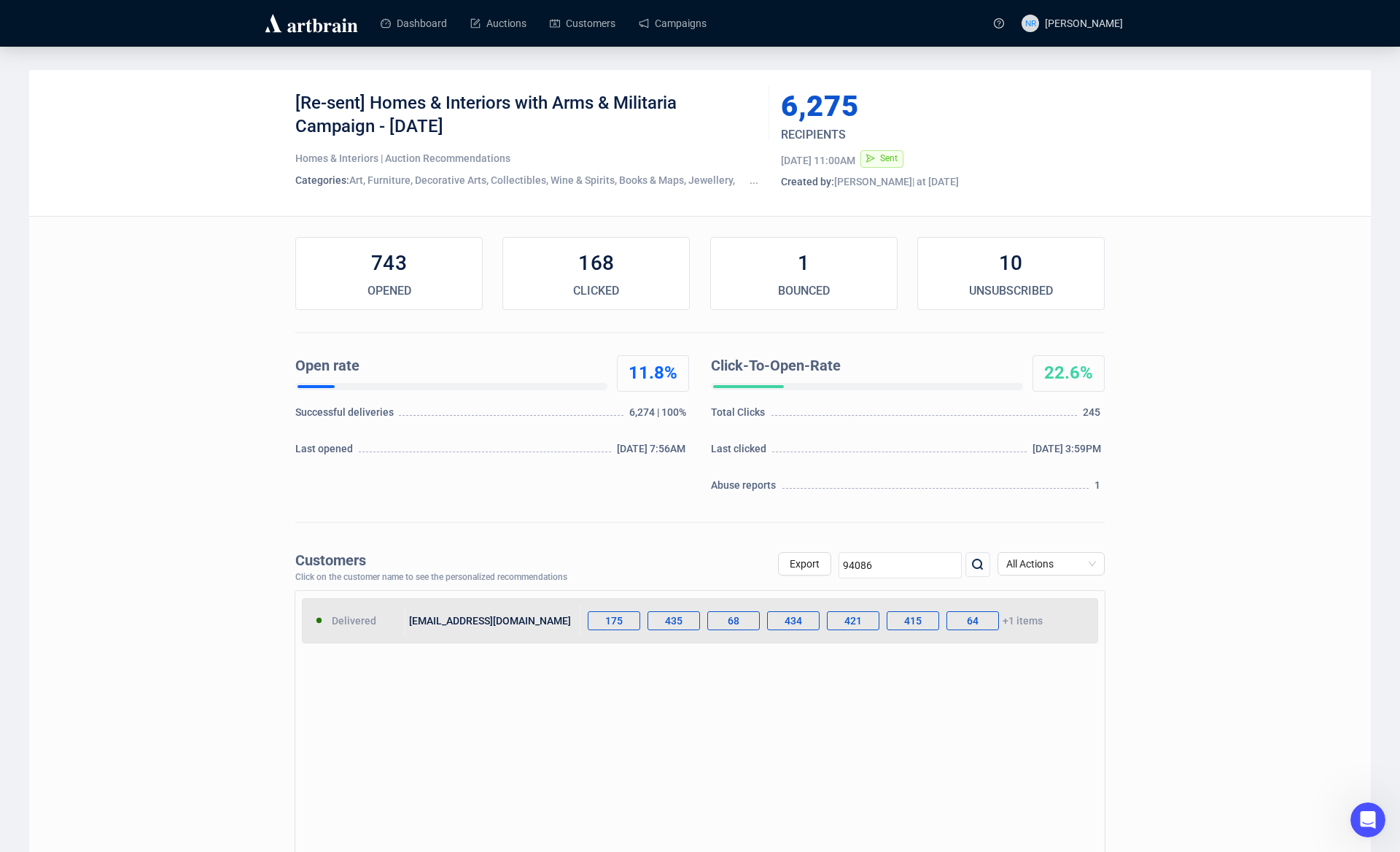
type input "94086"
click at [1019, 619] on div "175 435 68 434 421 415 64 +1 items" at bounding box center [839, 620] width 517 height 29
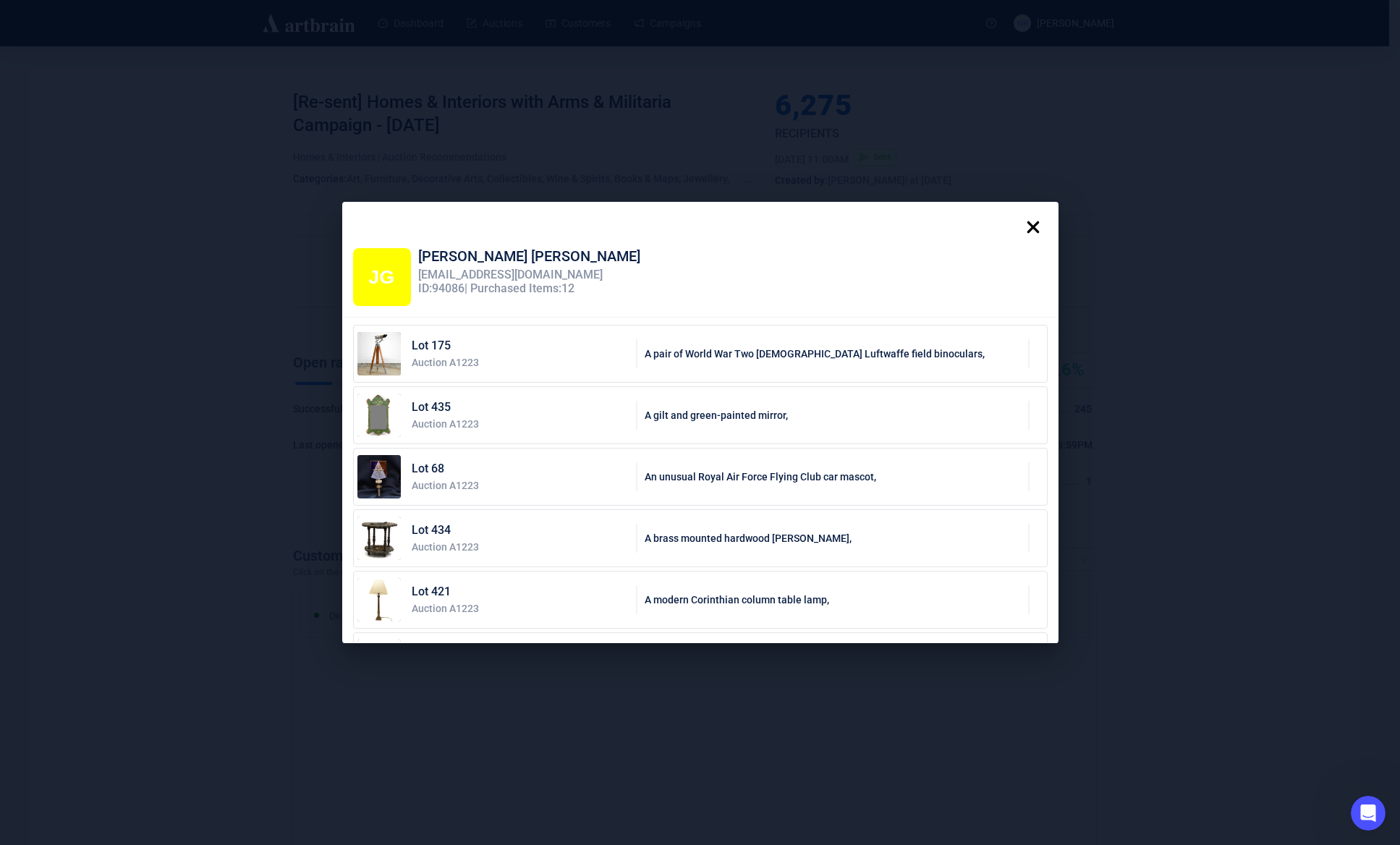
click at [1037, 226] on icon at bounding box center [1033, 227] width 13 height 13
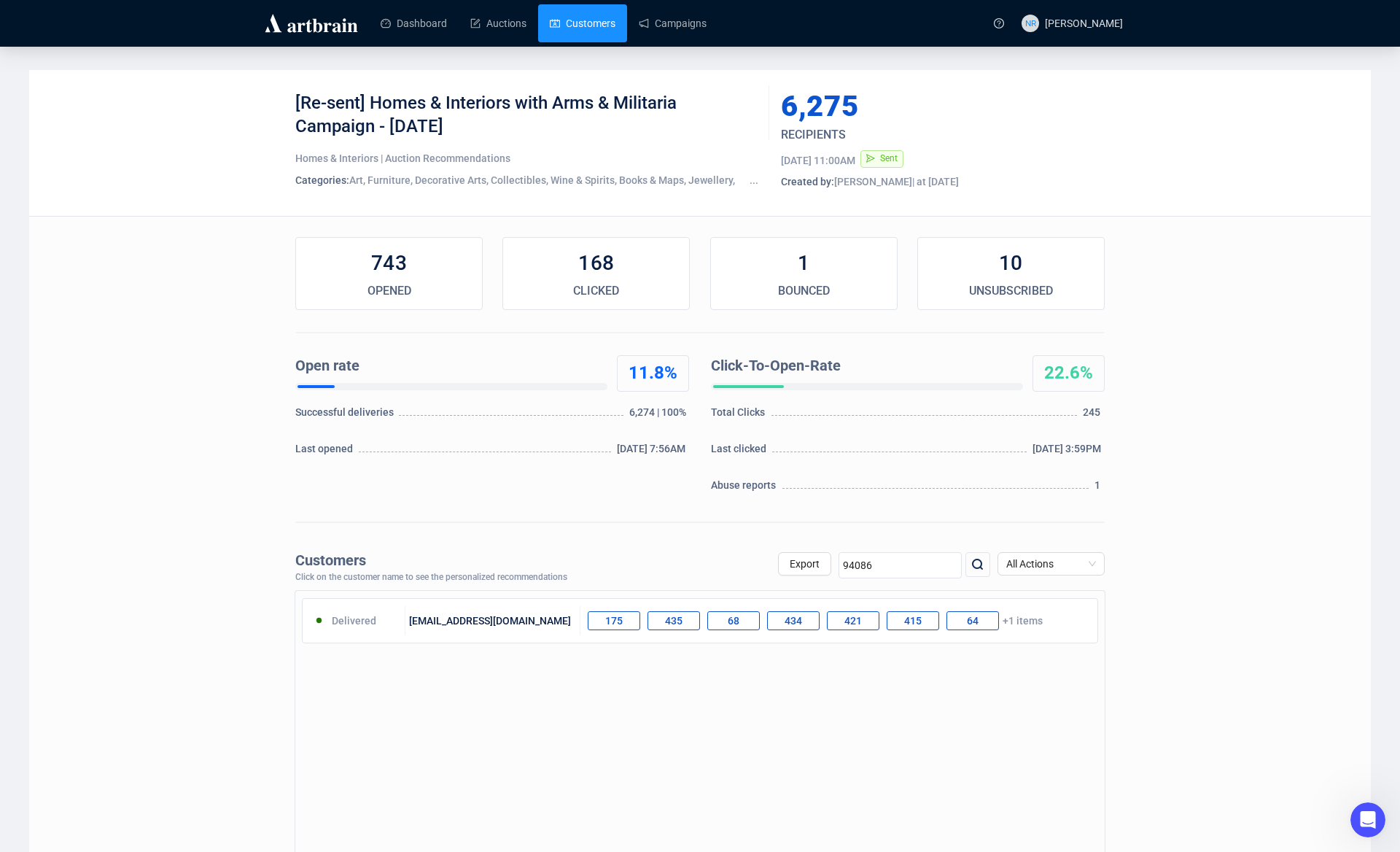
click at [569, 25] on link "Customers" at bounding box center [583, 23] width 66 height 38
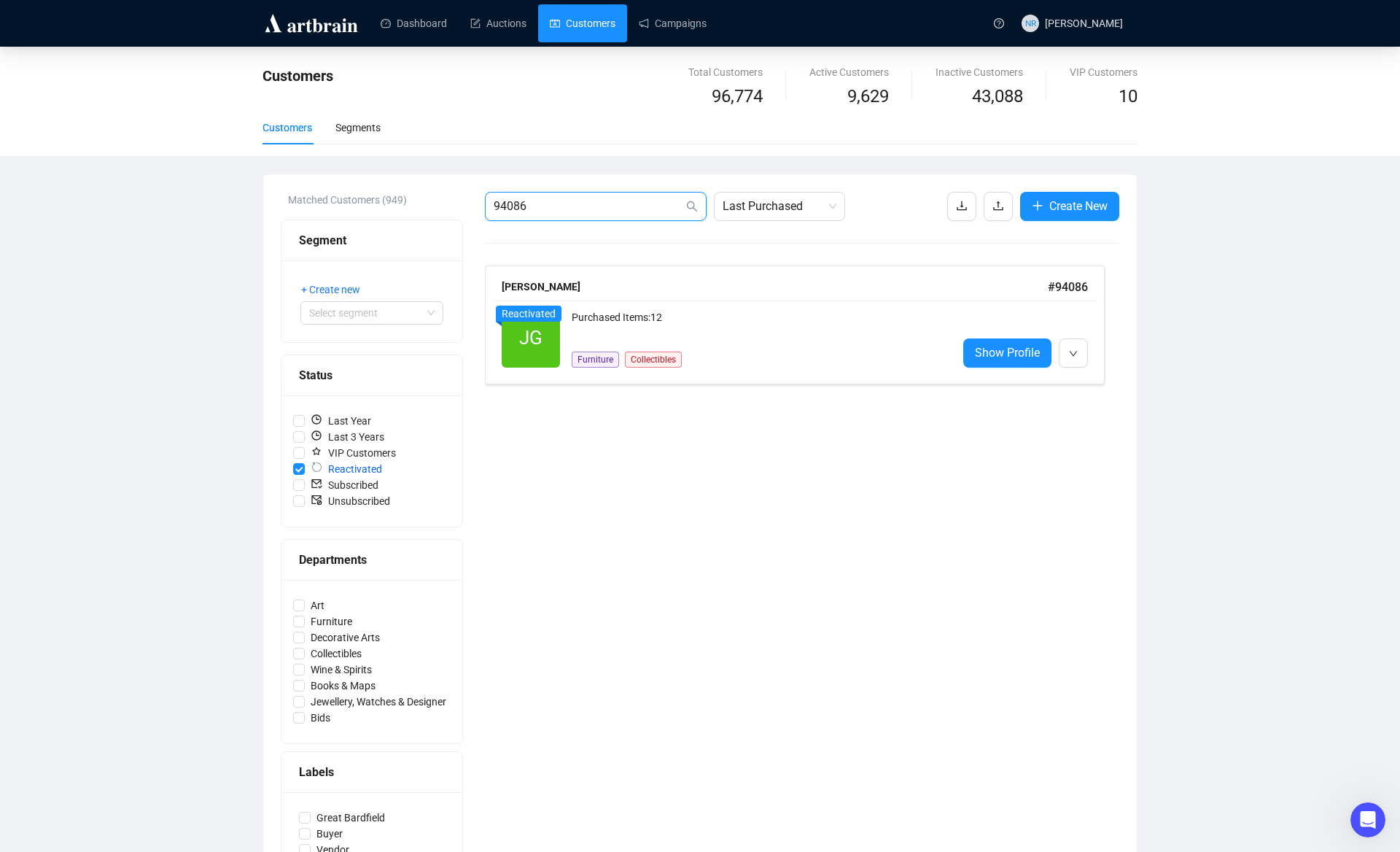
click at [627, 210] on input "94086" at bounding box center [589, 206] width 190 height 17
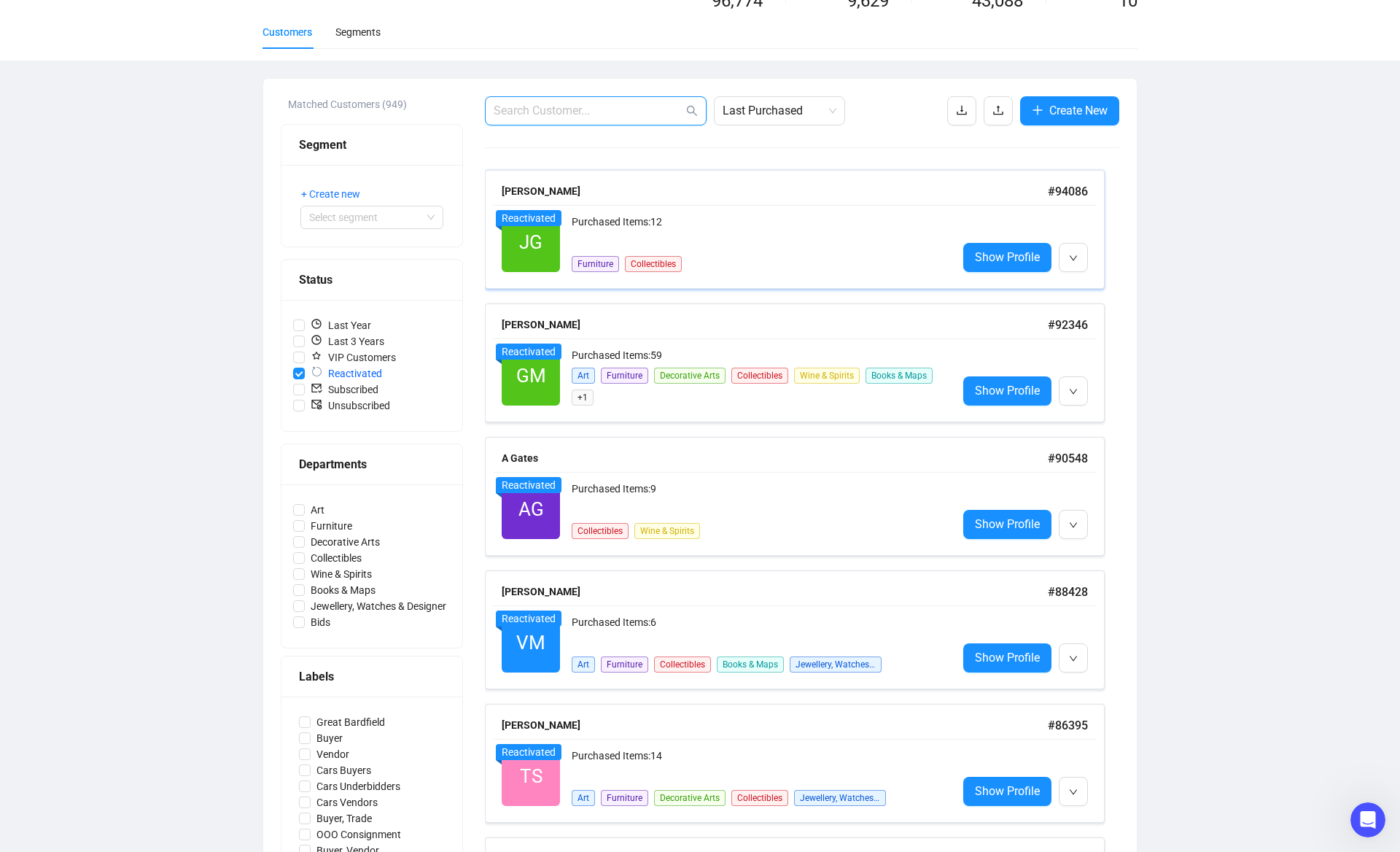
scroll to position [99, 0]
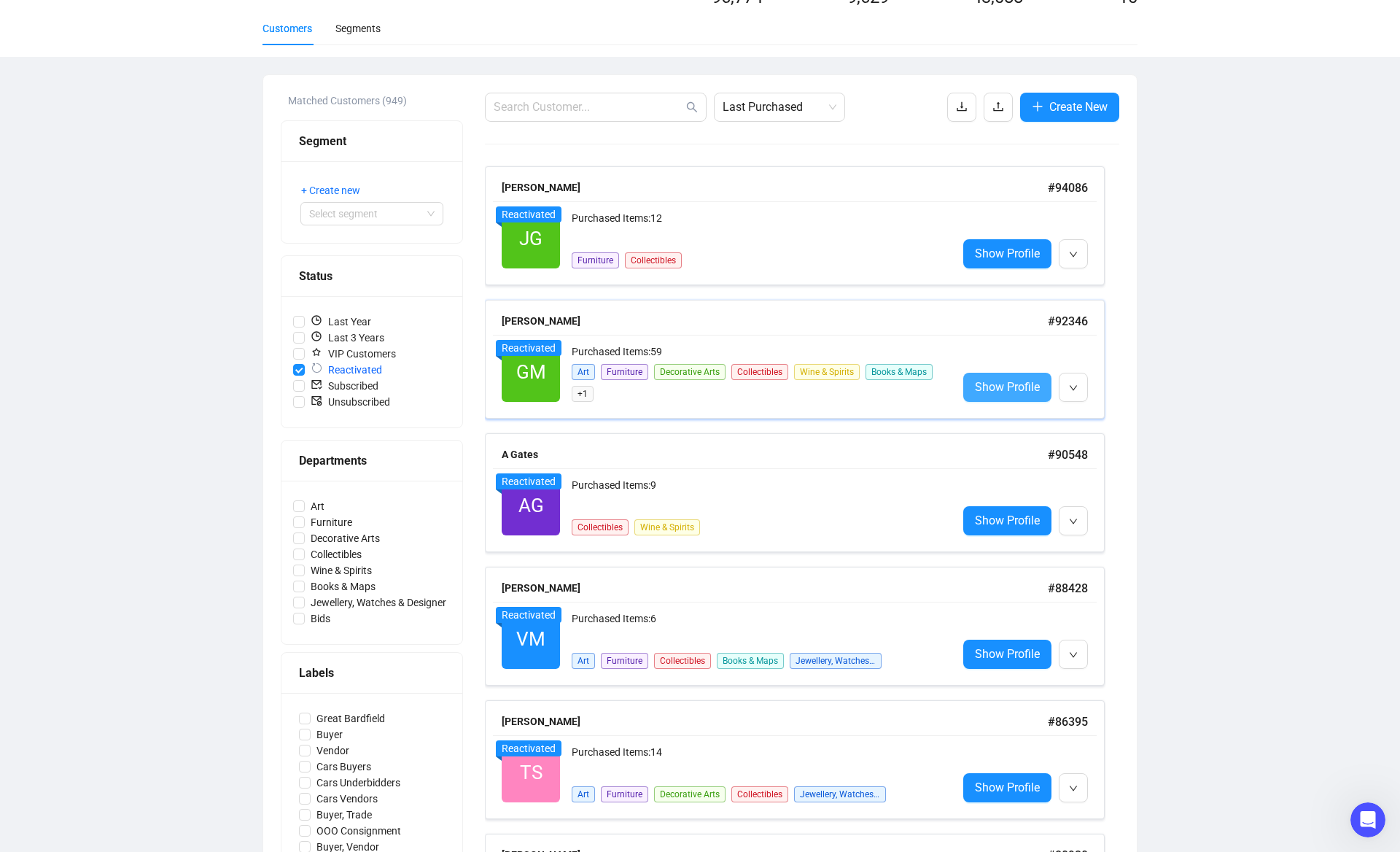
click at [992, 383] on span "Show Profile" at bounding box center [1007, 386] width 65 height 18
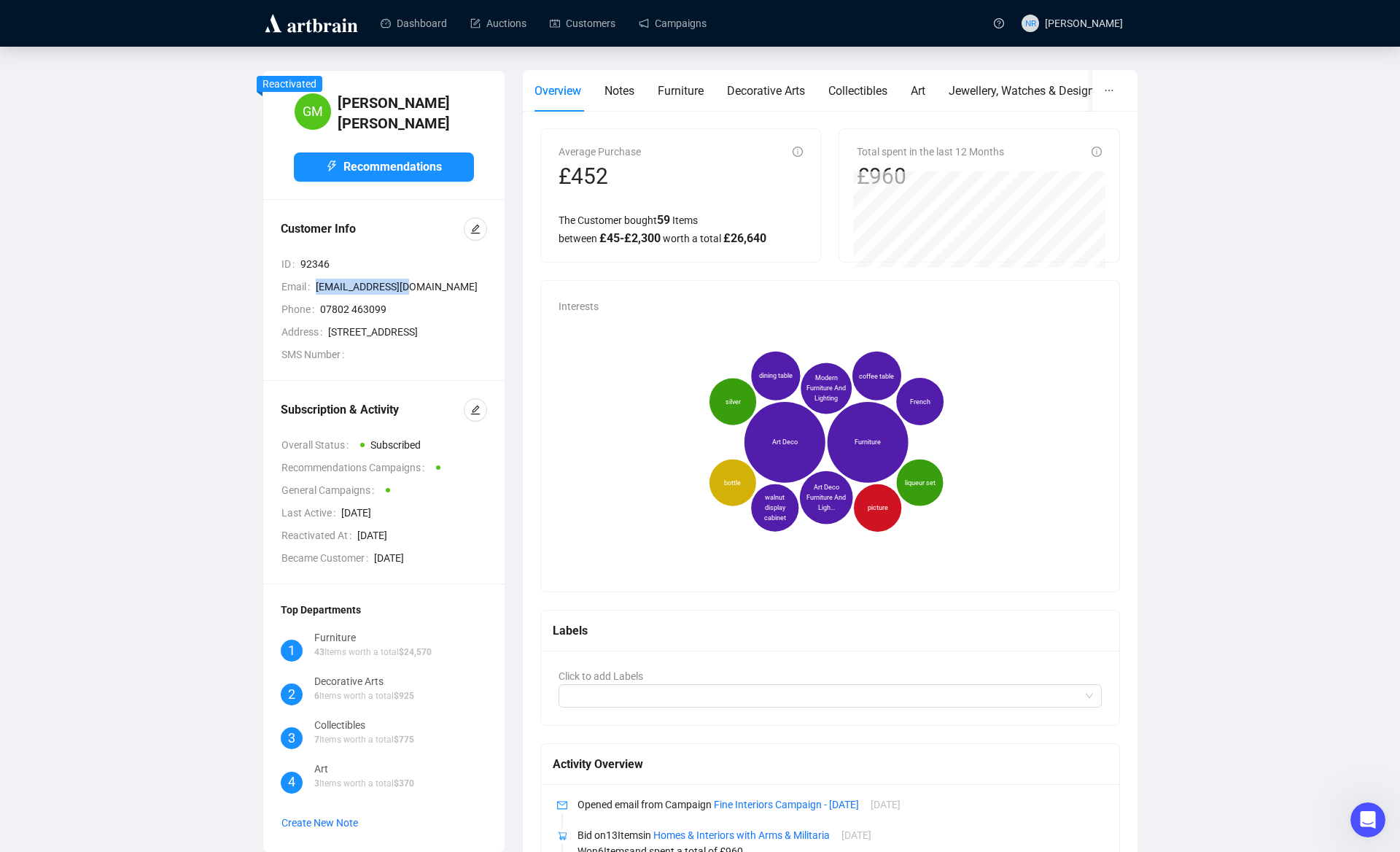
drag, startPoint x: 318, startPoint y: 287, endPoint x: 415, endPoint y: 284, distance: 97.0
click at [415, 284] on span "[EMAIL_ADDRESS][DOMAIN_NAME]" at bounding box center [401, 286] width 171 height 16
copy span "[EMAIL_ADDRESS][DOMAIN_NAME]"
click at [306, 265] on span "92346" at bounding box center [394, 264] width 187 height 16
click at [306, 264] on span "92346" at bounding box center [394, 264] width 187 height 16
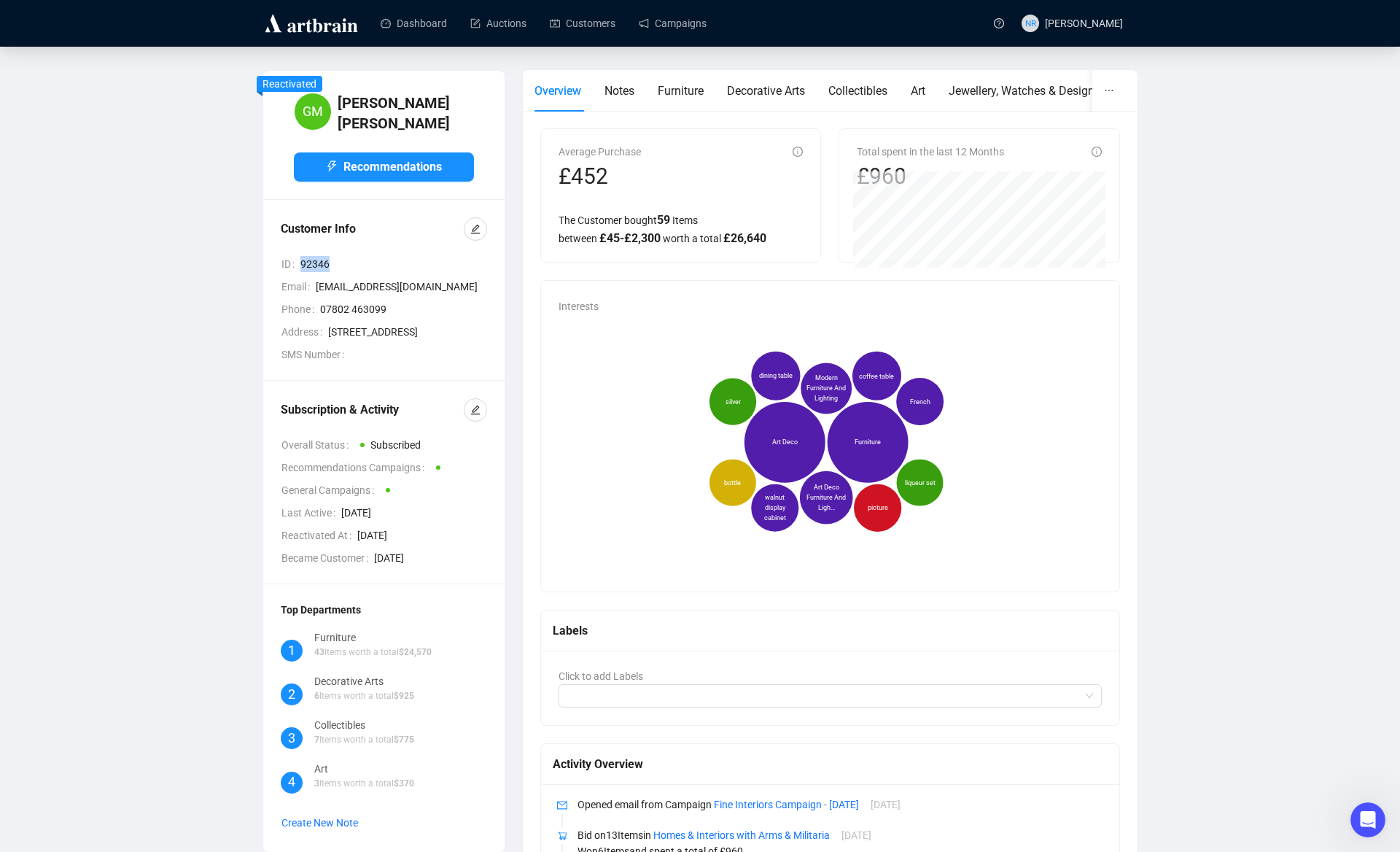
copy span "92346"
click at [682, 30] on link "Campaigns" at bounding box center [672, 23] width 68 height 38
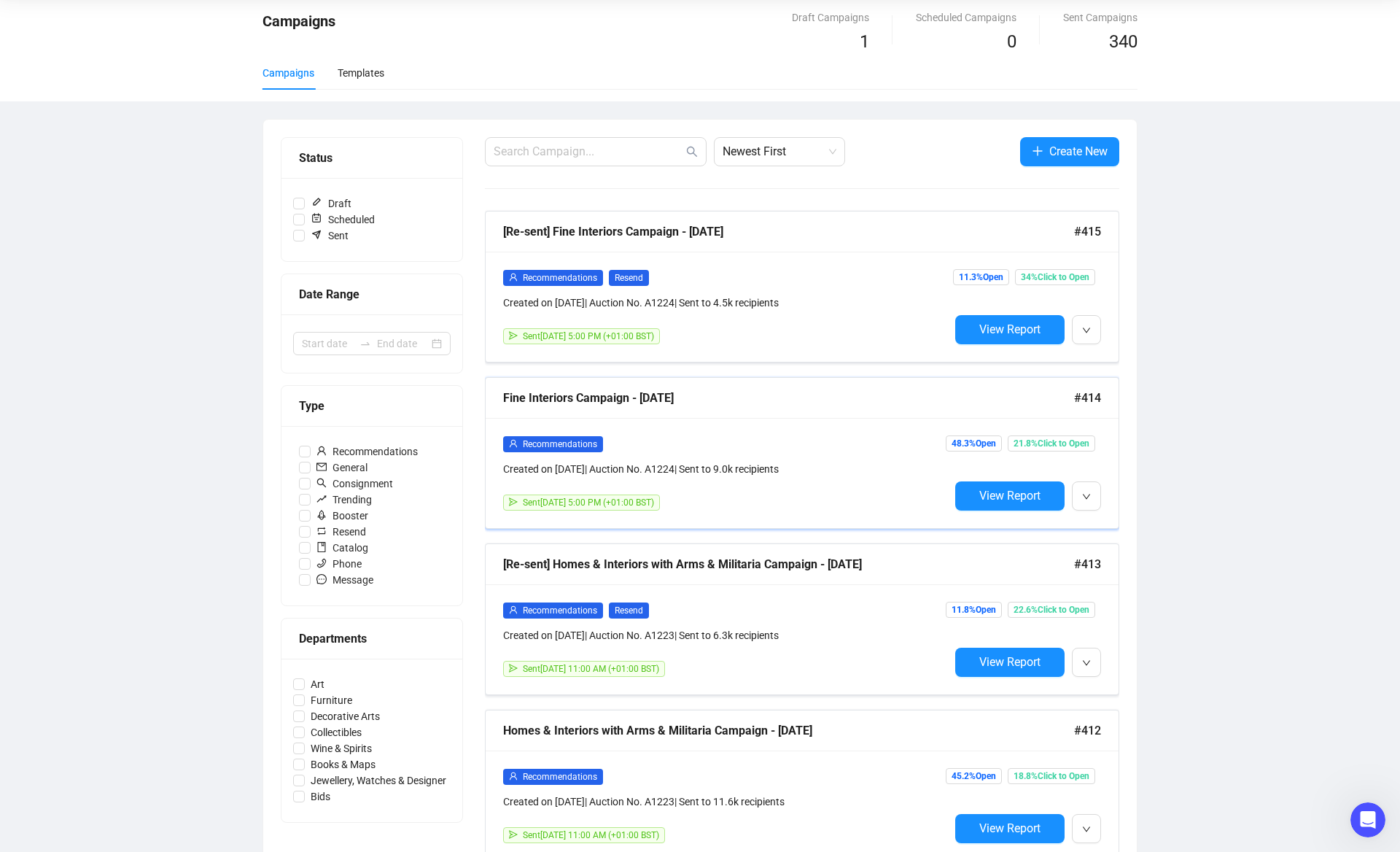
scroll to position [67, 0]
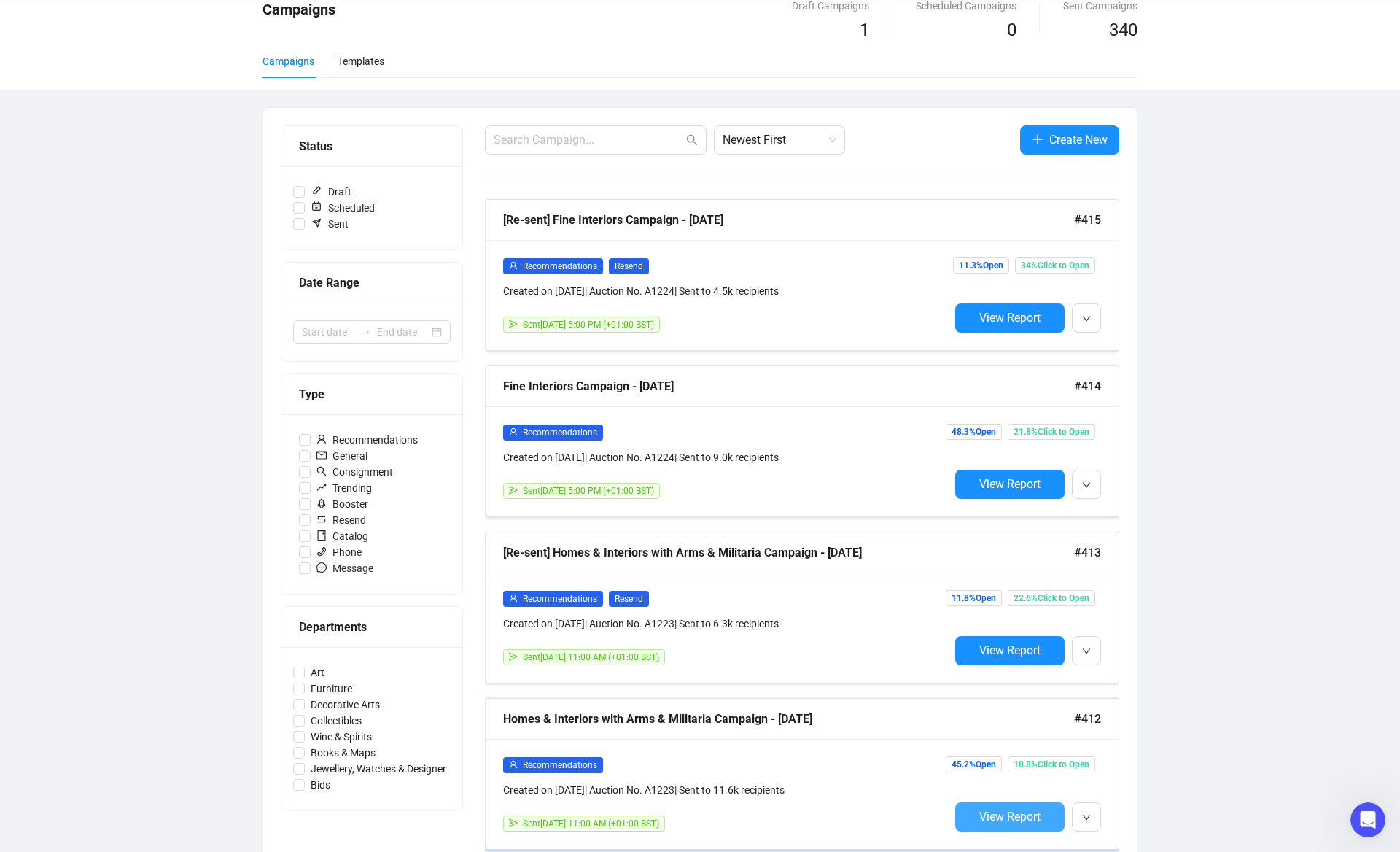
click at [988, 811] on span "View Report" at bounding box center [1010, 816] width 61 height 14
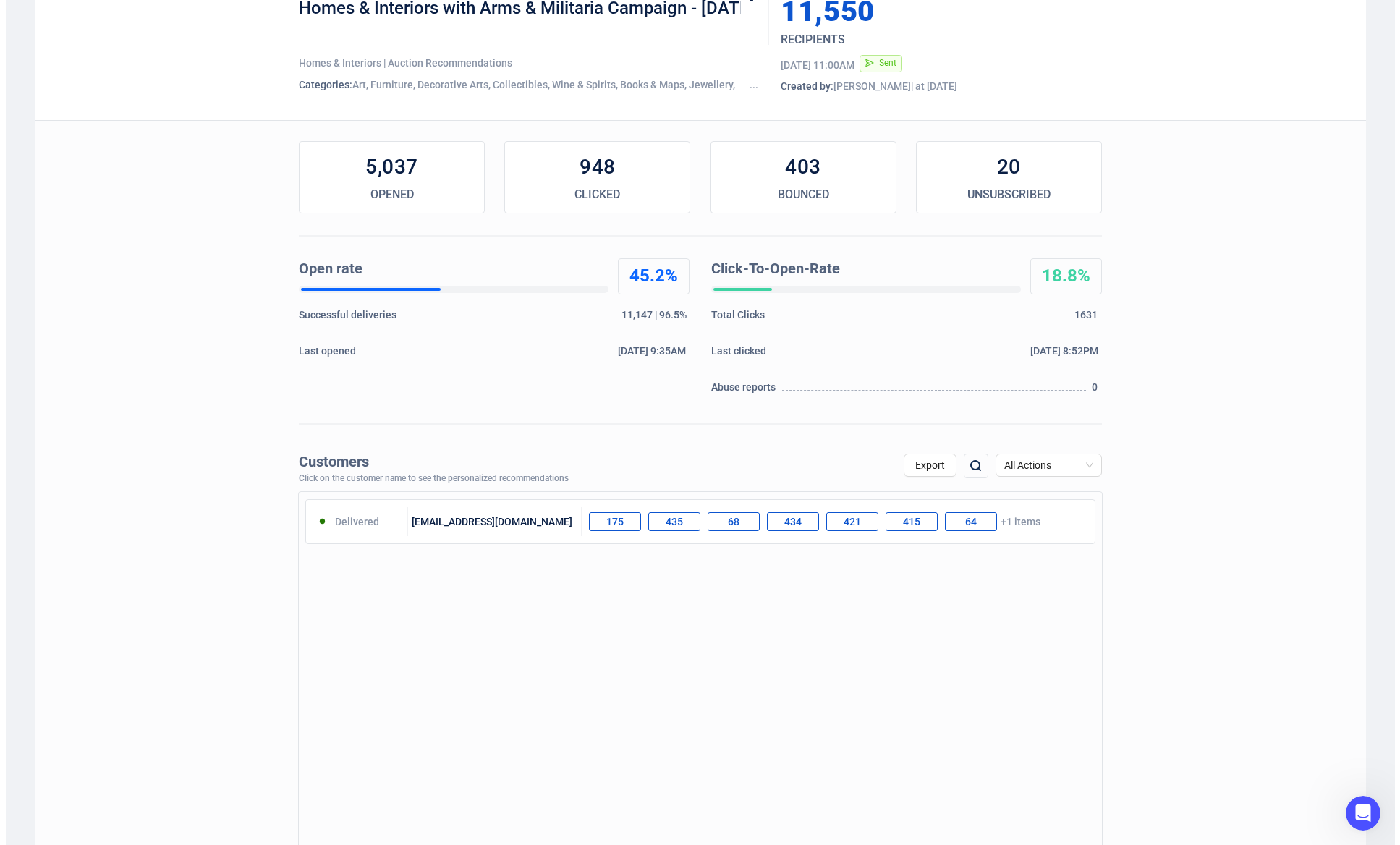
scroll to position [100, 0]
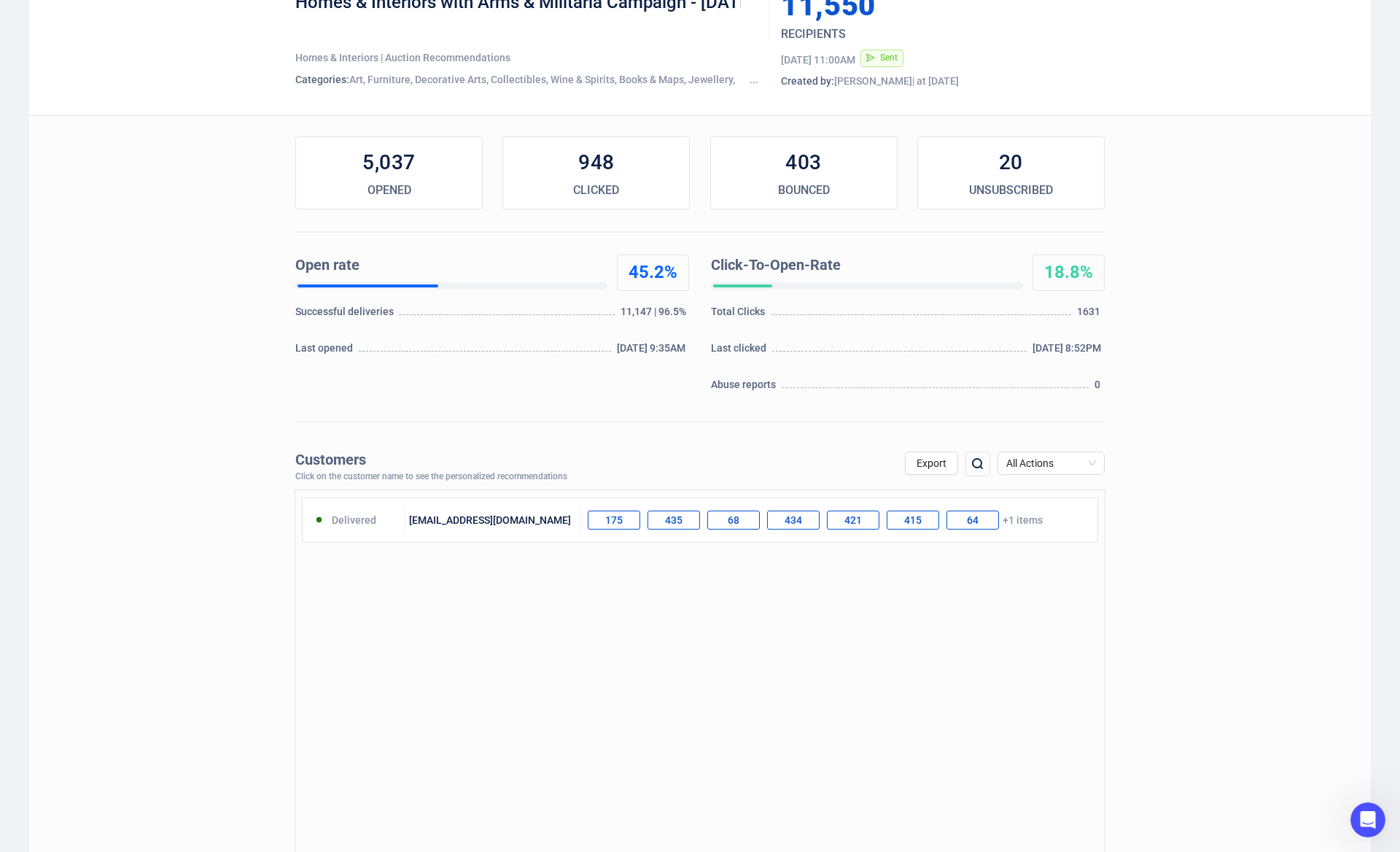
click at [976, 469] on img at bounding box center [977, 463] width 17 height 17
click at [907, 467] on input "94086" at bounding box center [899, 464] width 123 height 26
click at [907, 466] on input "94086" at bounding box center [899, 464] width 123 height 26
paste input "234"
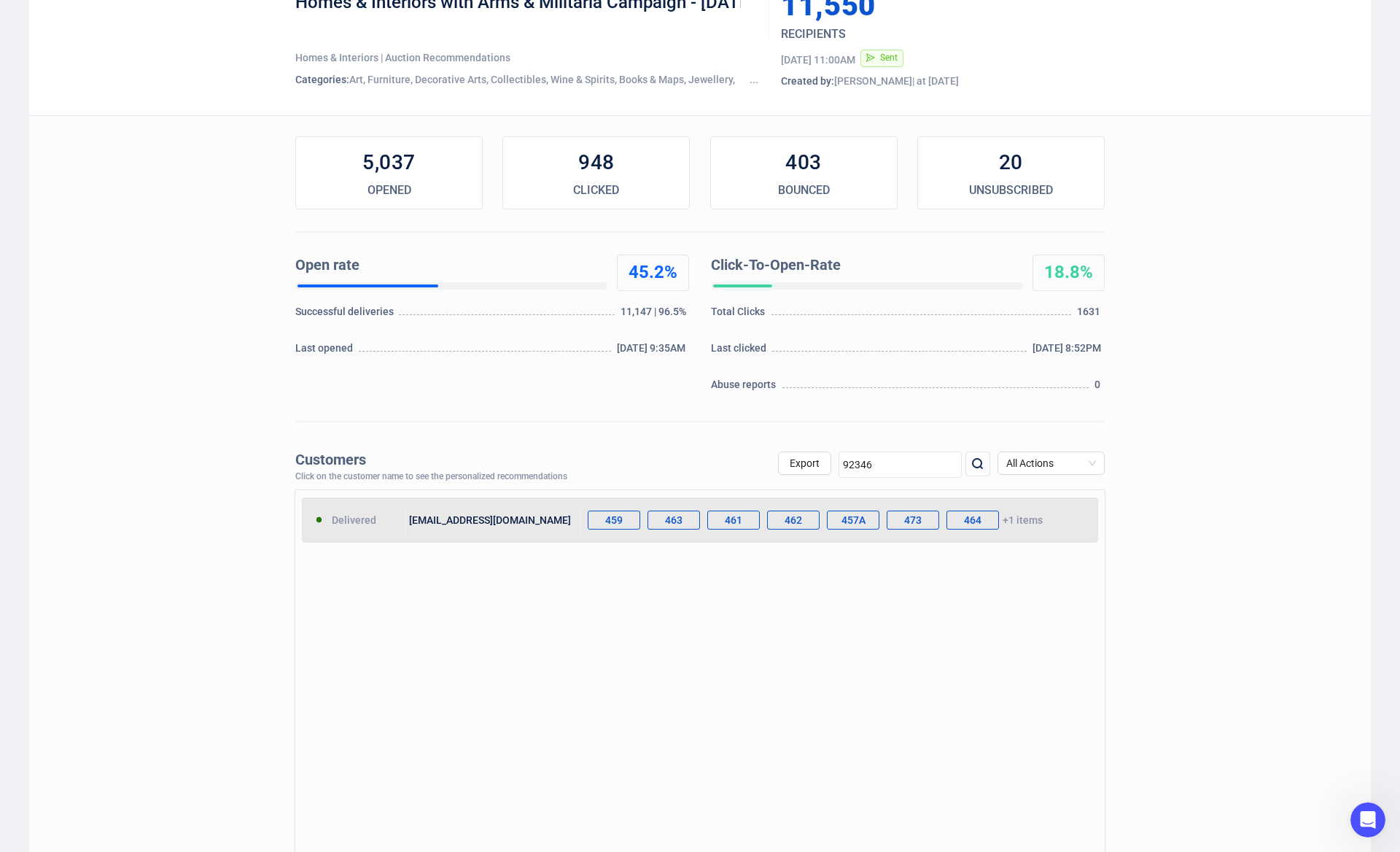
type input "92346"
click at [522, 521] on div "[EMAIL_ADDRESS][DOMAIN_NAME]" at bounding box center [493, 519] width 176 height 29
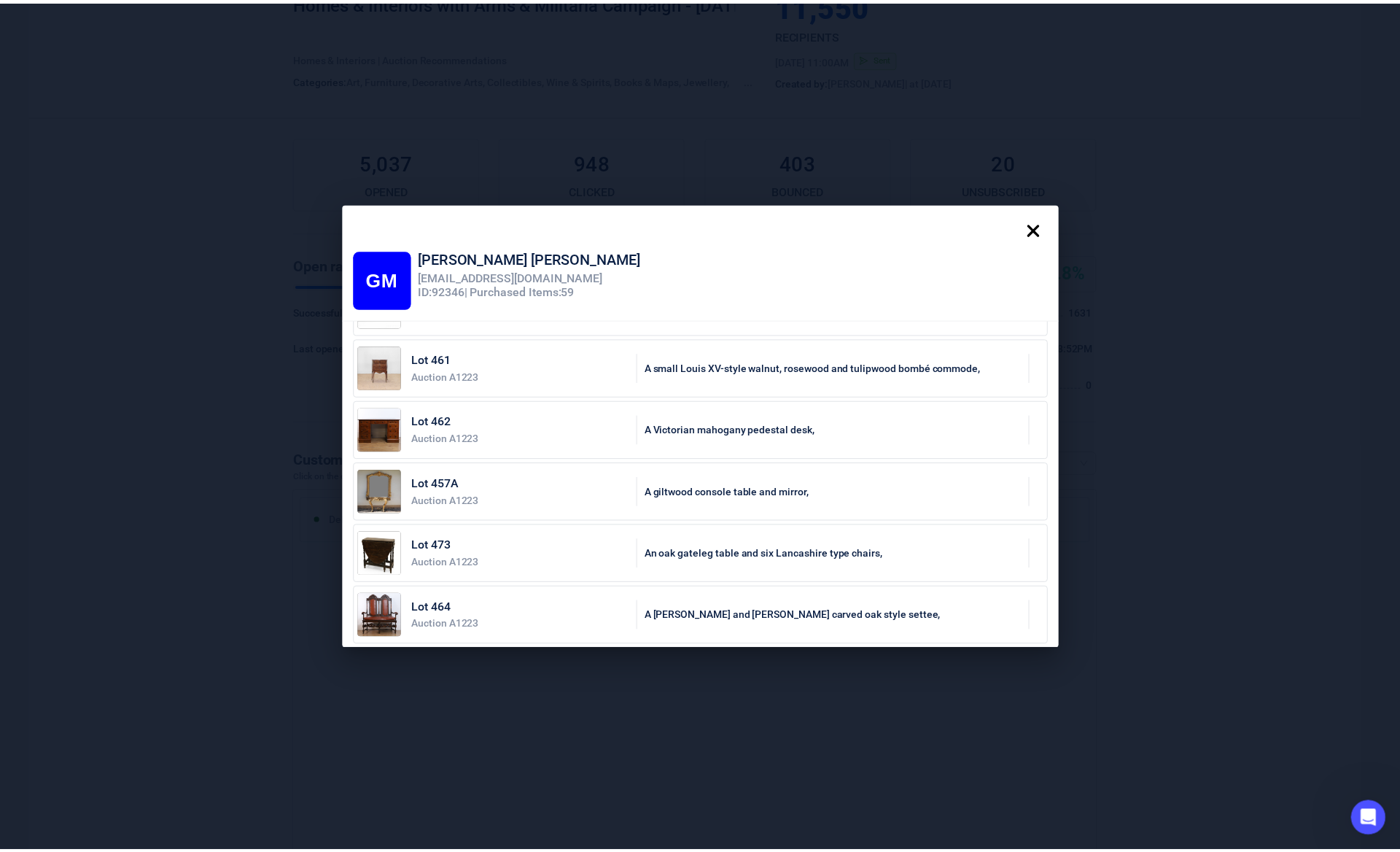
scroll to position [0, 0]
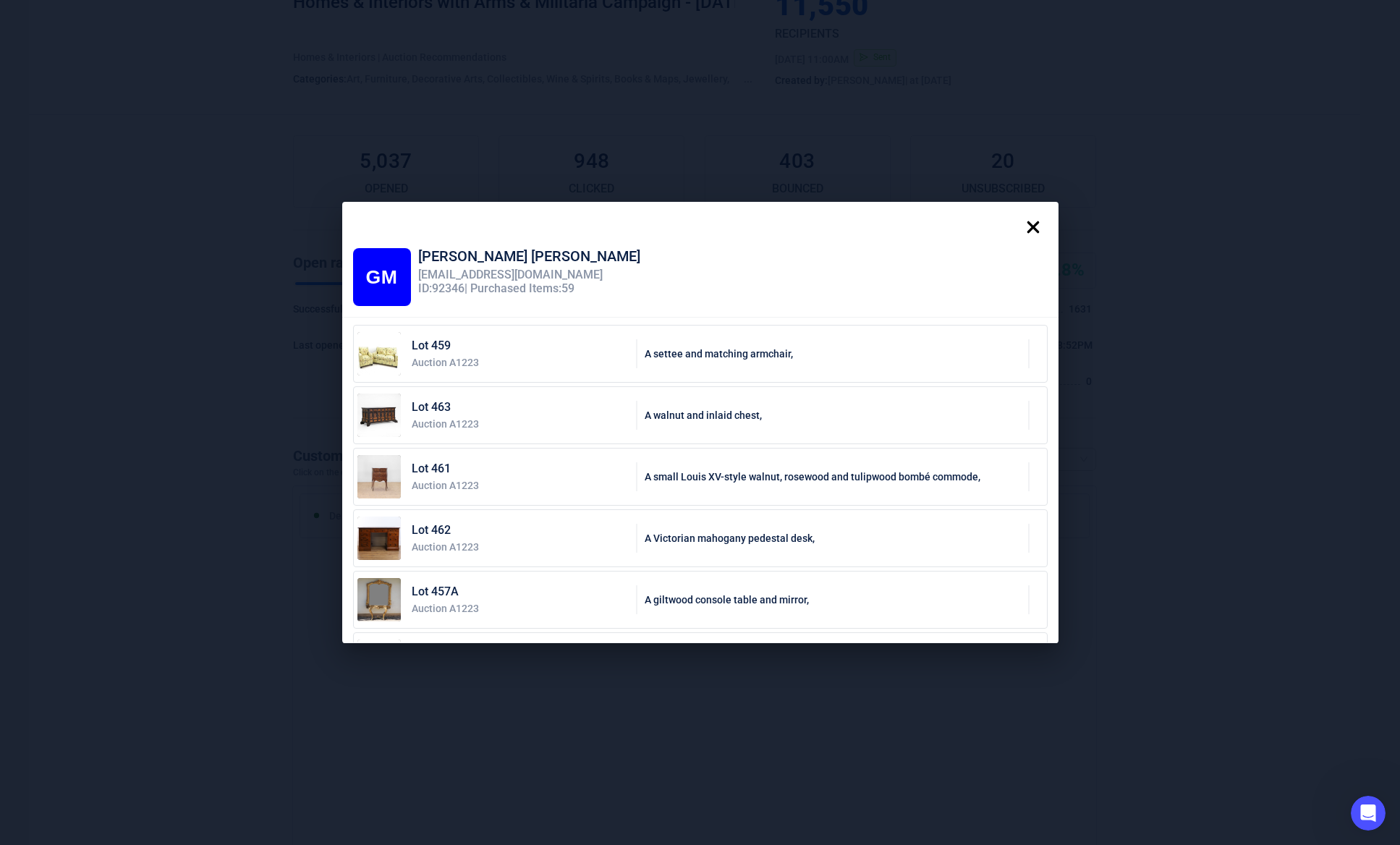
click at [1039, 231] on icon at bounding box center [1033, 227] width 13 height 13
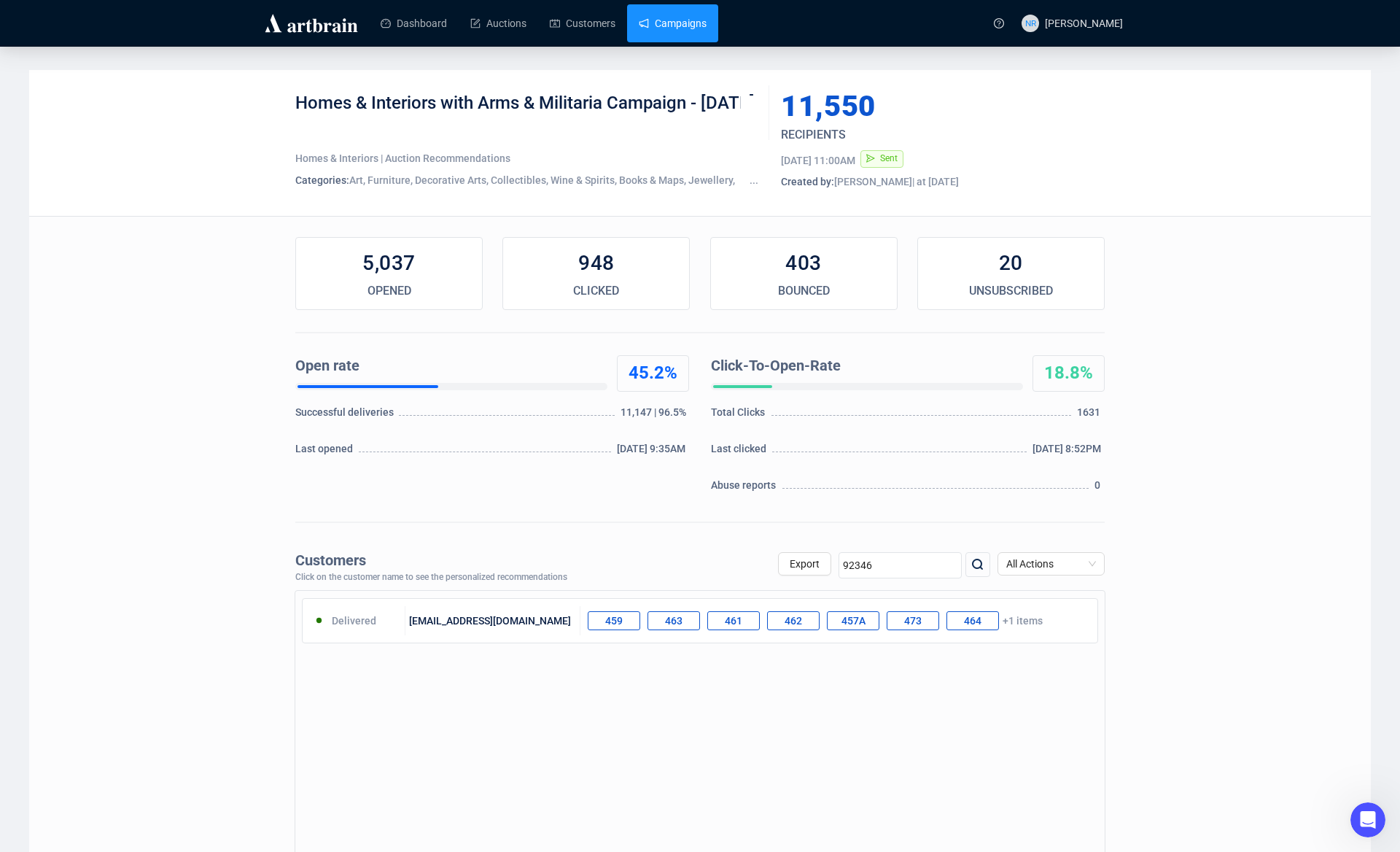
click at [644, 32] on link "Campaigns" at bounding box center [672, 23] width 68 height 38
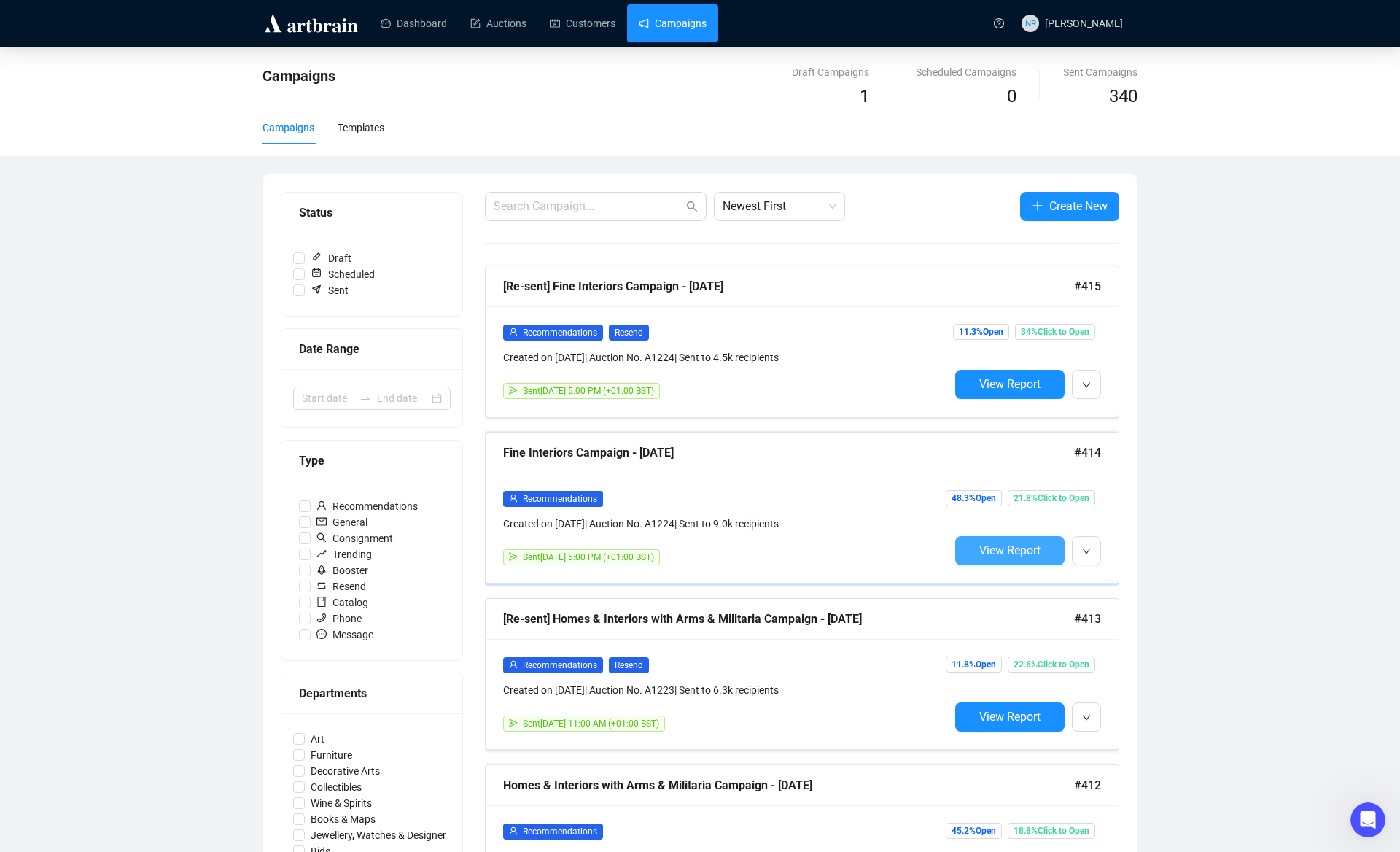
click at [992, 558] on button "View Report" at bounding box center [1009, 550] width 109 height 29
